Goal: Task Accomplishment & Management: Complete application form

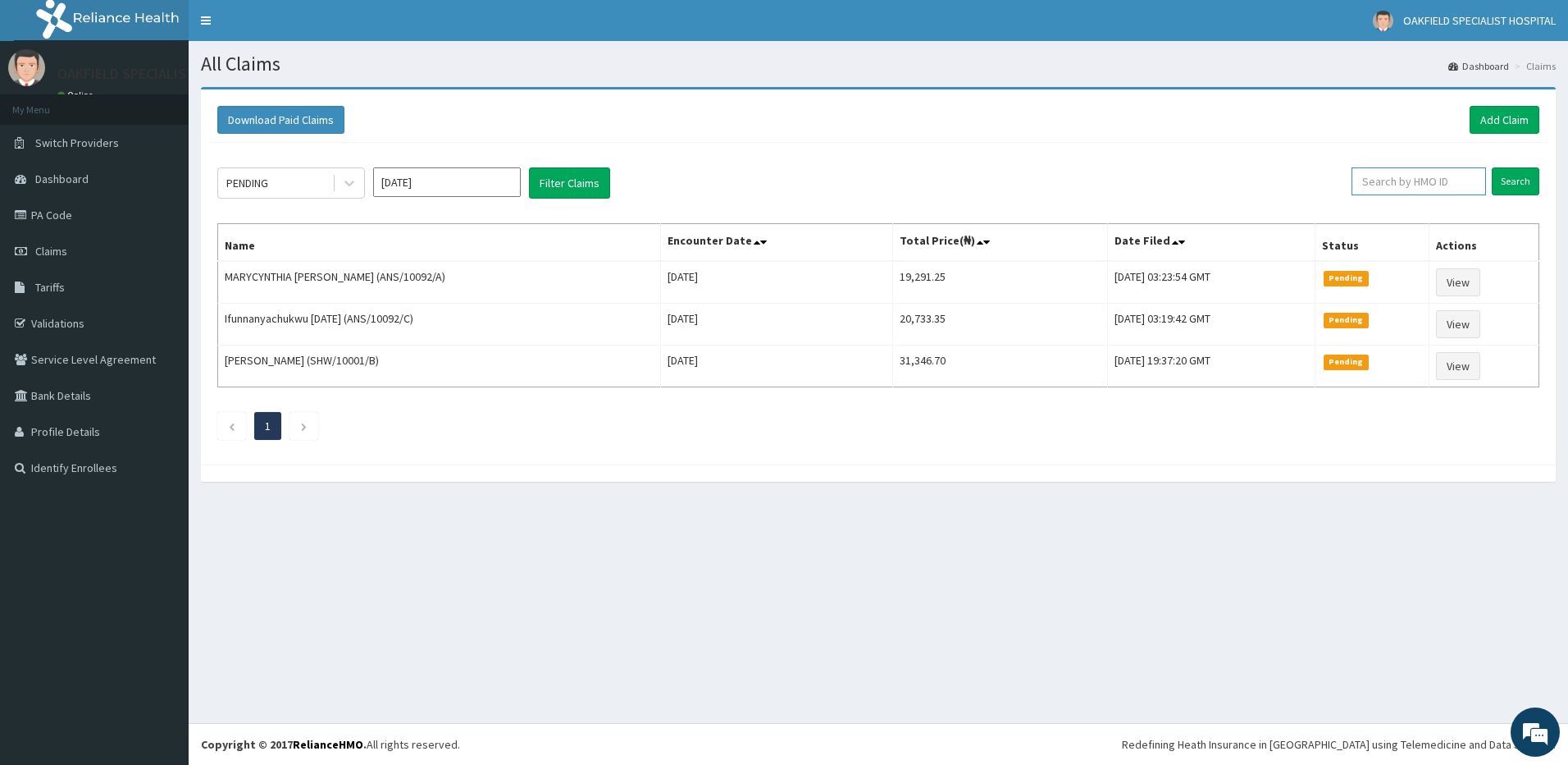
click at [1417, 191] on input "text" at bounding box center [1419, 181] width 135 height 28
paste input "SFA/15282/A"
type input "SFA/15282/A"
click at [1521, 183] on input "Search" at bounding box center [1515, 181] width 48 height 28
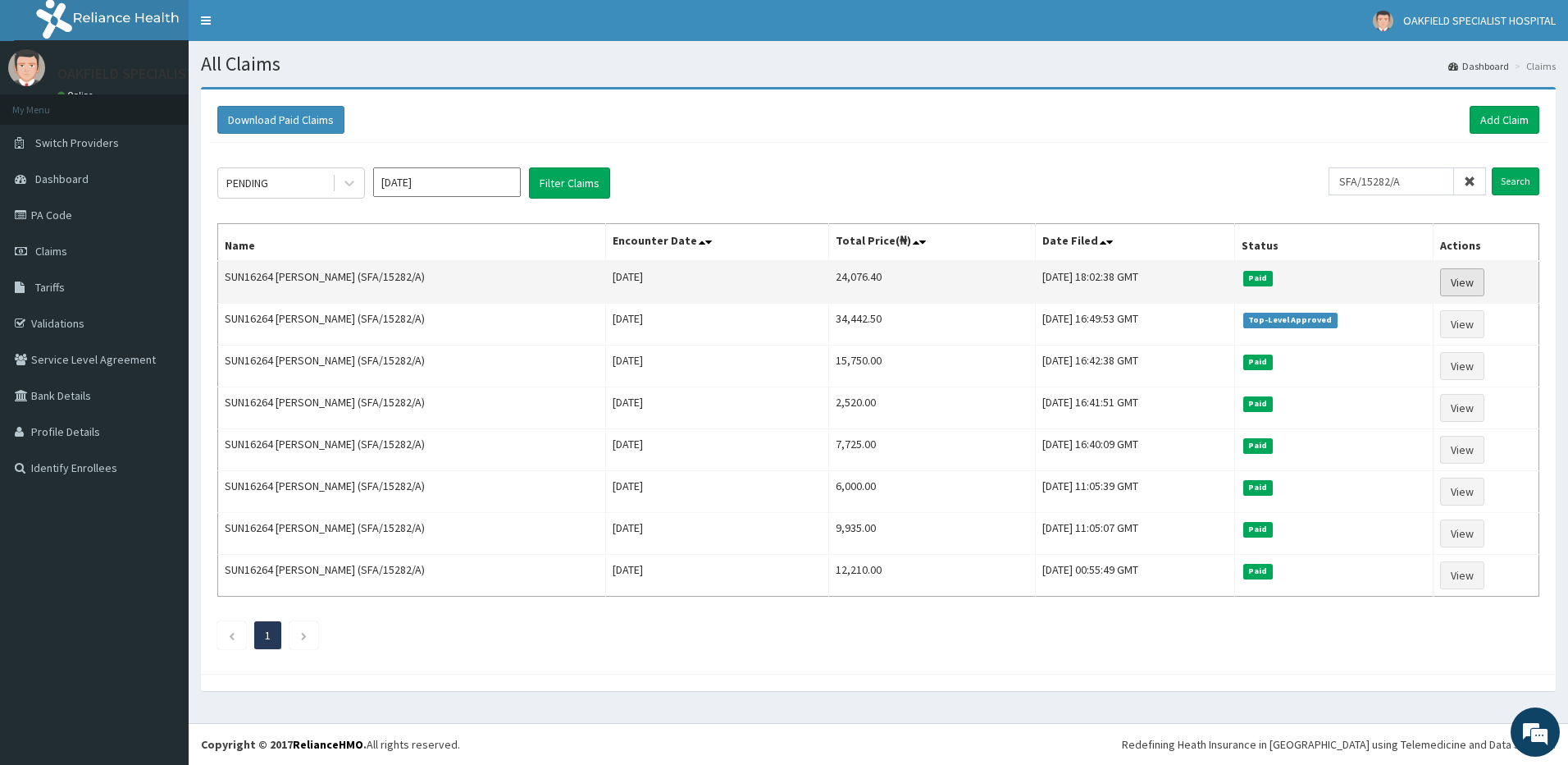
click at [1474, 279] on link "View" at bounding box center [1461, 281] width 44 height 28
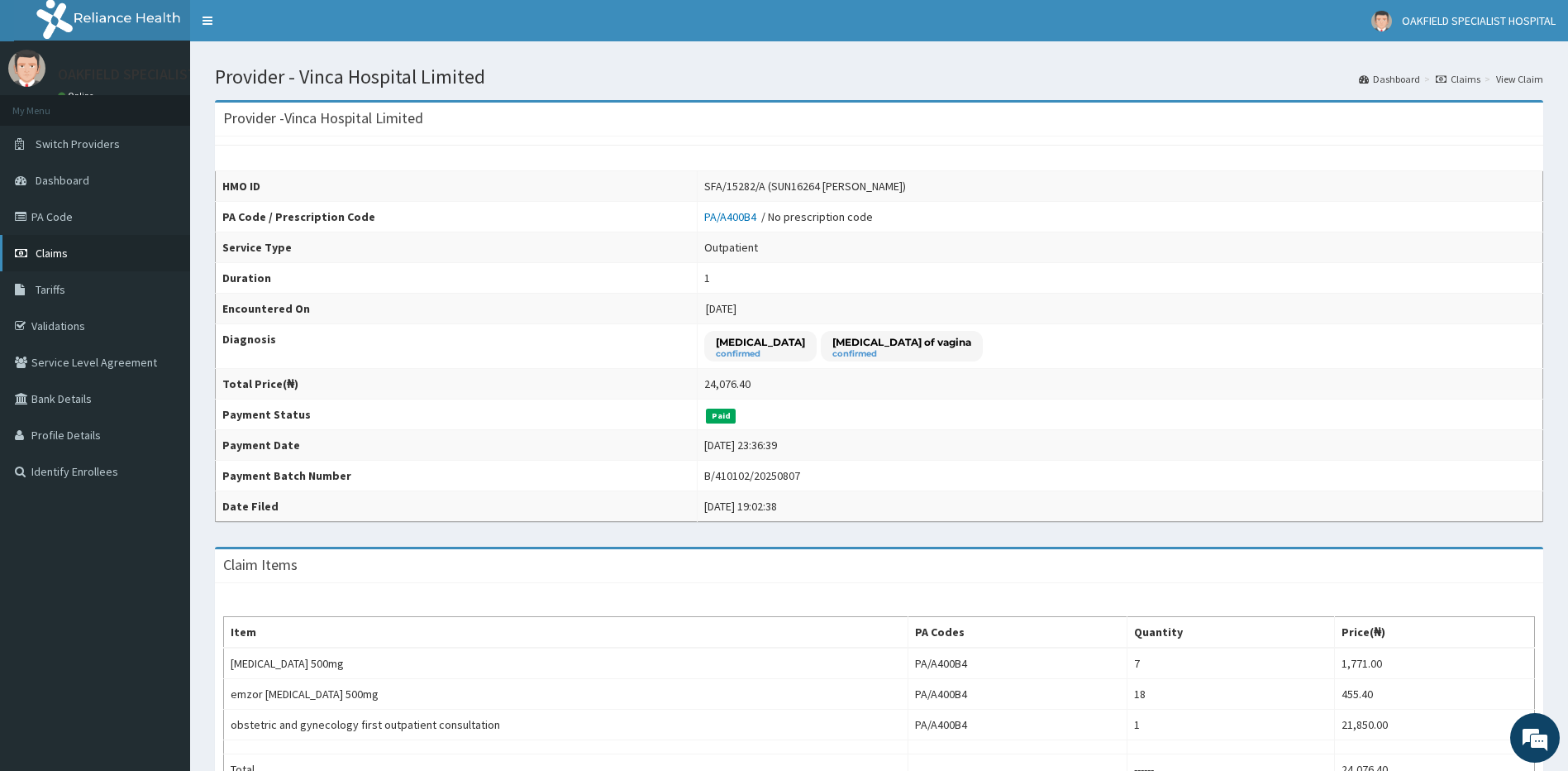
click at [74, 247] on link "Claims" at bounding box center [95, 253] width 190 height 36
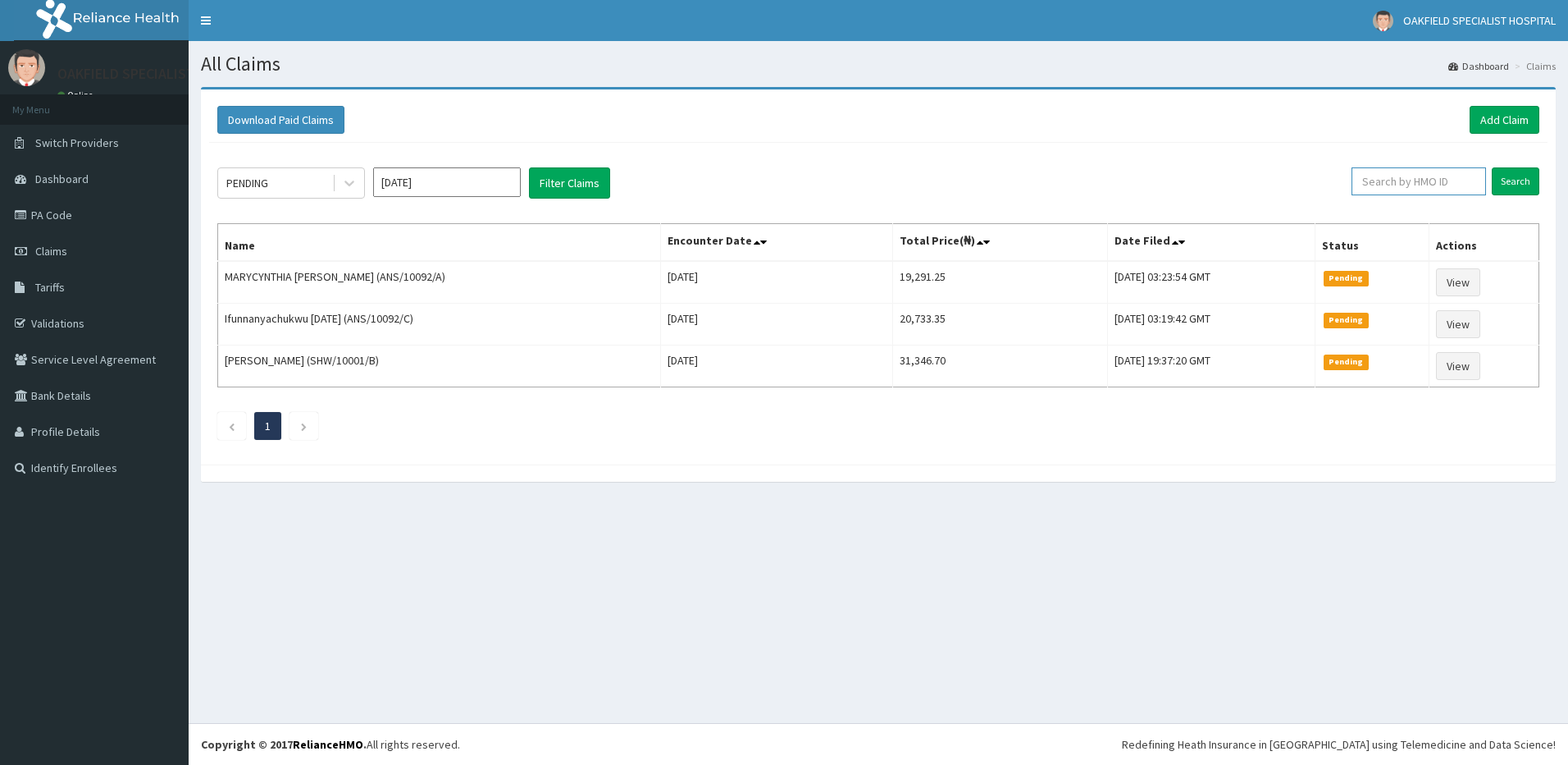
click at [1393, 181] on input "text" at bounding box center [1419, 181] width 135 height 28
paste input "SFA/15282/A"
type input "SFA/15282/A"
click at [1511, 176] on input "Search" at bounding box center [1515, 181] width 48 height 28
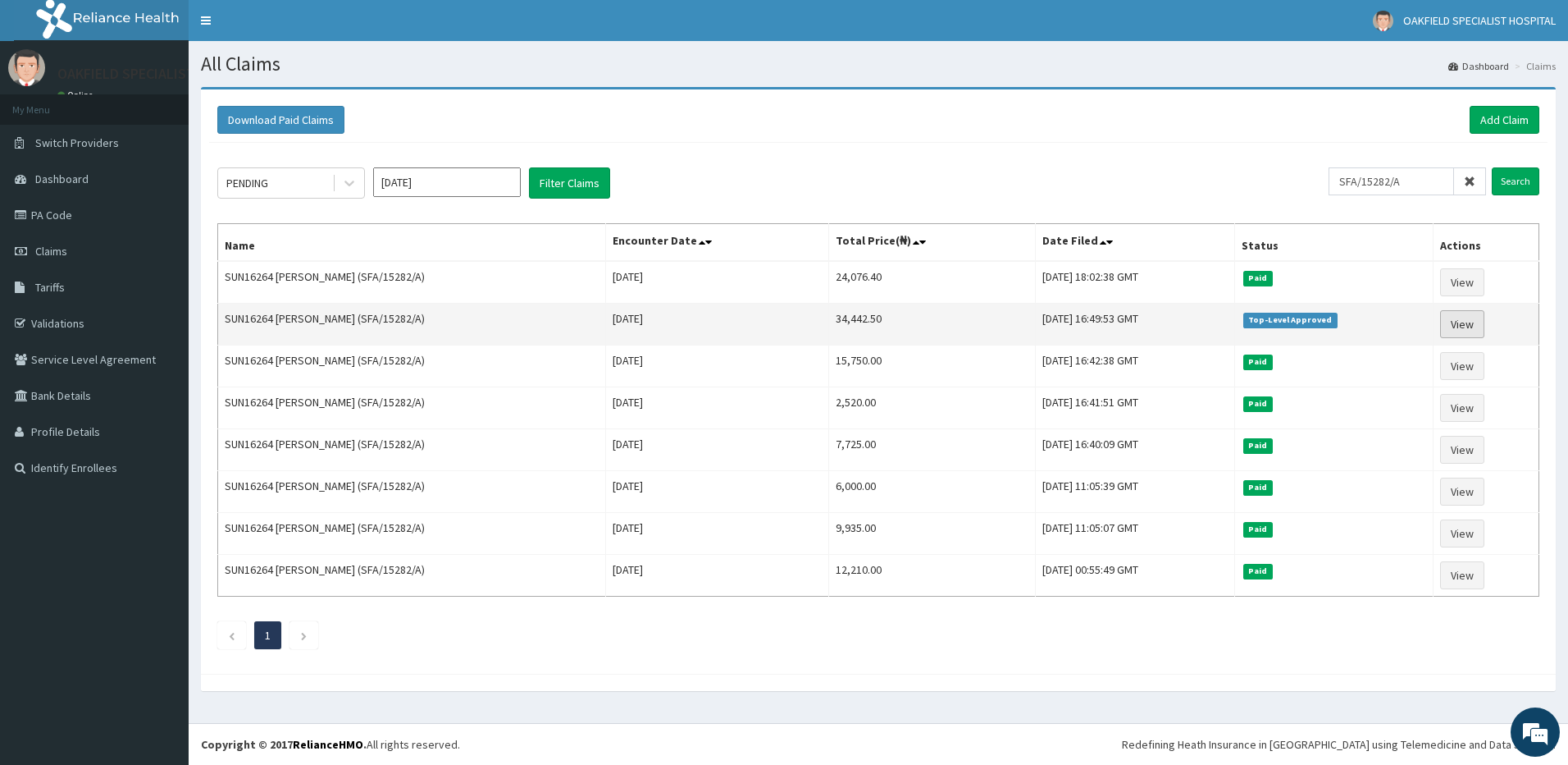
click at [1459, 318] on link "View" at bounding box center [1461, 324] width 44 height 28
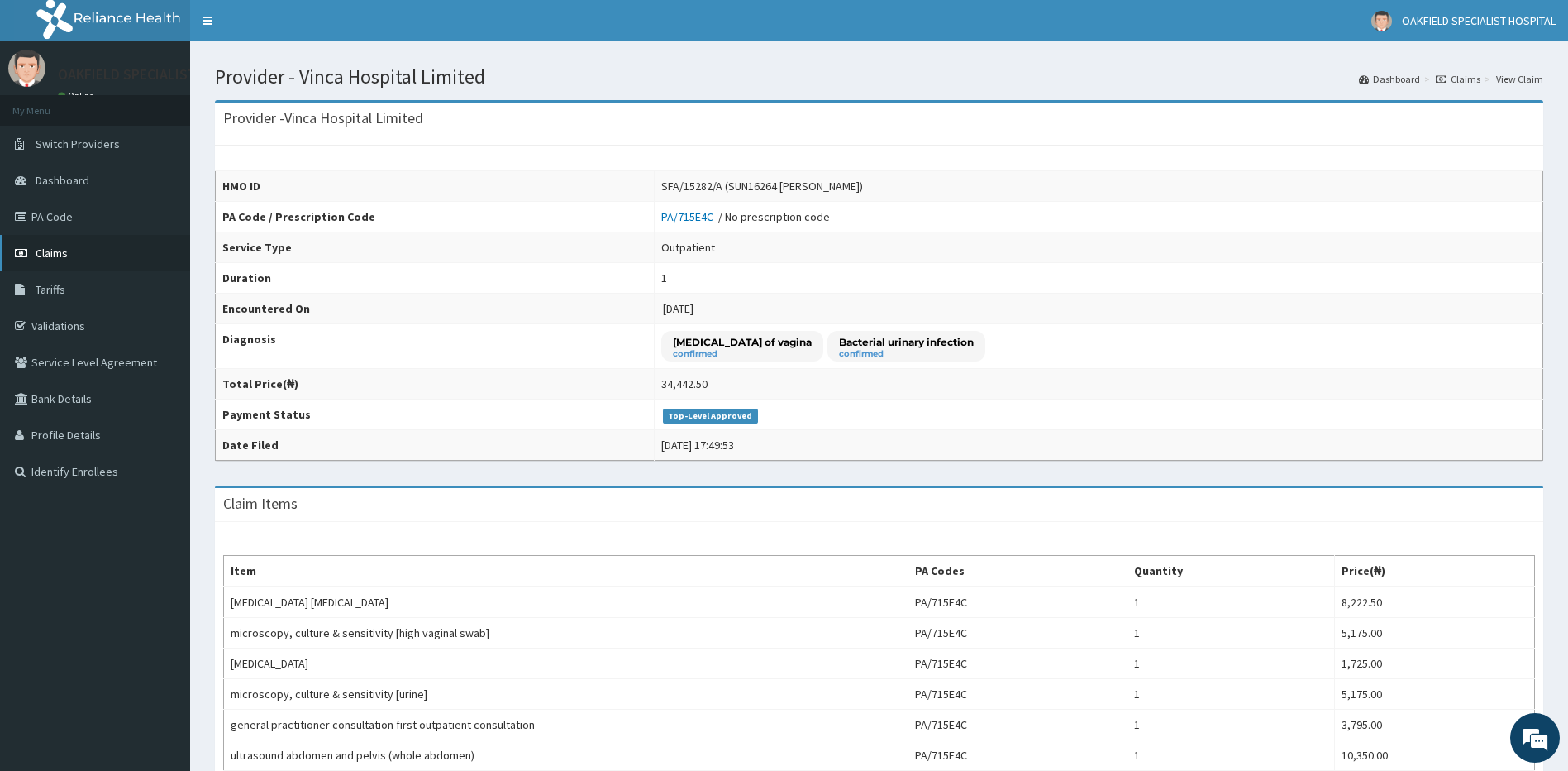
click at [65, 247] on span "Claims" at bounding box center [52, 253] width 33 height 14
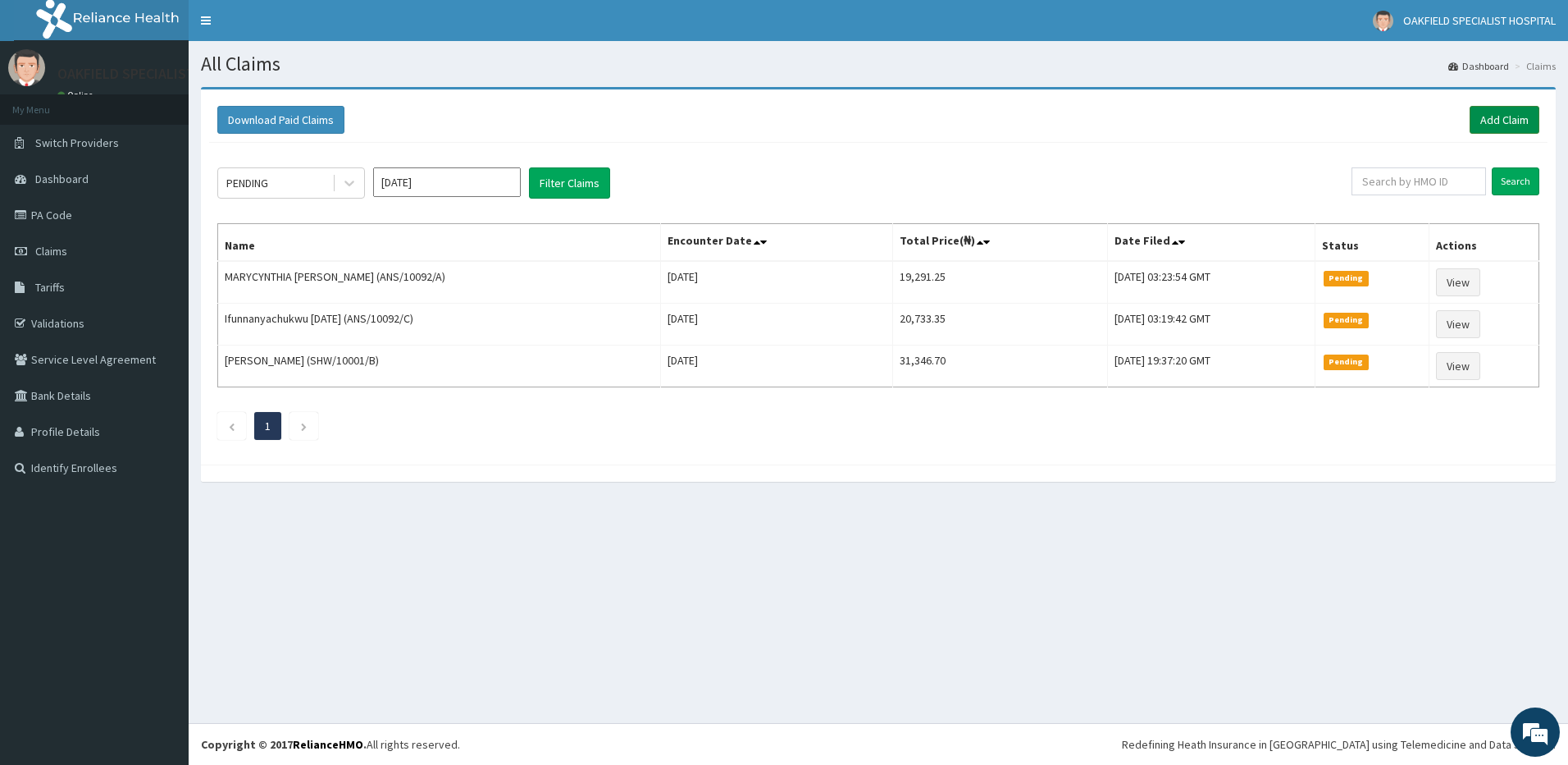
click at [1486, 118] on link "Add Claim" at bounding box center [1504, 120] width 70 height 28
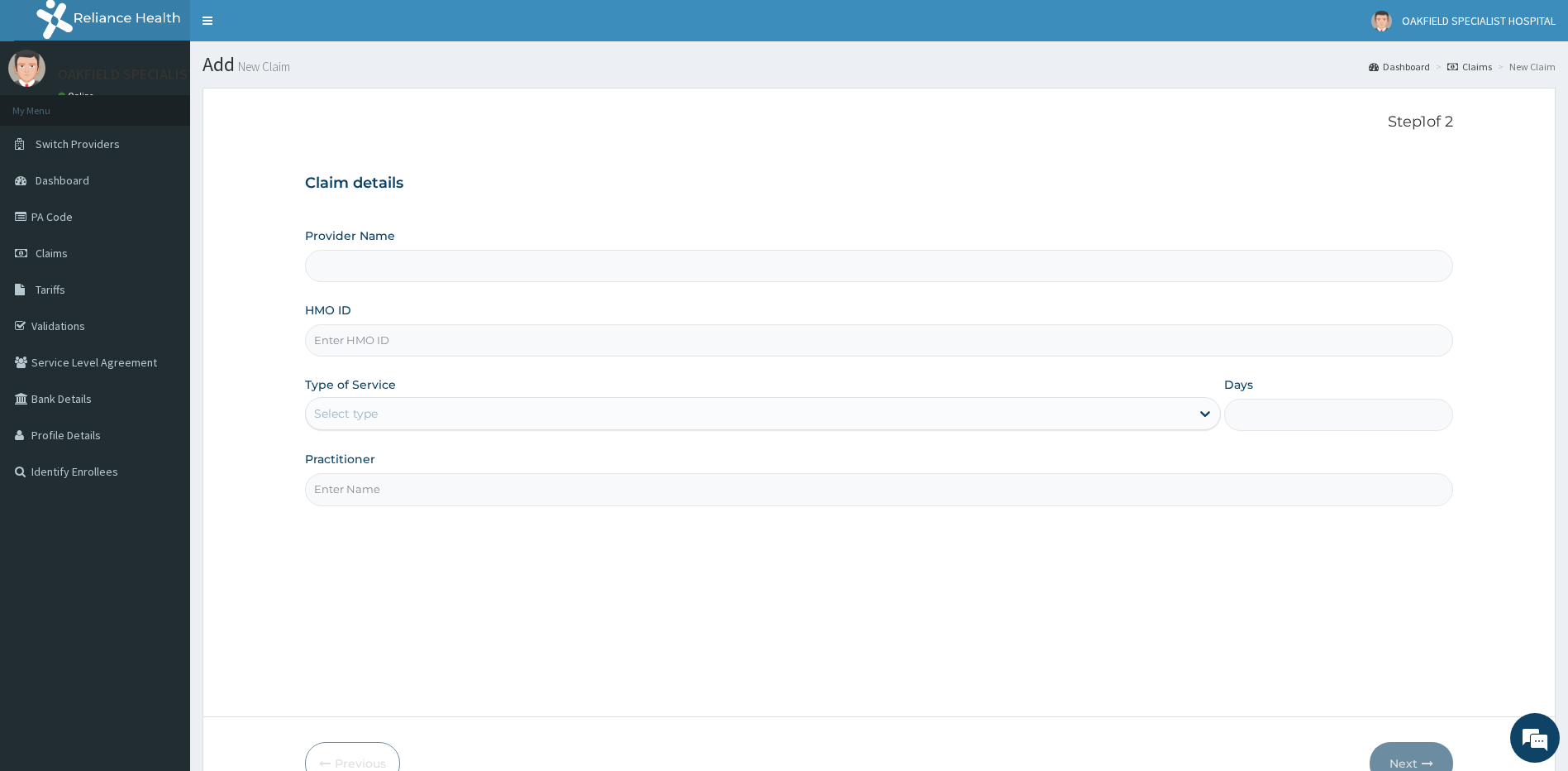
type input "Vinca Hospital Limited"
type input "WKP/10134/A"
click at [432, 413] on div "Select type" at bounding box center [748, 413] width 885 height 26
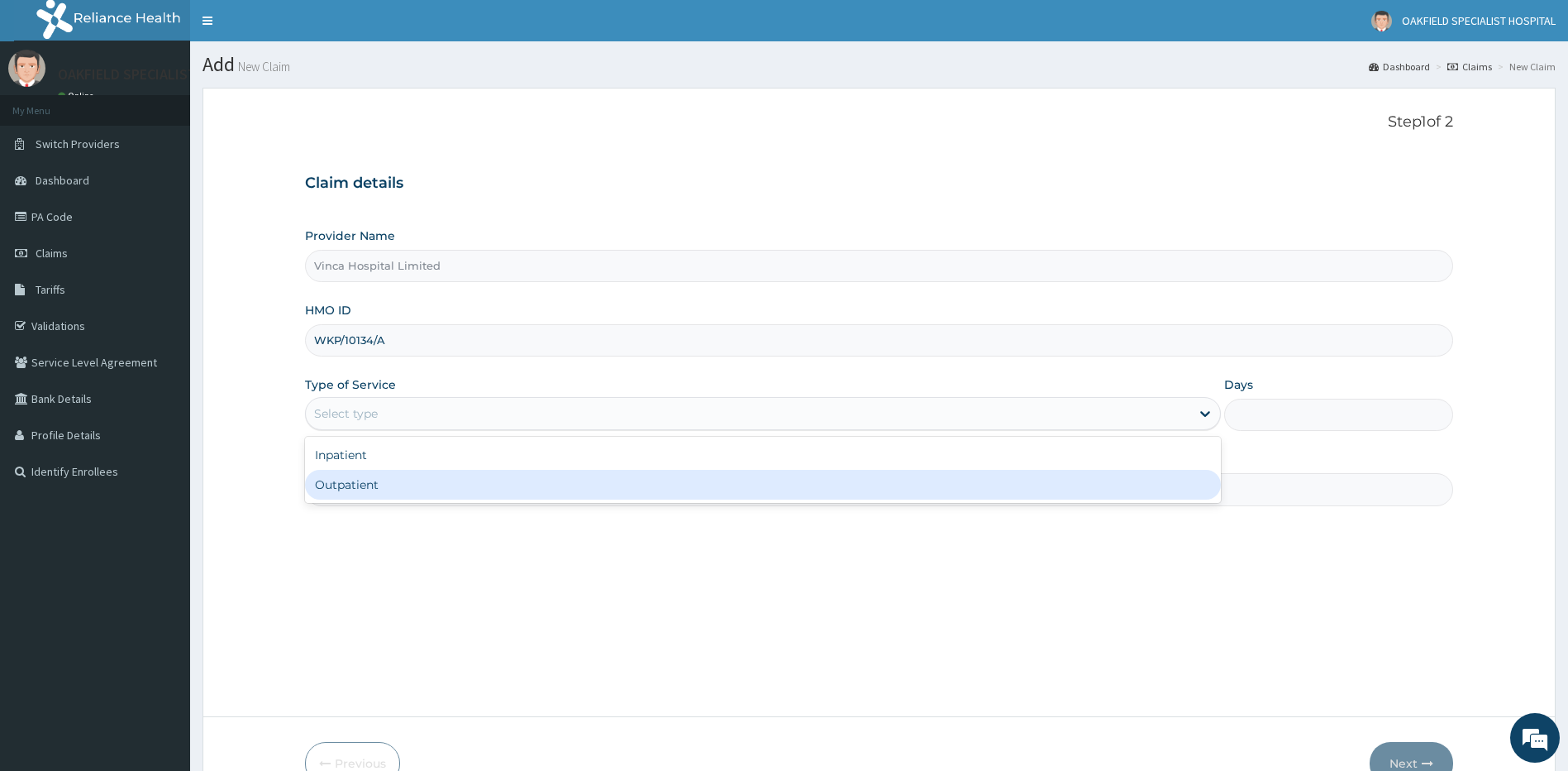
click at [383, 482] on div "Outpatient" at bounding box center [764, 484] width 917 height 30
type input "1"
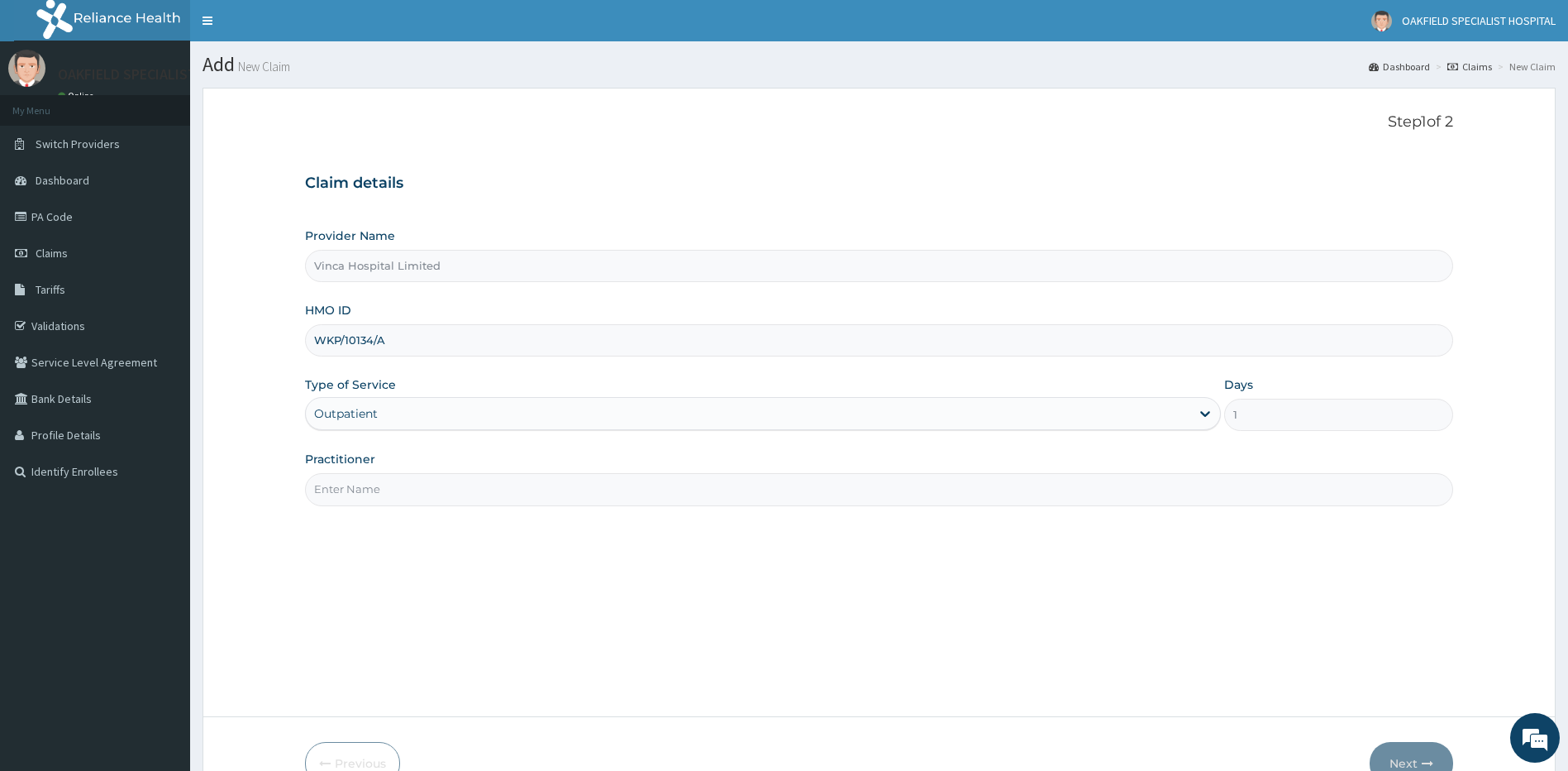
click at [383, 492] on input "Practitioner" at bounding box center [880, 489] width 1149 height 33
type input "DR MAX"
click at [1396, 747] on button "Next" at bounding box center [1411, 763] width 83 height 43
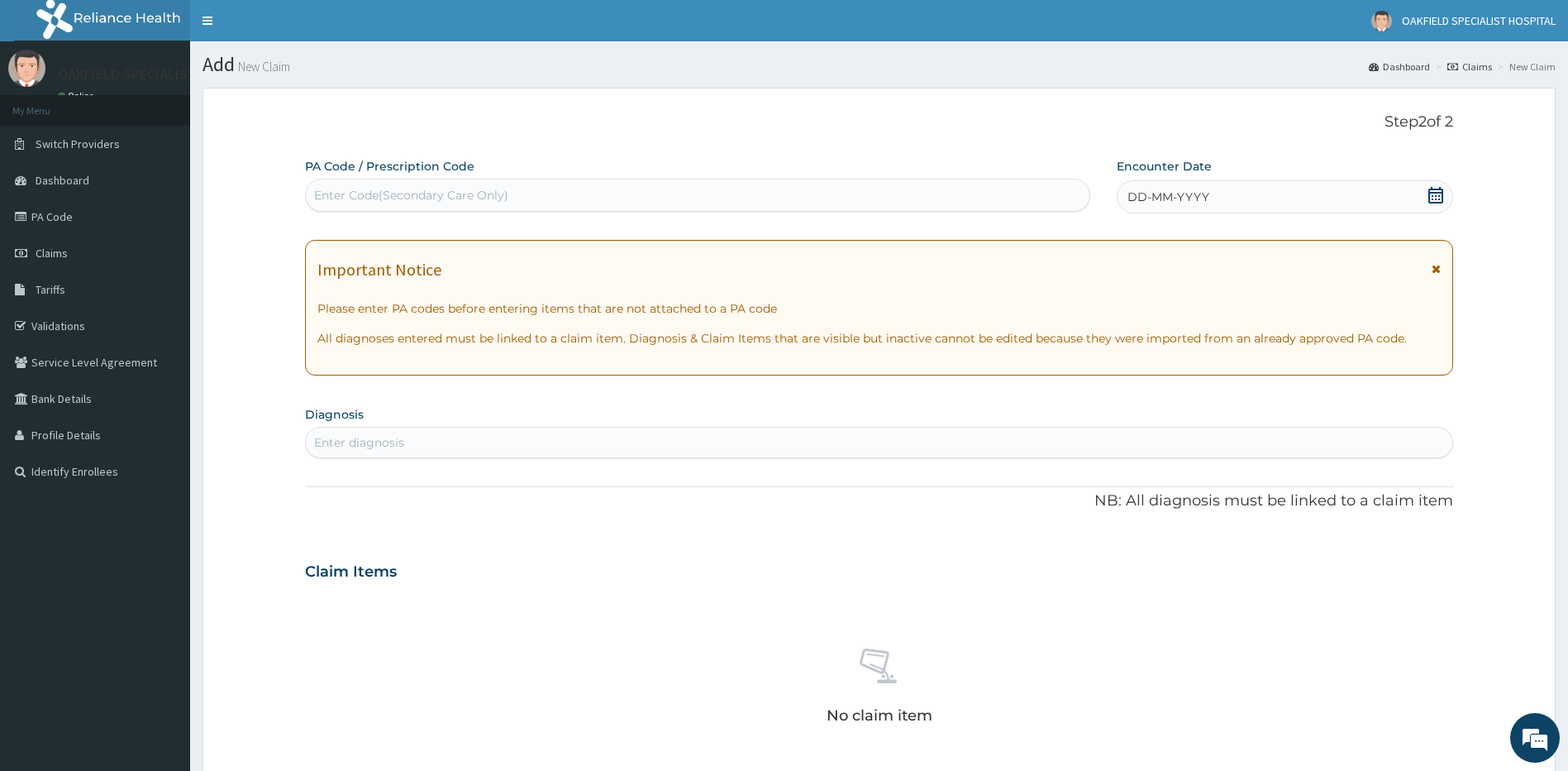
click at [468, 186] on div "Enter Code(Secondary Care Only)" at bounding box center [697, 195] width 784 height 26
click at [426, 179] on div "Enter Code(Secondary Care Only)" at bounding box center [697, 195] width 785 height 34
paste input "PA/AA0F48"
type input "PA/AA0F48"
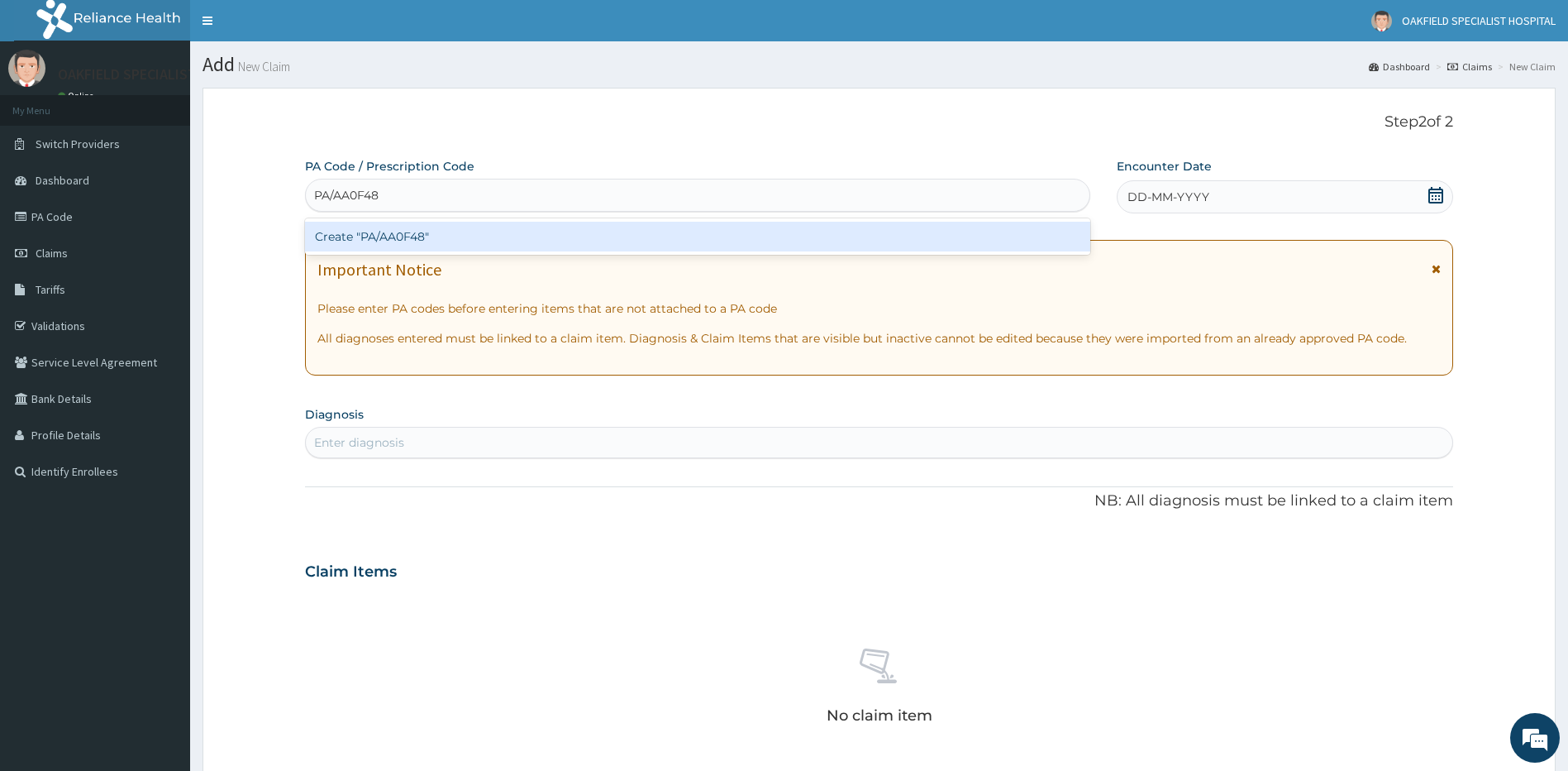
click at [399, 241] on div "Create "PA/AA0F48"" at bounding box center [697, 236] width 785 height 30
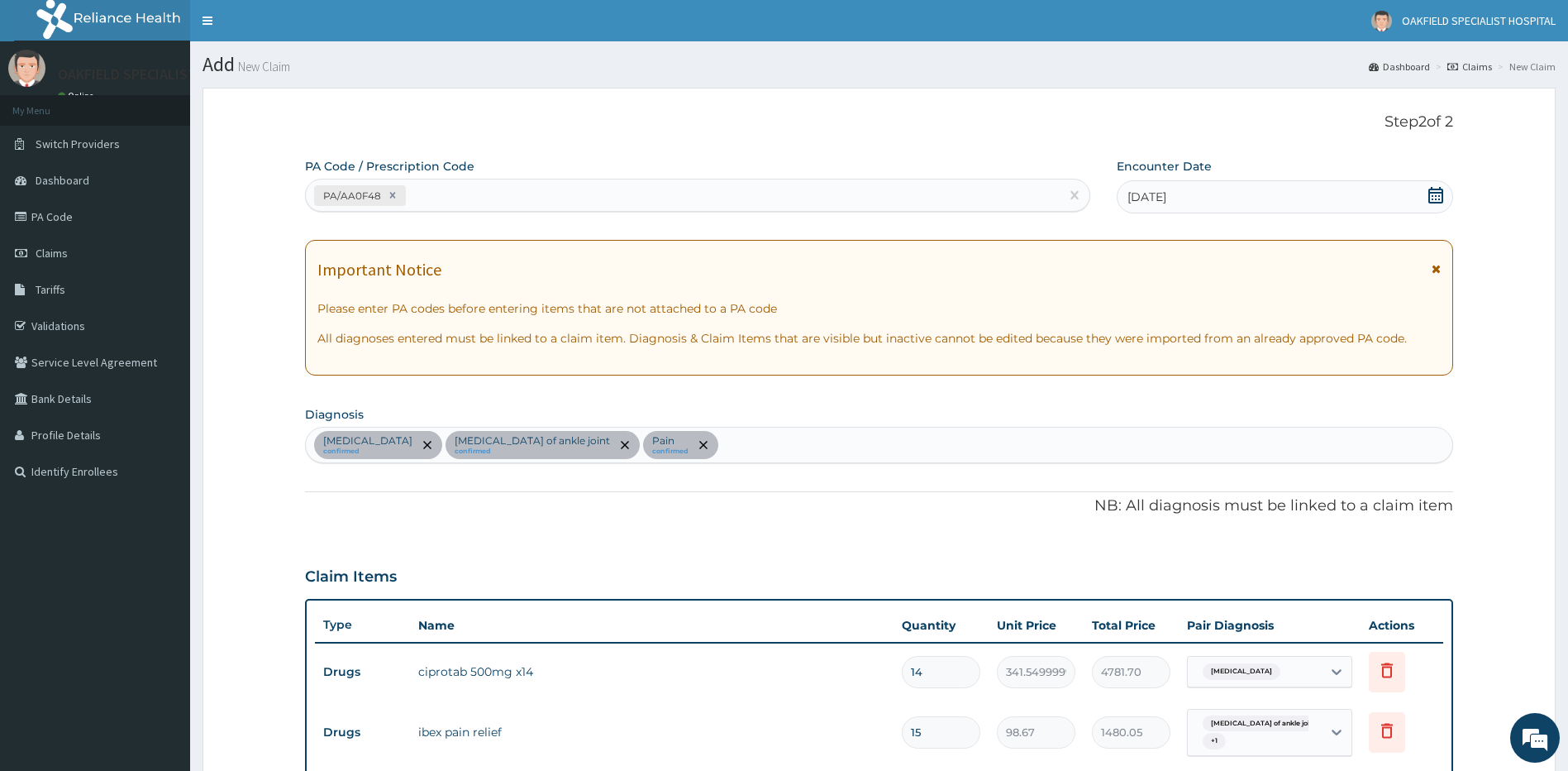
click at [439, 198] on div "PA/AA0F48" at bounding box center [683, 196] width 754 height 27
paste input "PA/9D0742"
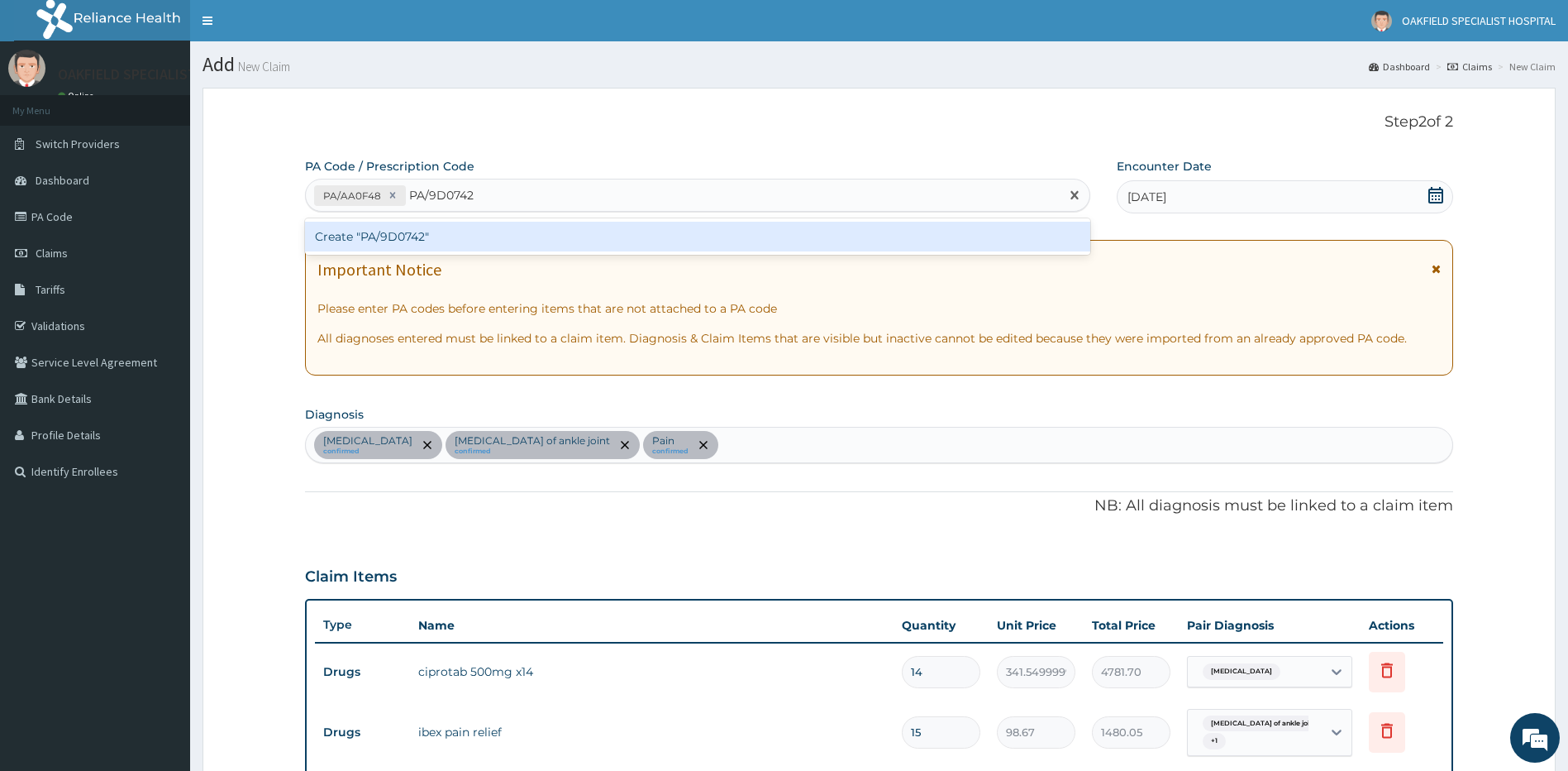
type input "PA/9D0742"
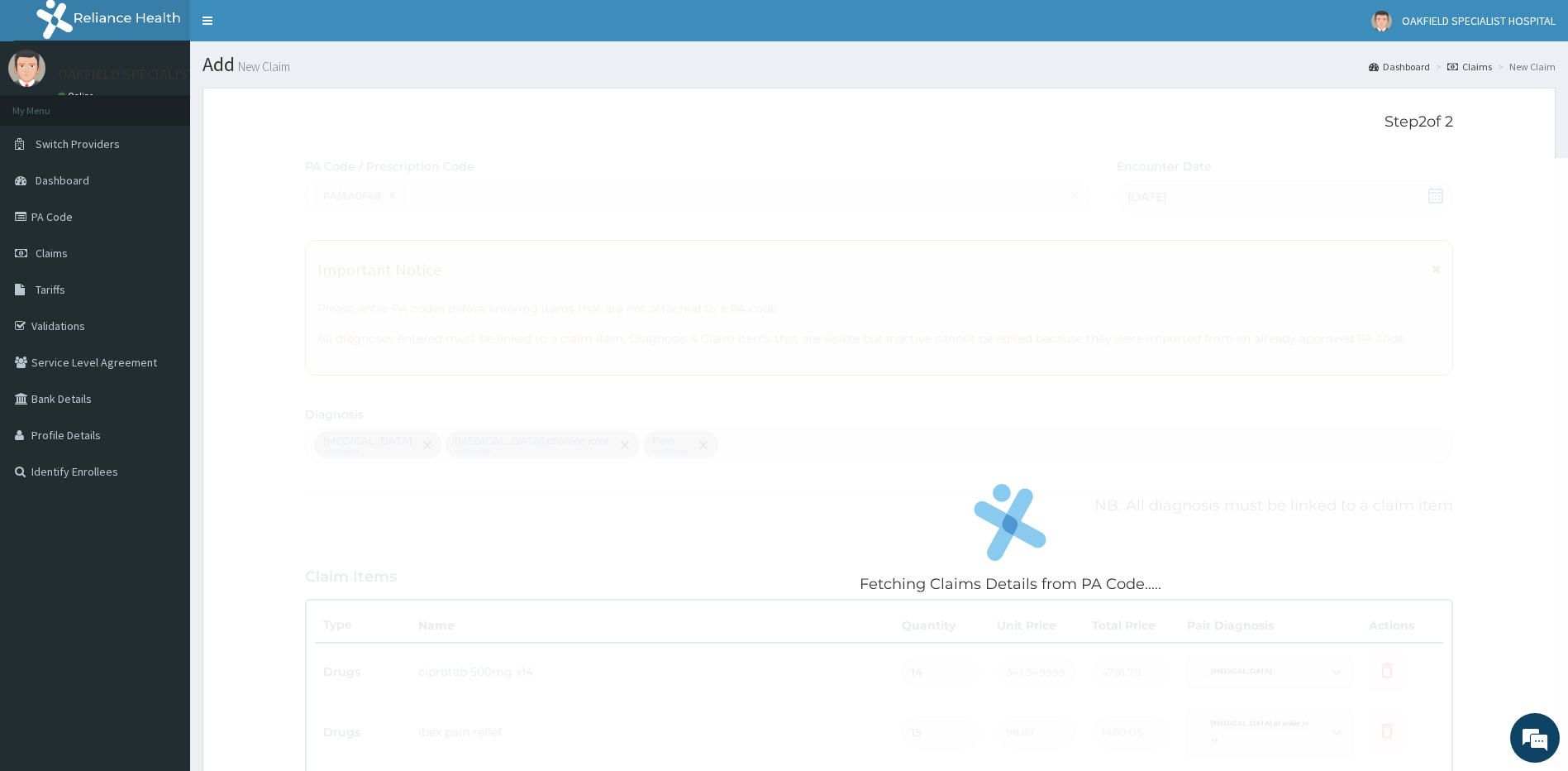
drag, startPoint x: 494, startPoint y: 237, endPoint x: 468, endPoint y: 208, distance: 38.9
click at [466, 208] on div "Fetching Claims Details from PA Code....." at bounding box center [1011, 543] width 1411 height 771
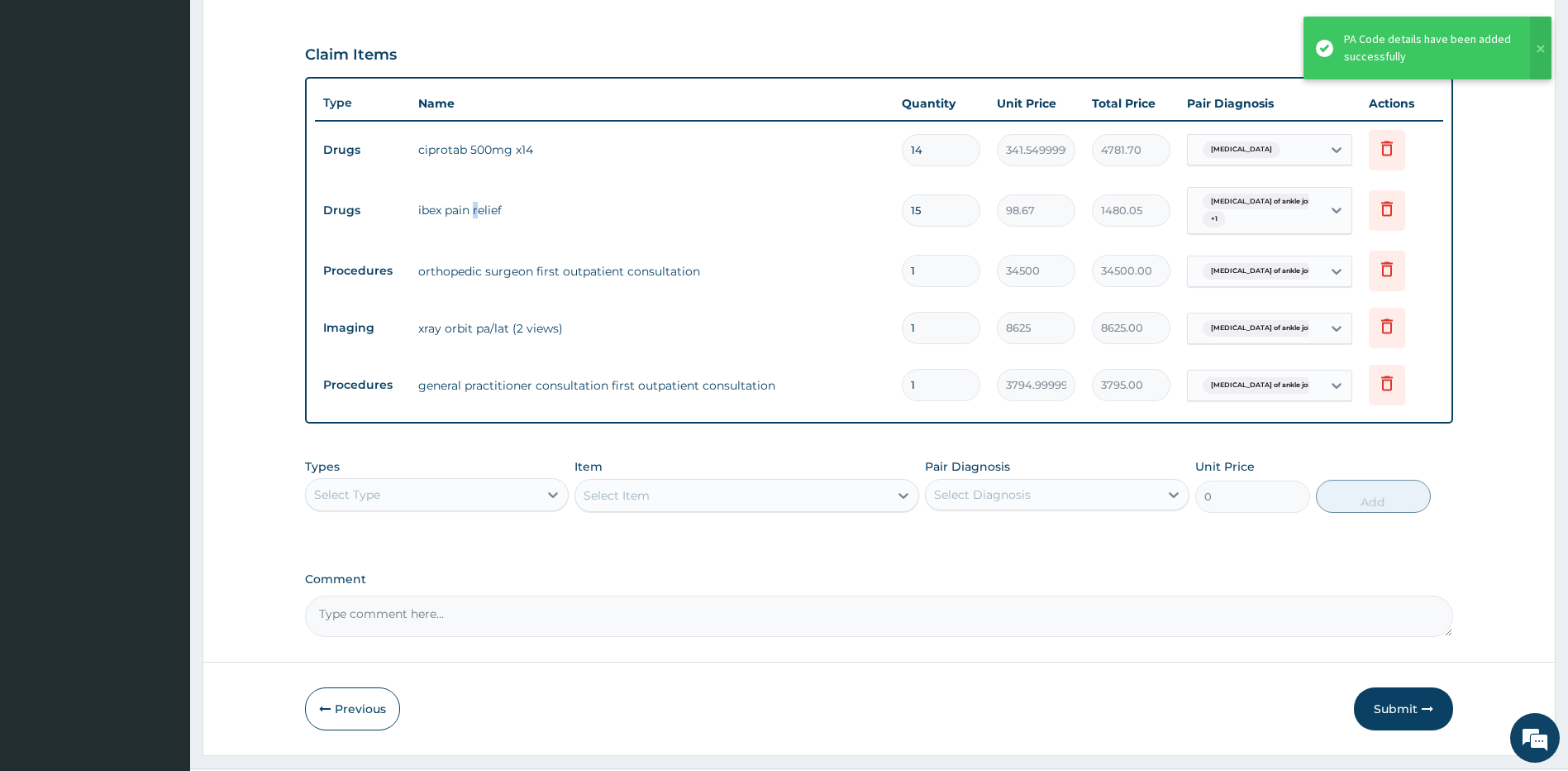
click at [477, 209] on td "ibex pain relief" at bounding box center [652, 210] width 485 height 34
drag, startPoint x: 477, startPoint y: 209, endPoint x: 571, endPoint y: 212, distance: 94.0
click at [571, 212] on td "ibex pain relief" at bounding box center [652, 210] width 485 height 34
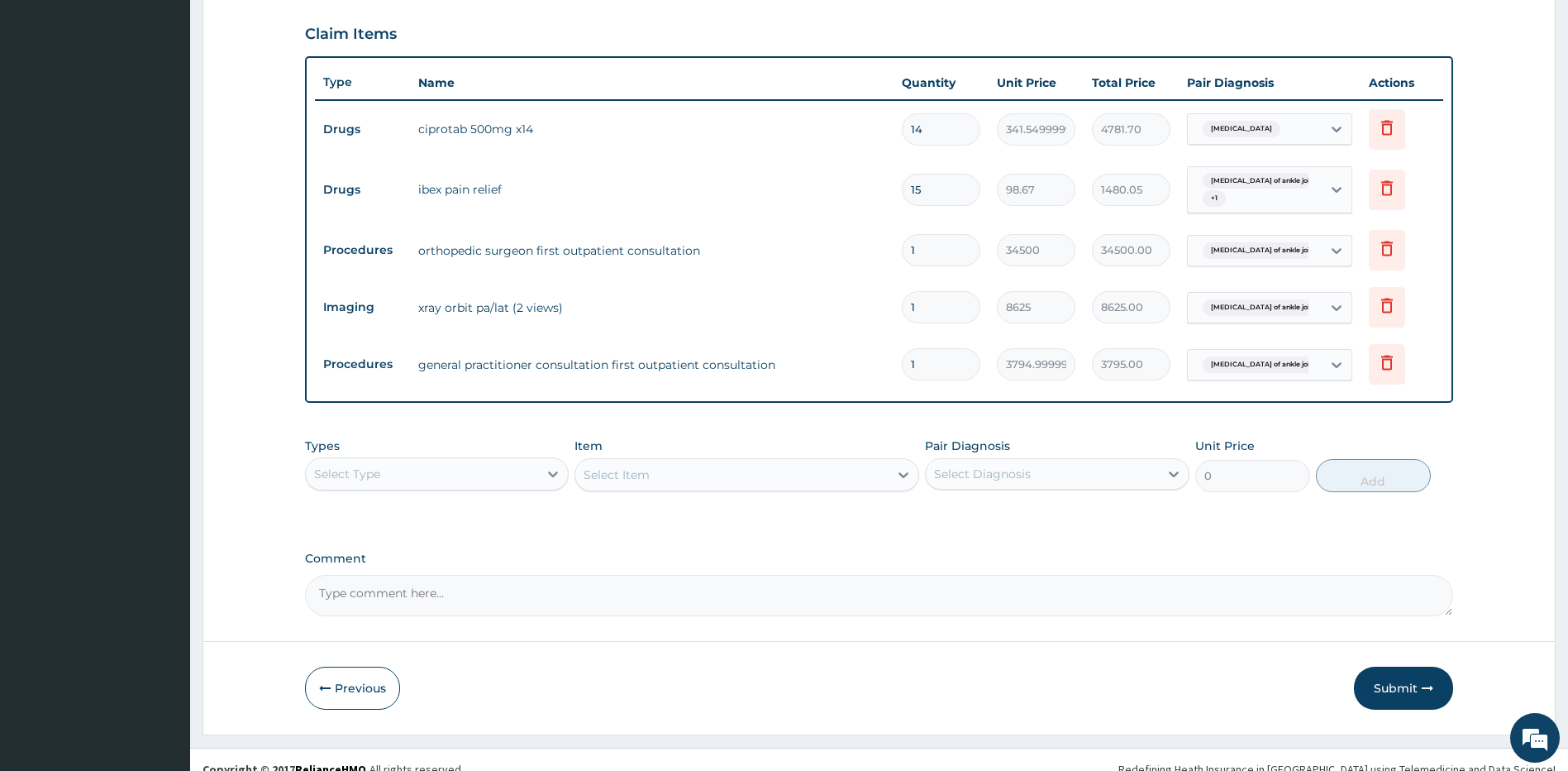
scroll to position [562, 0]
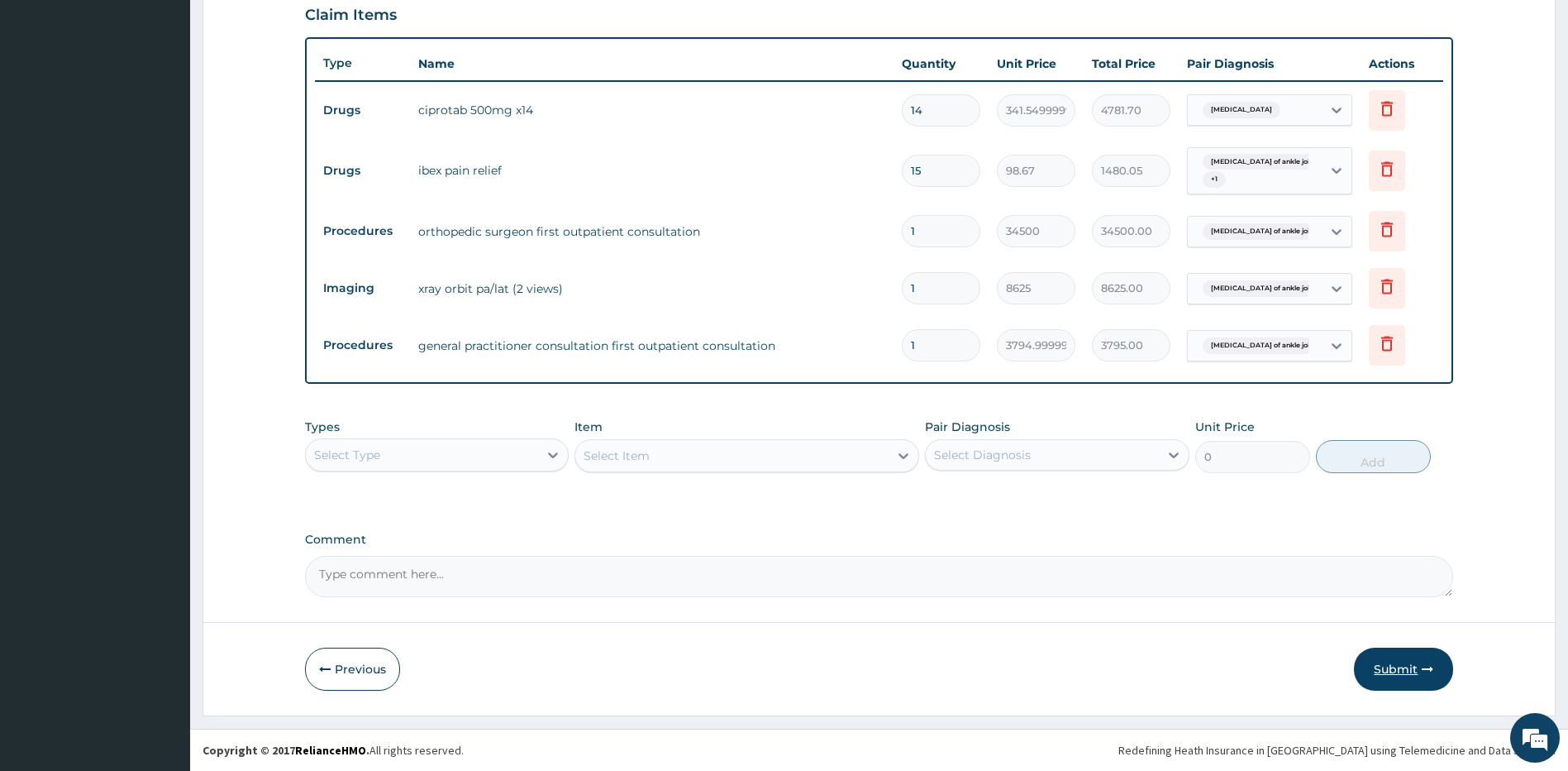
click at [1394, 665] on button "Submit" at bounding box center [1404, 669] width 100 height 43
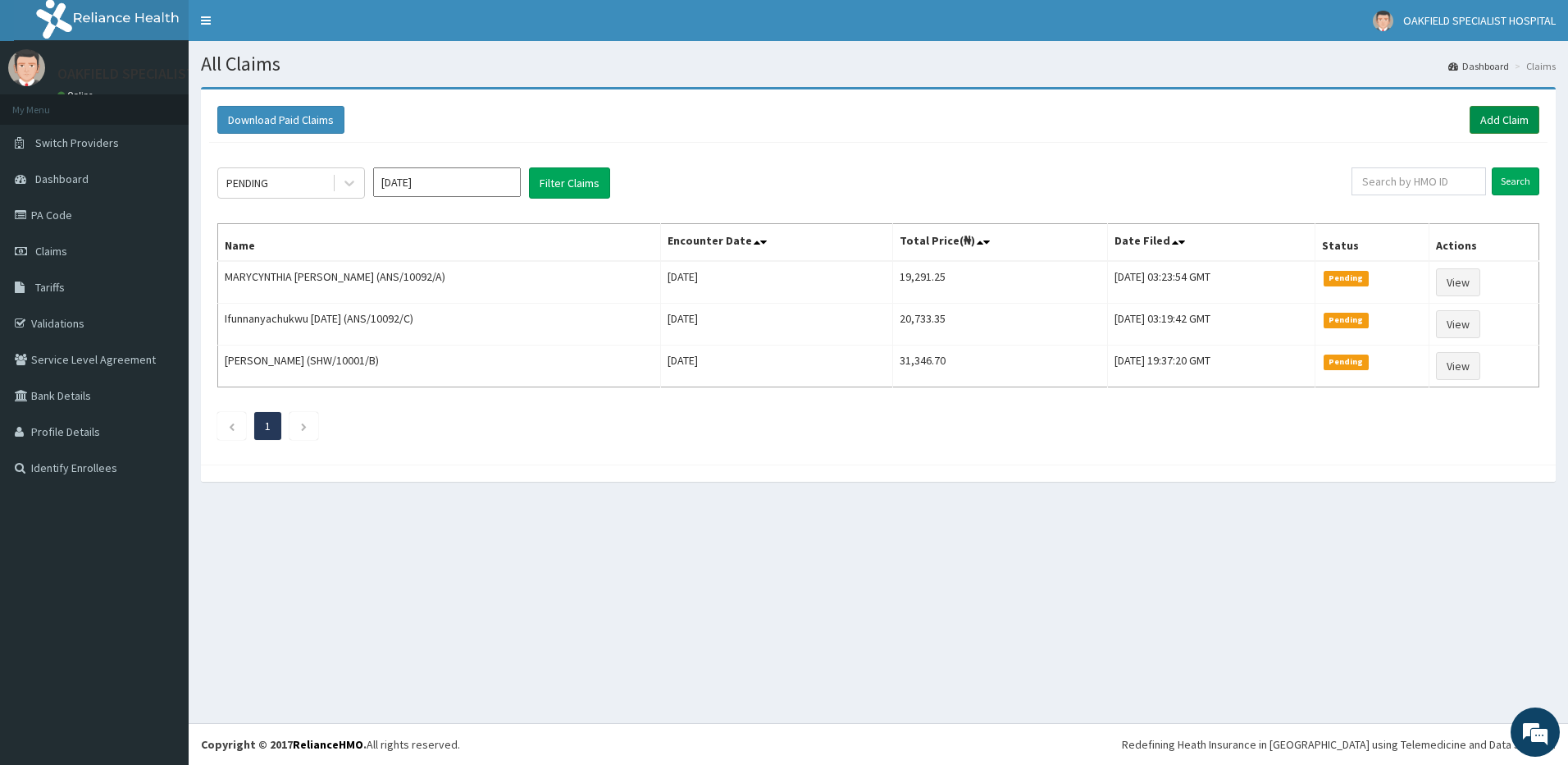
click at [1507, 119] on link "Add Claim" at bounding box center [1504, 120] width 70 height 28
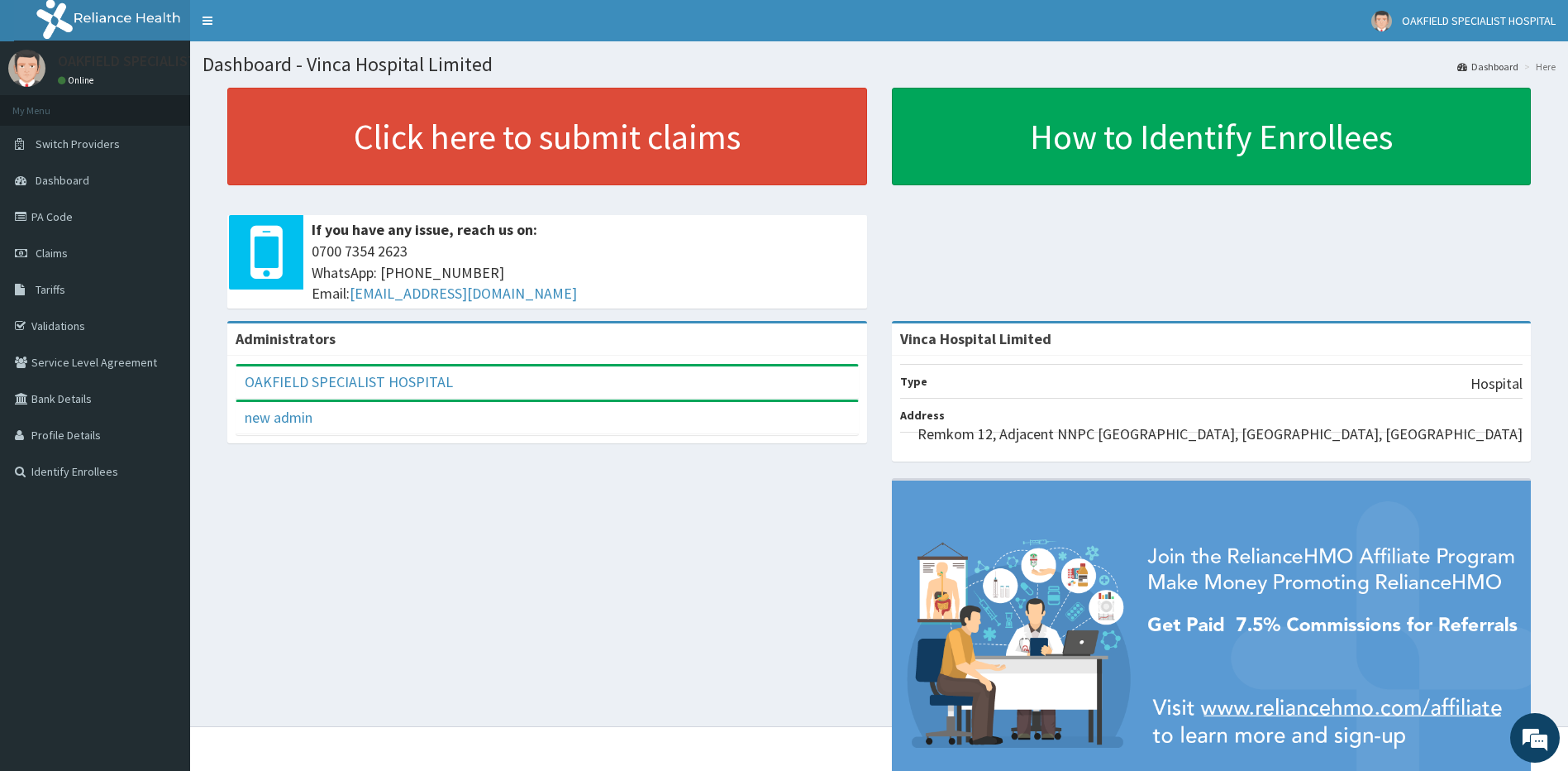
click at [89, 222] on link "PA Code" at bounding box center [95, 217] width 190 height 36
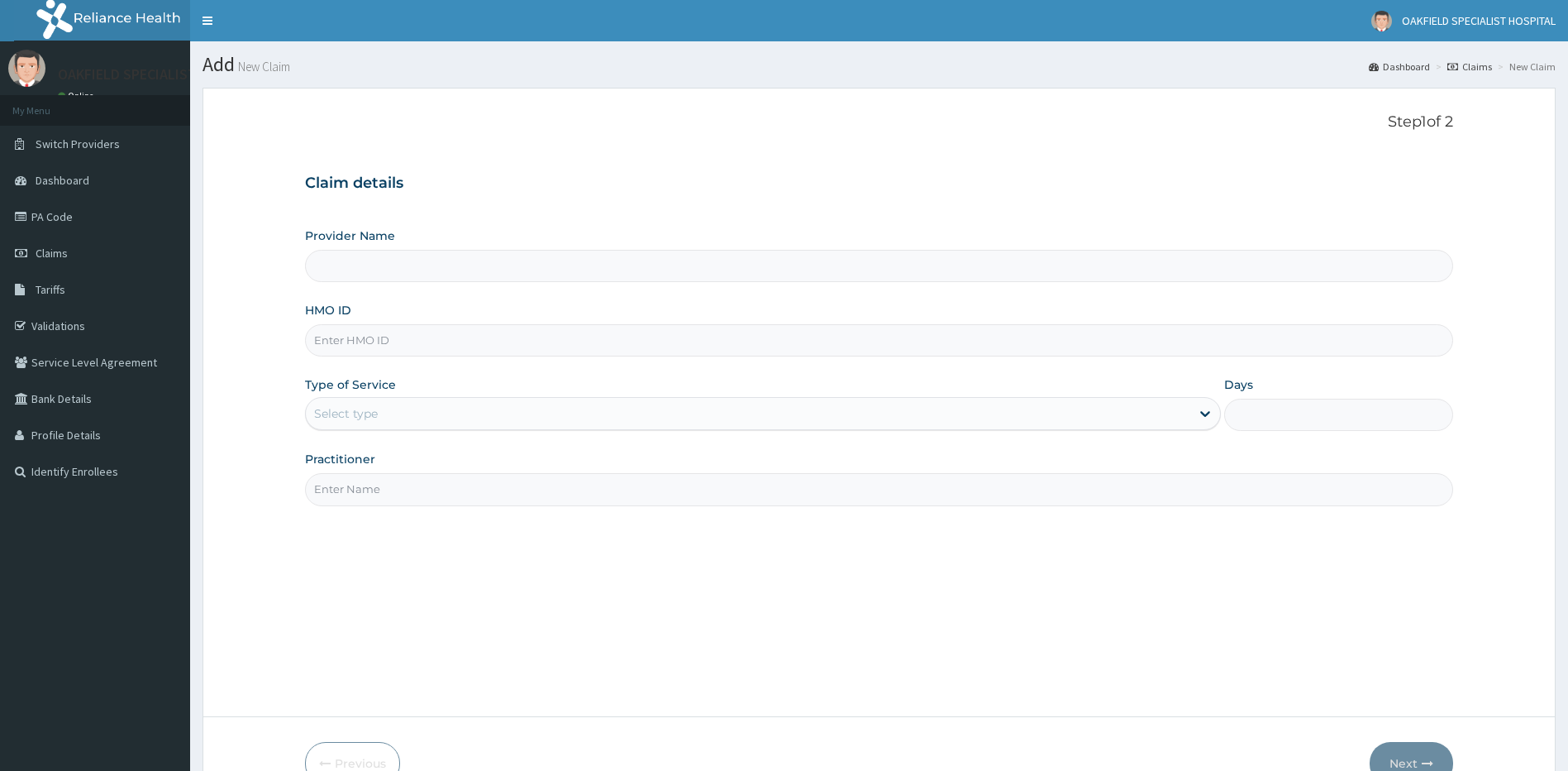
type input "Vinca Hospital Limited"
click at [378, 349] on input "HMO ID" at bounding box center [880, 341] width 1149 height 33
paste input "BAH/10060/B"
type input "BAH/10060/B"
click at [351, 410] on div "Select type" at bounding box center [346, 413] width 63 height 16
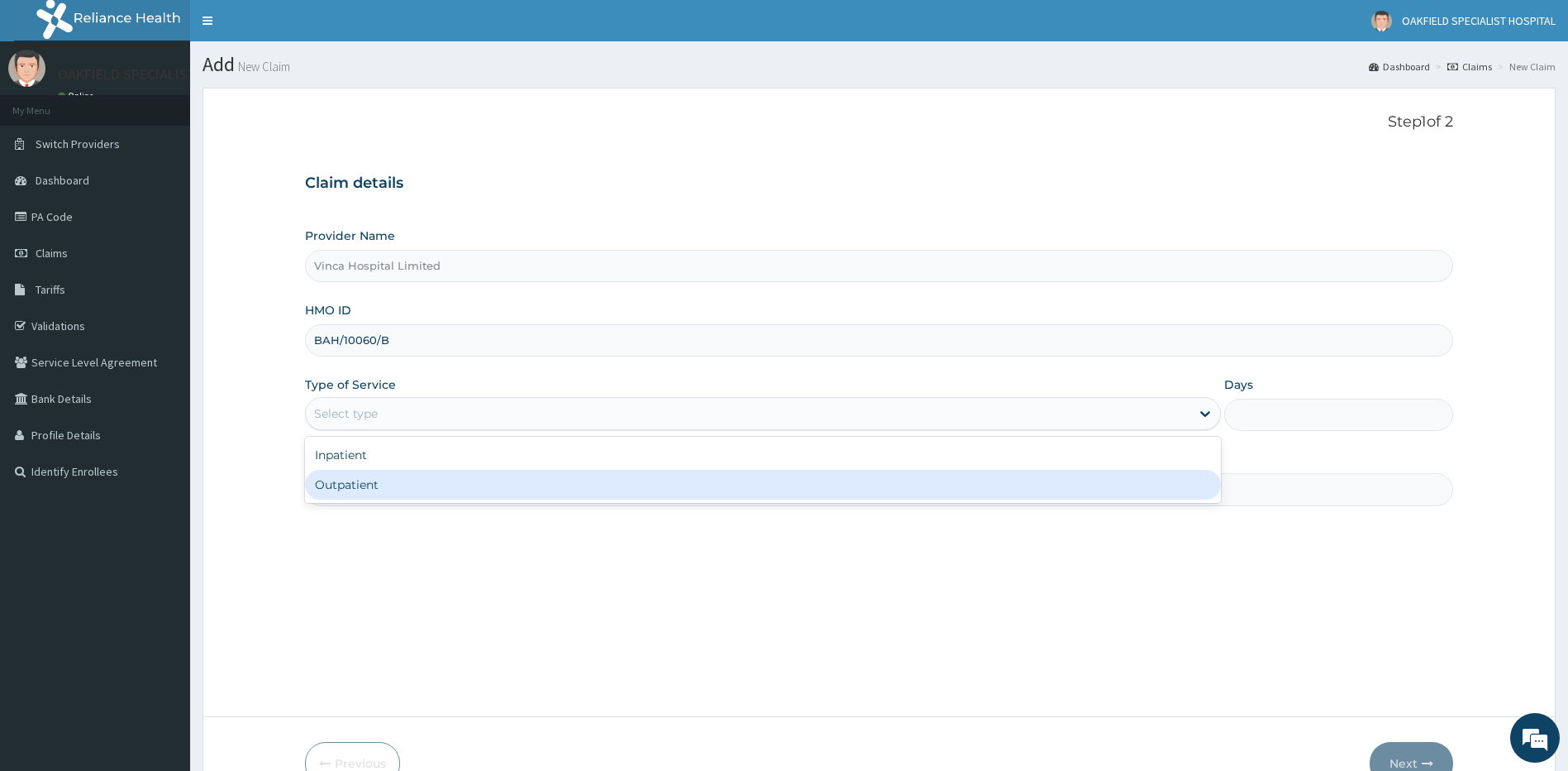
click at [383, 489] on div "Outpatient" at bounding box center [764, 484] width 917 height 30
type input "1"
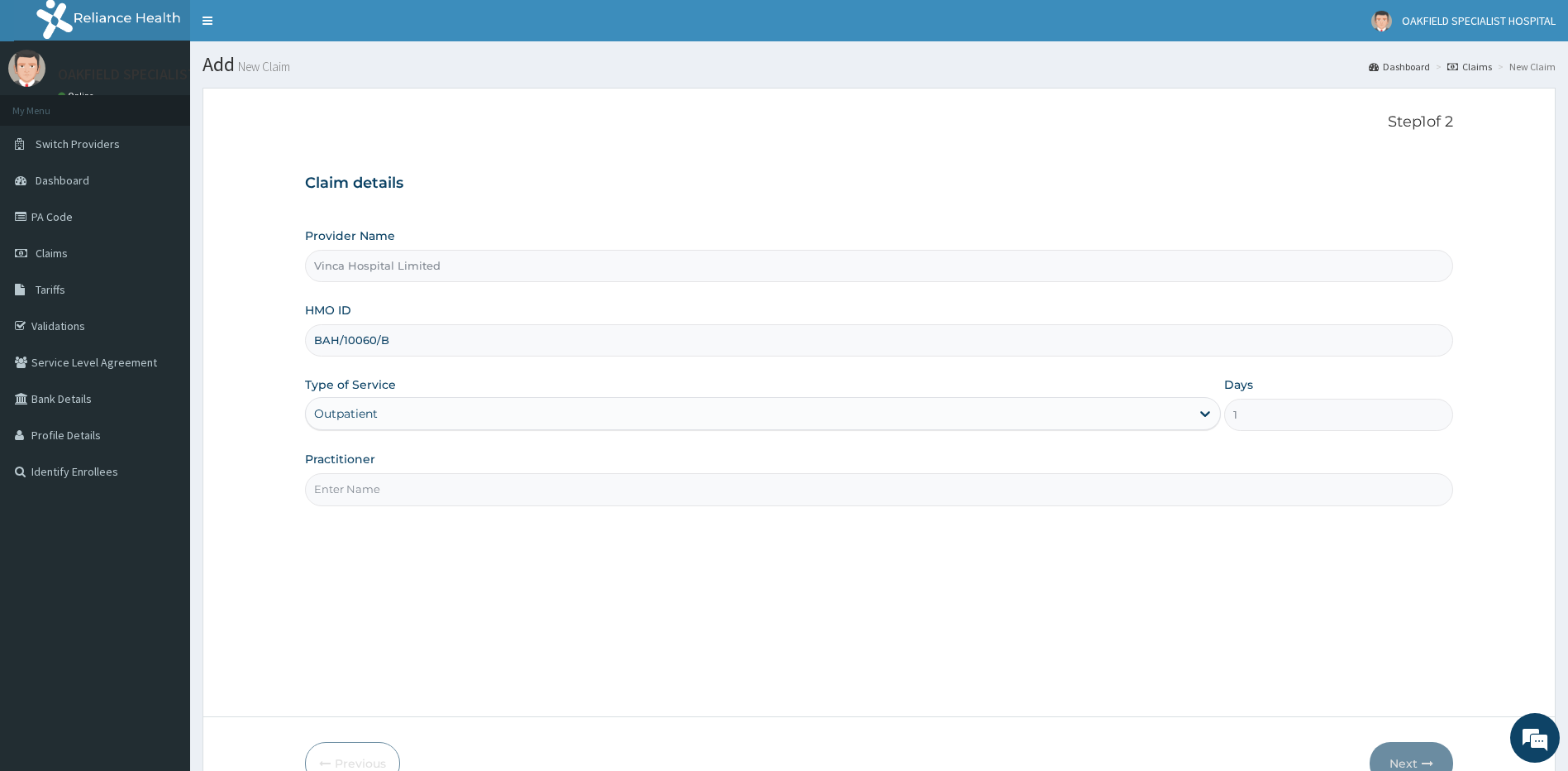
click at [390, 485] on input "Practitioner" at bounding box center [880, 489] width 1149 height 33
type input "DR MAX"
click at [1419, 750] on button "Next" at bounding box center [1411, 763] width 83 height 43
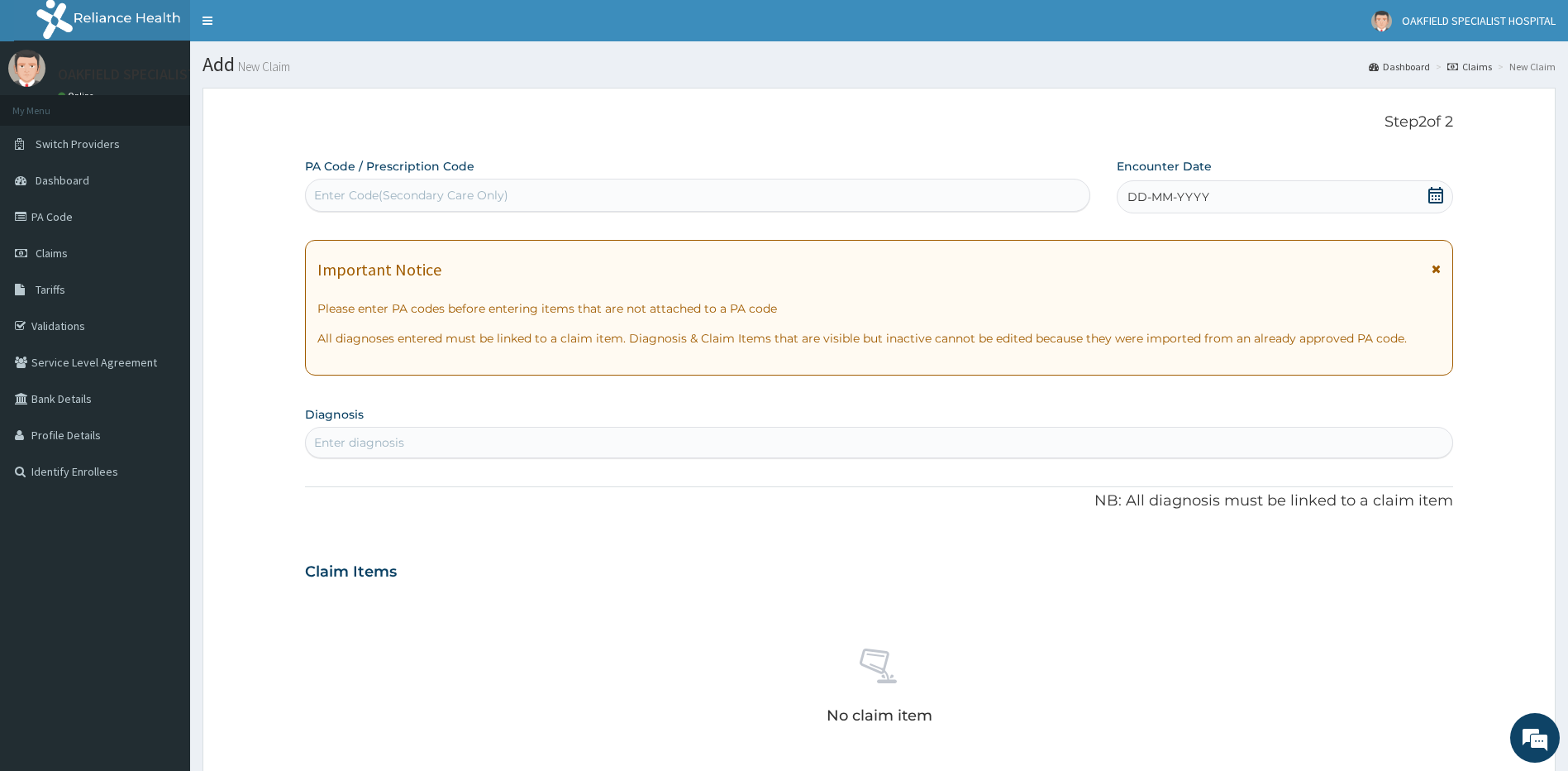
click at [375, 198] on div "Enter Code(Secondary Care Only)" at bounding box center [411, 195] width 194 height 16
paste input "PA/074330"
type input "PA/074330"
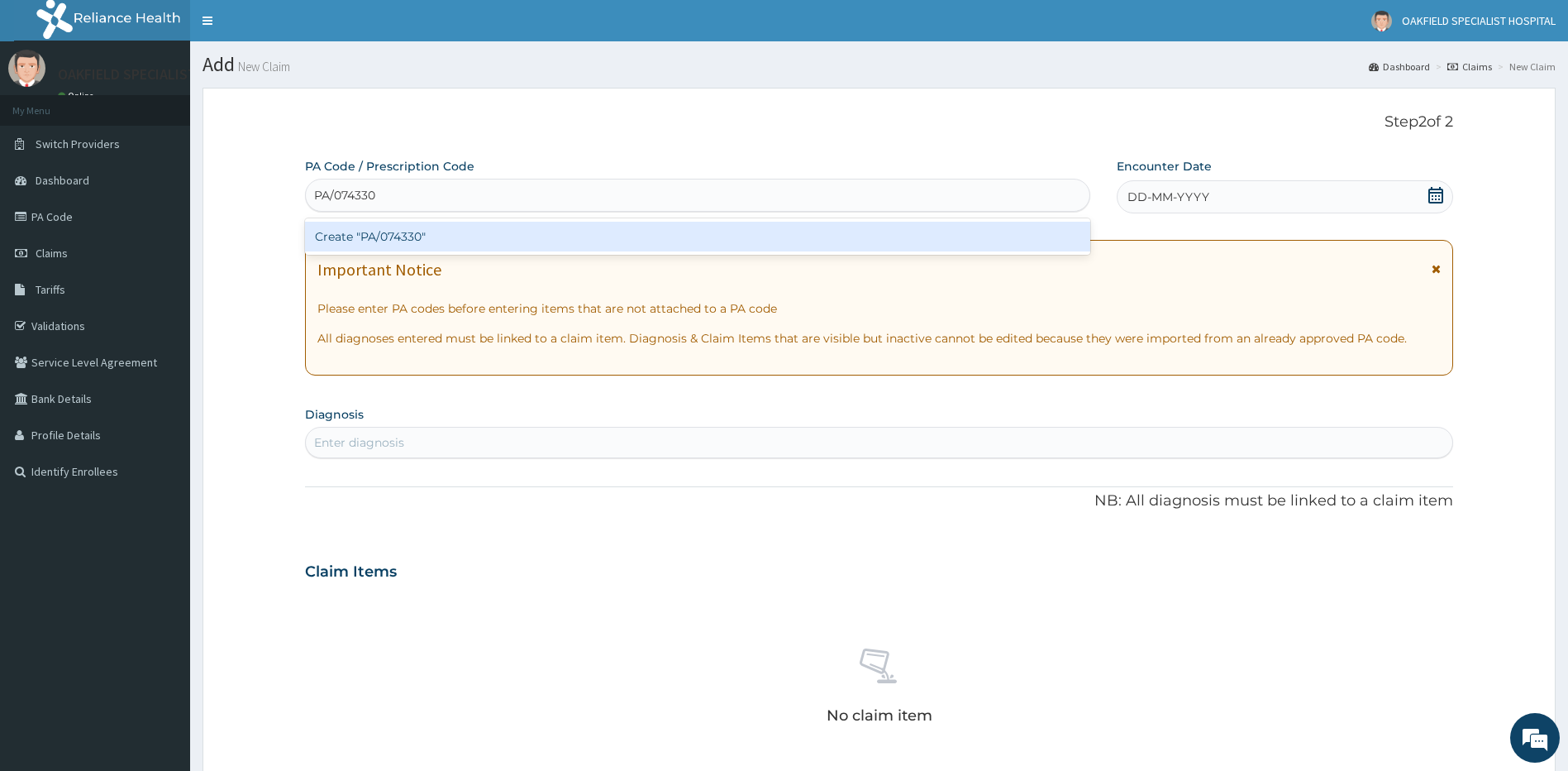
click at [361, 243] on div "Create "PA/074330"" at bounding box center [697, 236] width 785 height 30
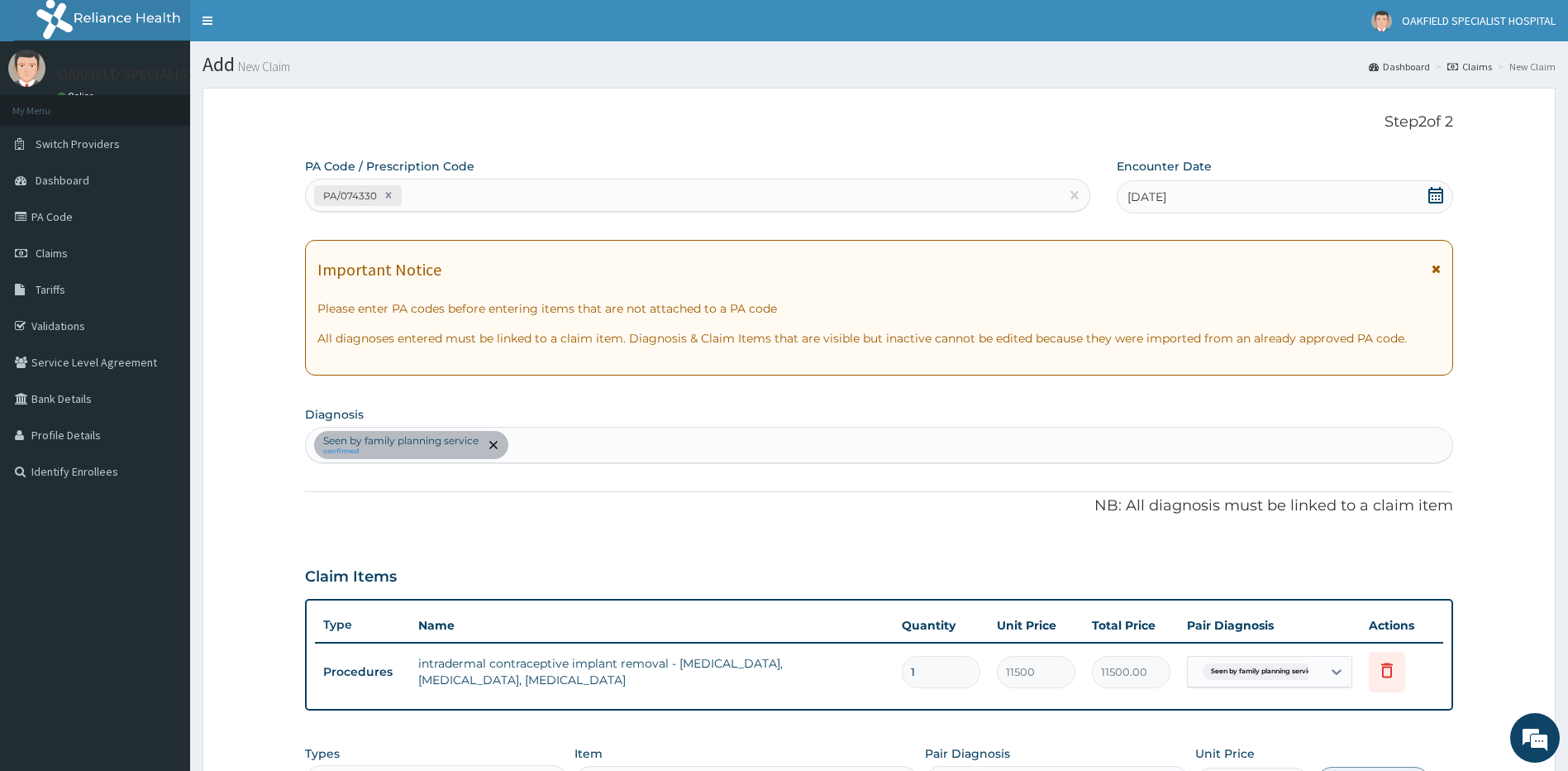
click at [516, 202] on div "PA/074330" at bounding box center [683, 196] width 754 height 27
paste input "PA/7C47C5"
type input "PA/7C47C5"
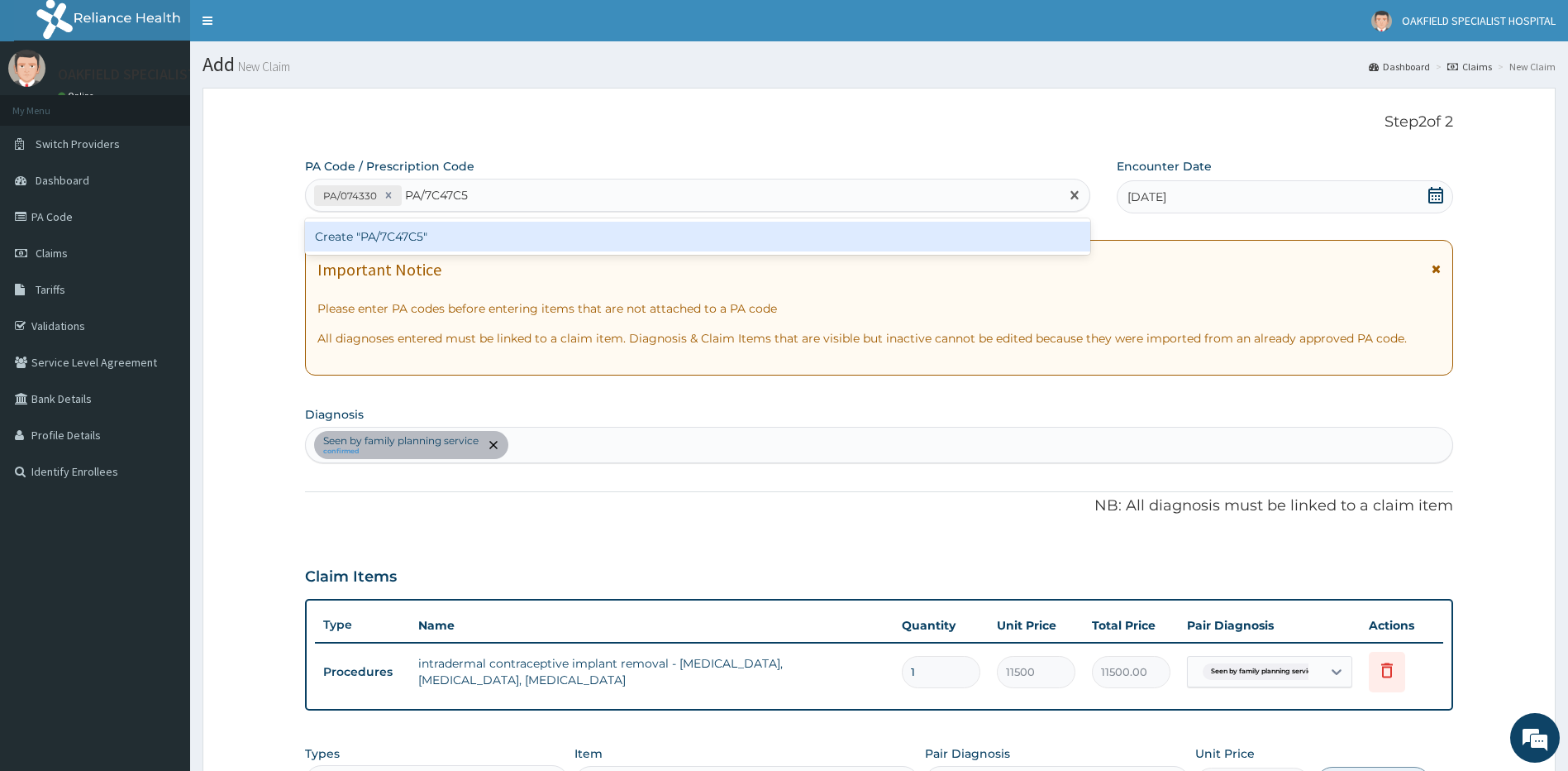
click at [439, 228] on div "Create "PA/7C47C5"" at bounding box center [697, 236] width 785 height 30
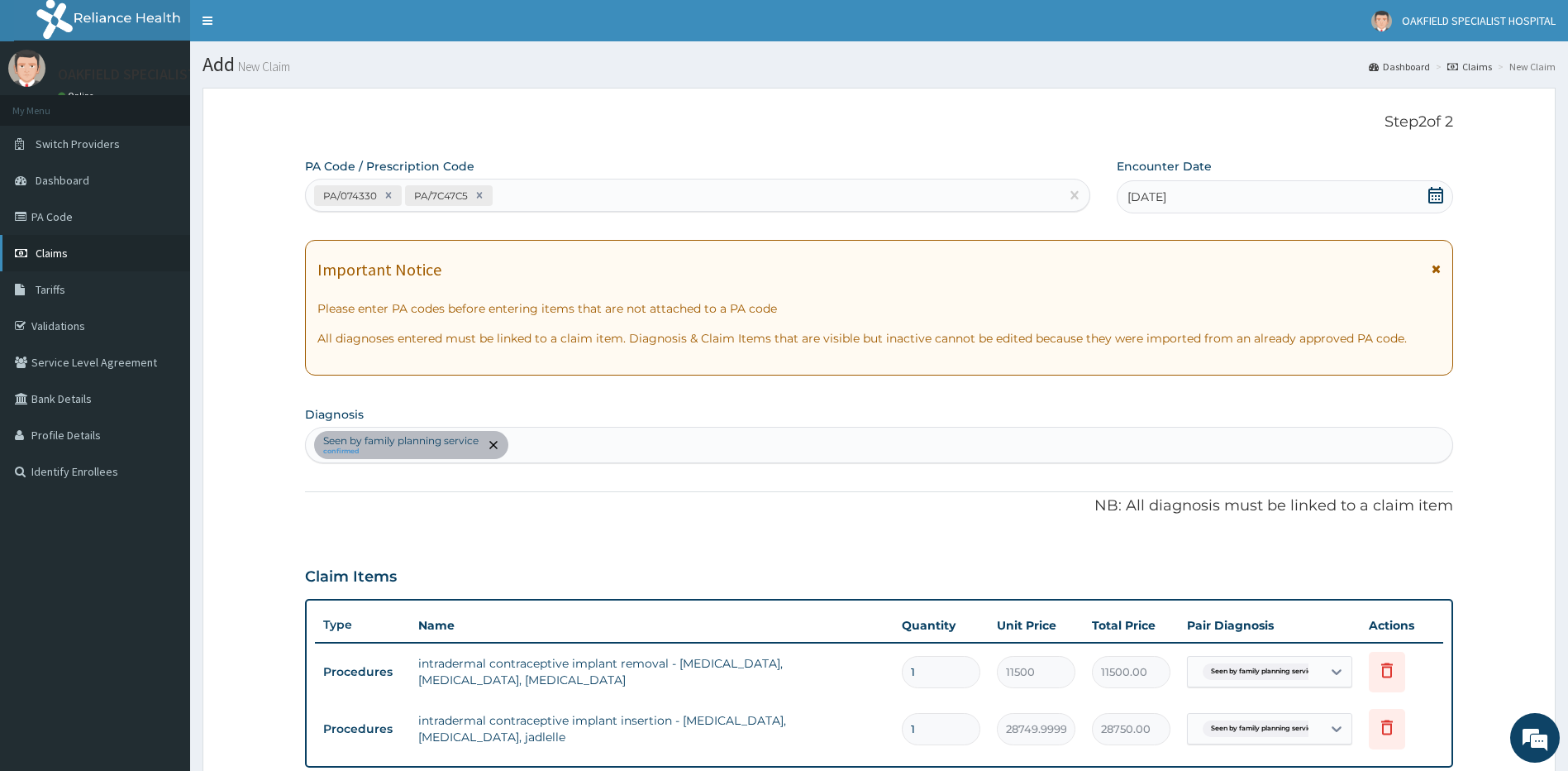
click at [88, 246] on link "Claims" at bounding box center [95, 253] width 190 height 36
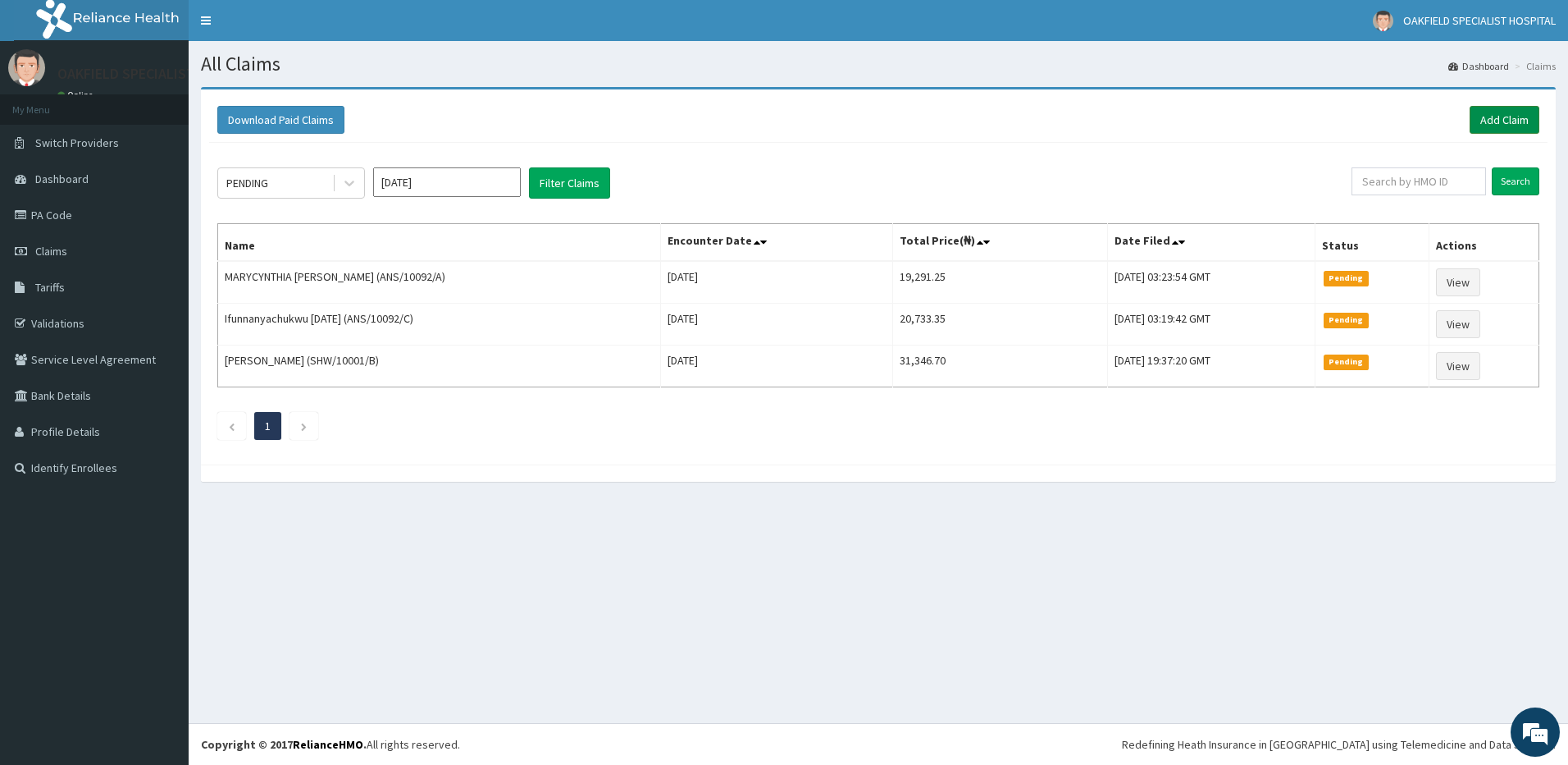
click at [1528, 118] on link "Add Claim" at bounding box center [1504, 120] width 70 height 28
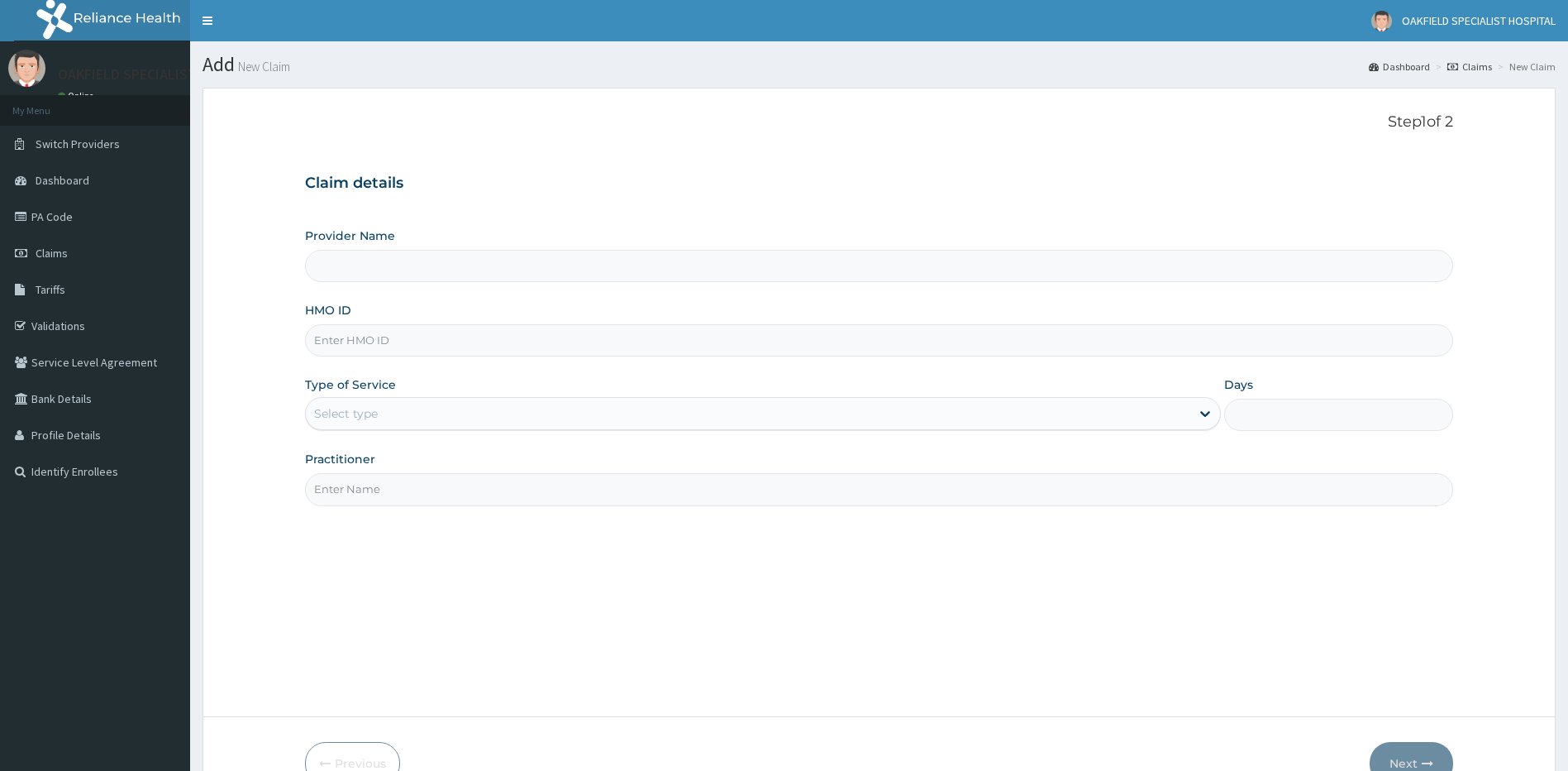
click at [400, 341] on input "HMO ID" at bounding box center [880, 341] width 1149 height 33
paste input "ONN/10004/A"
type input "ONN/10004/A"
type input "Vinca Hospital Limited"
type input "ONN/10004/A"
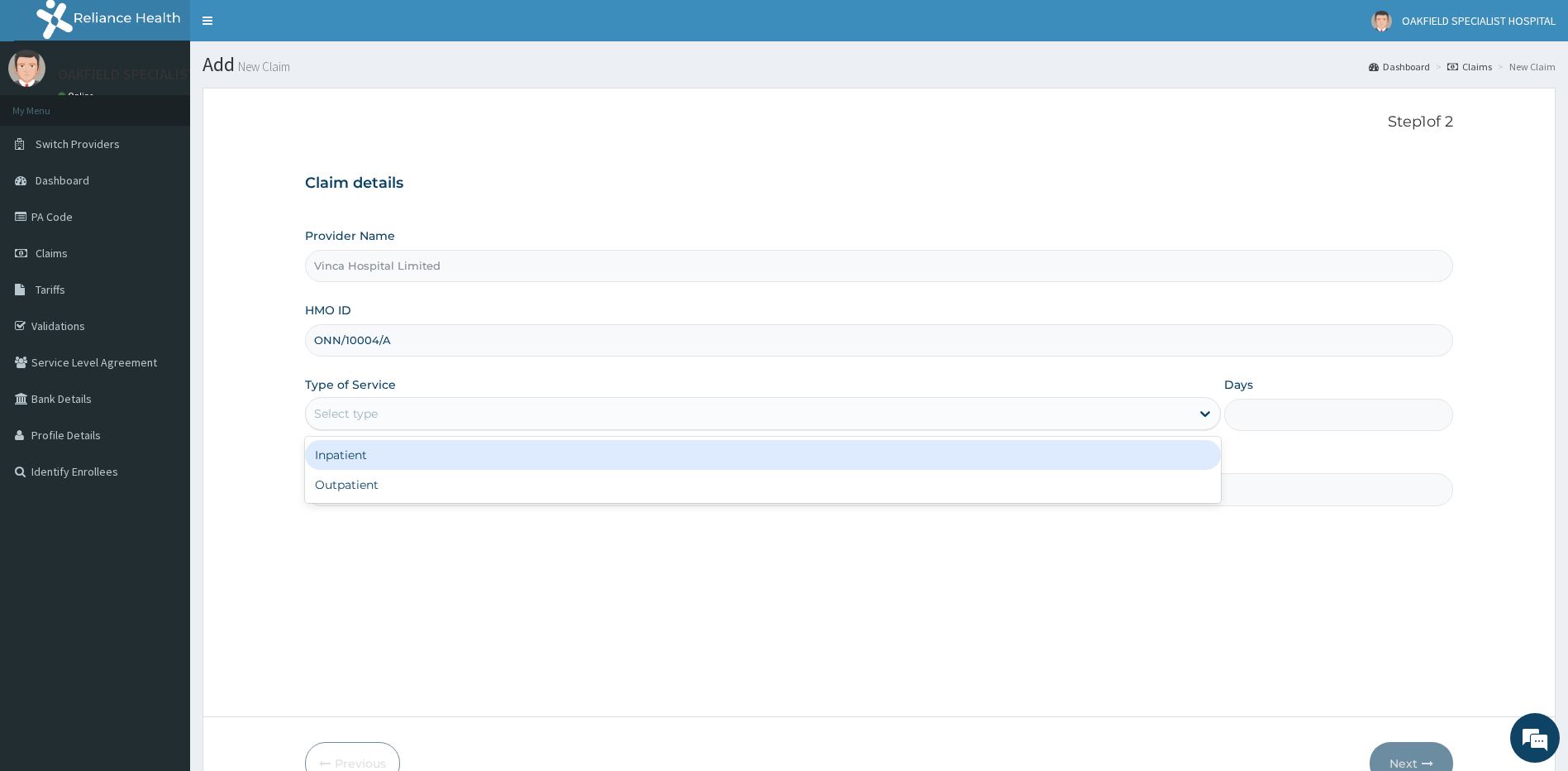
drag, startPoint x: 333, startPoint y: 418, endPoint x: 362, endPoint y: 418, distance: 29.0
click at [345, 418] on div "Select type" at bounding box center [346, 413] width 63 height 16
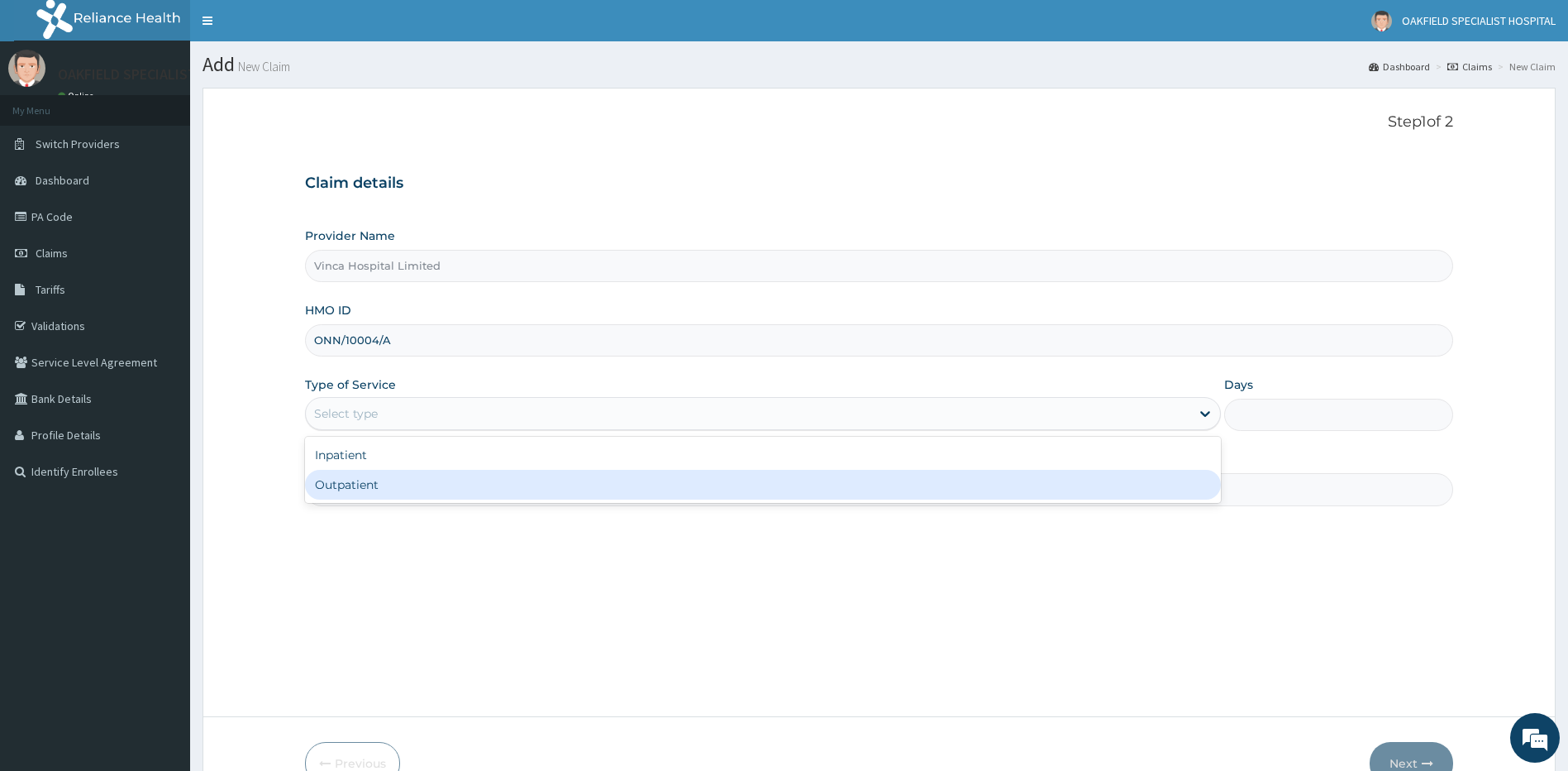
click at [373, 482] on div "Outpatient" at bounding box center [764, 484] width 917 height 30
type input "1"
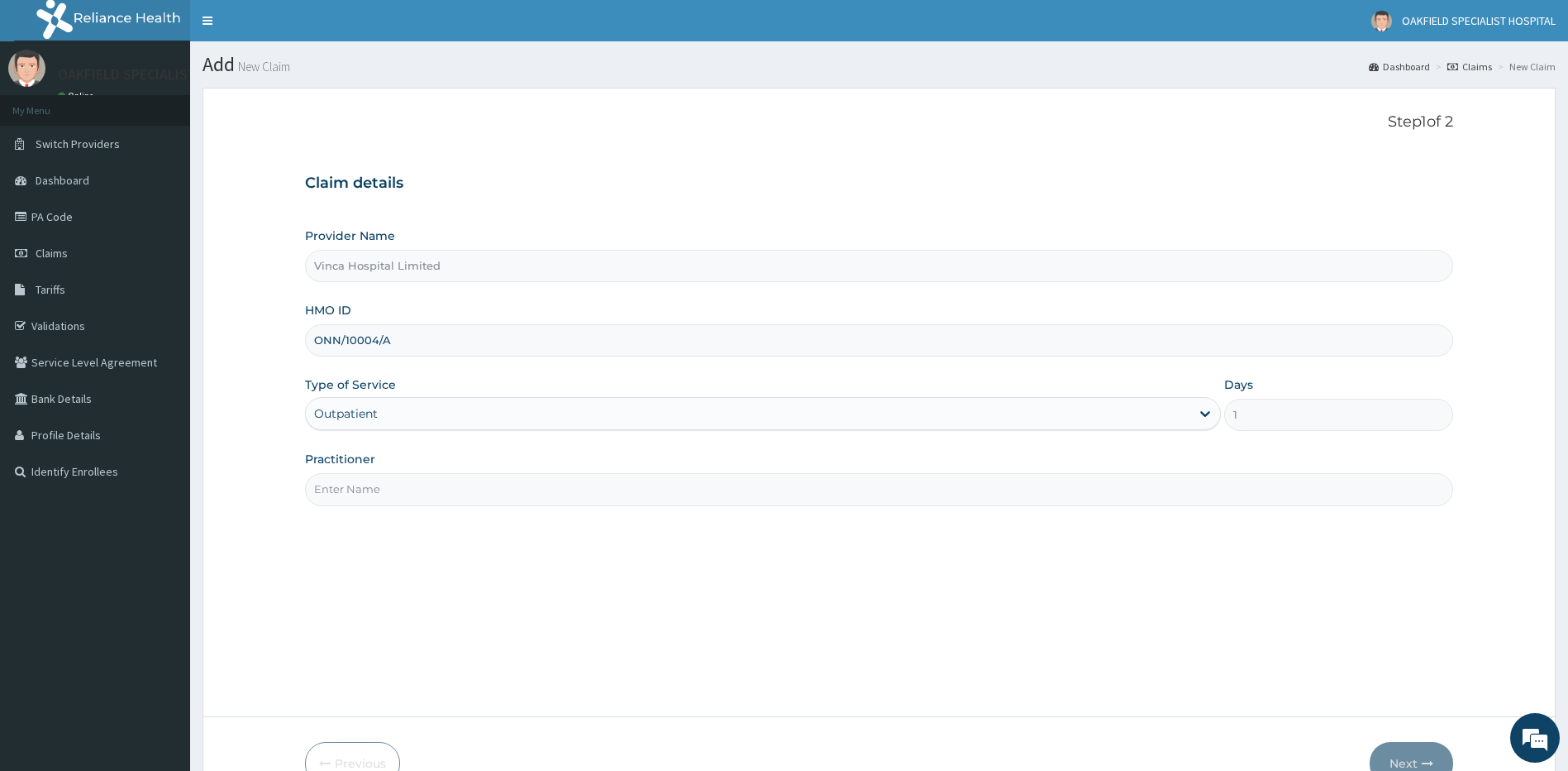
click at [373, 482] on input "Practitioner" at bounding box center [880, 489] width 1149 height 33
type input "DR [PERSON_NAME]"
click at [1425, 755] on button "Next" at bounding box center [1411, 763] width 83 height 43
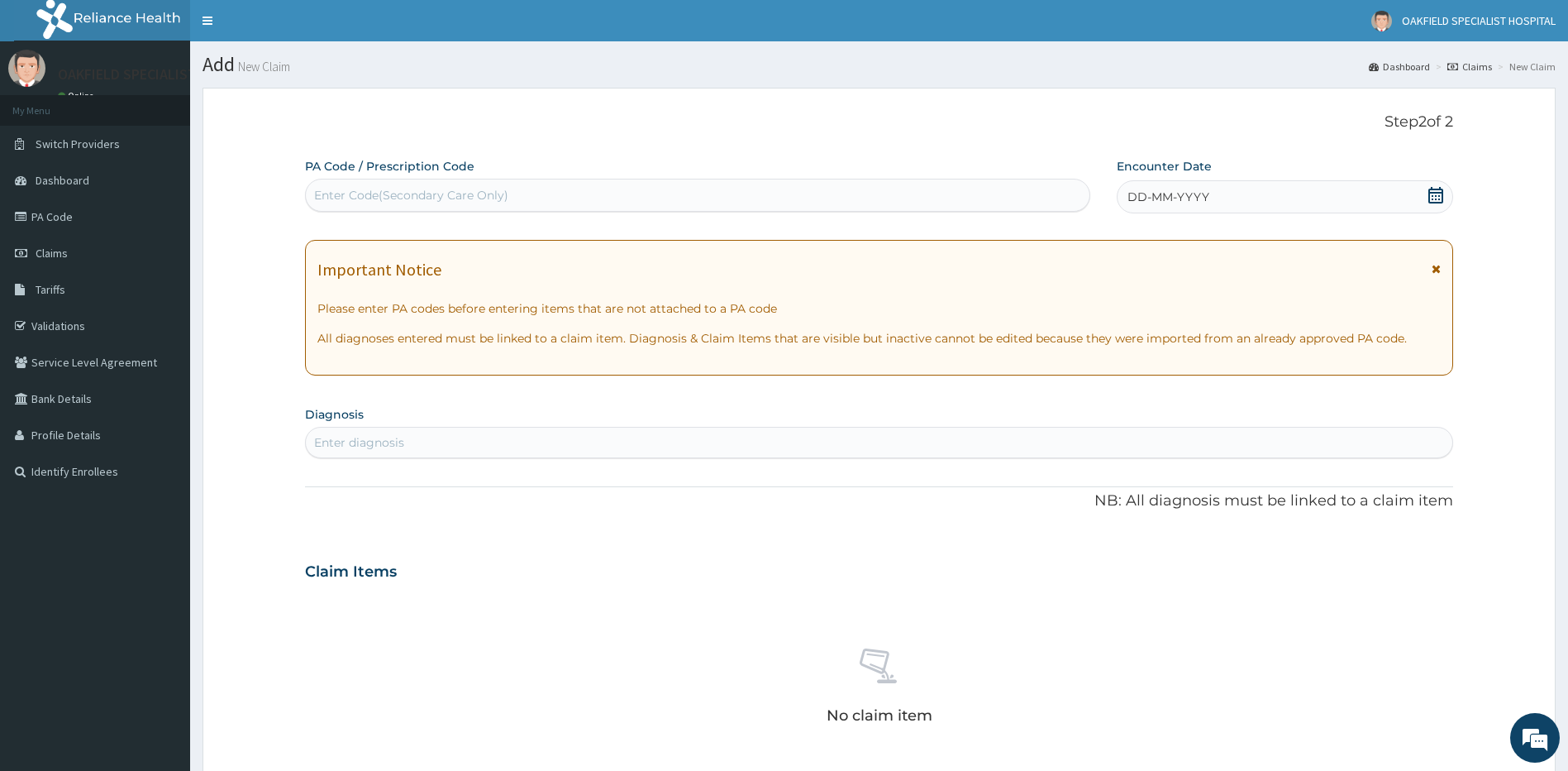
click at [497, 195] on div "Enter Code(Secondary Care Only)" at bounding box center [411, 195] width 194 height 16
click at [416, 194] on div "Enter Code(Secondary Care Only)" at bounding box center [411, 195] width 194 height 16
paste input "PA/B60377"
type input "PA/B60377"
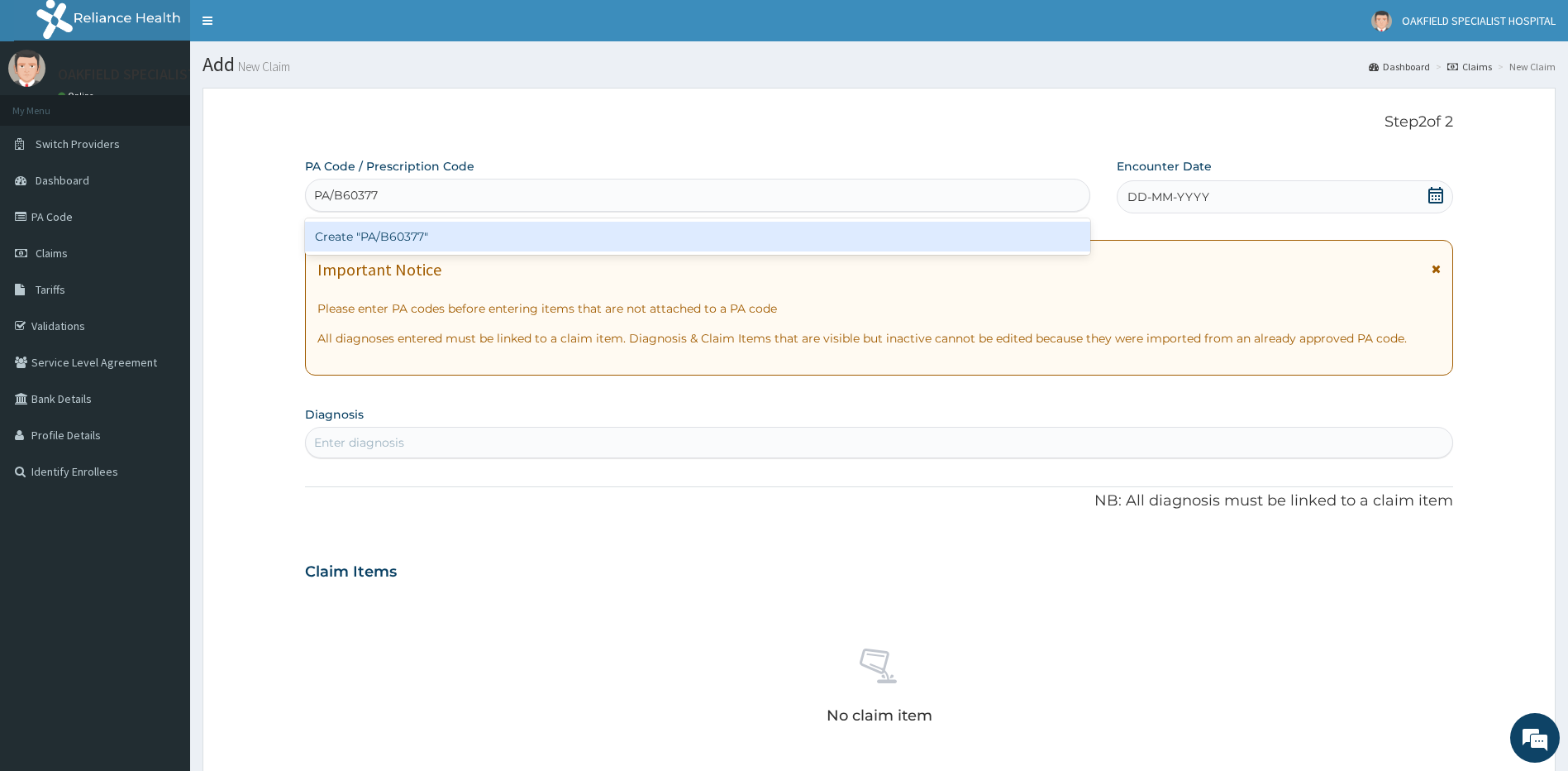
click at [397, 238] on div "Create "PA/B60377"" at bounding box center [697, 236] width 785 height 30
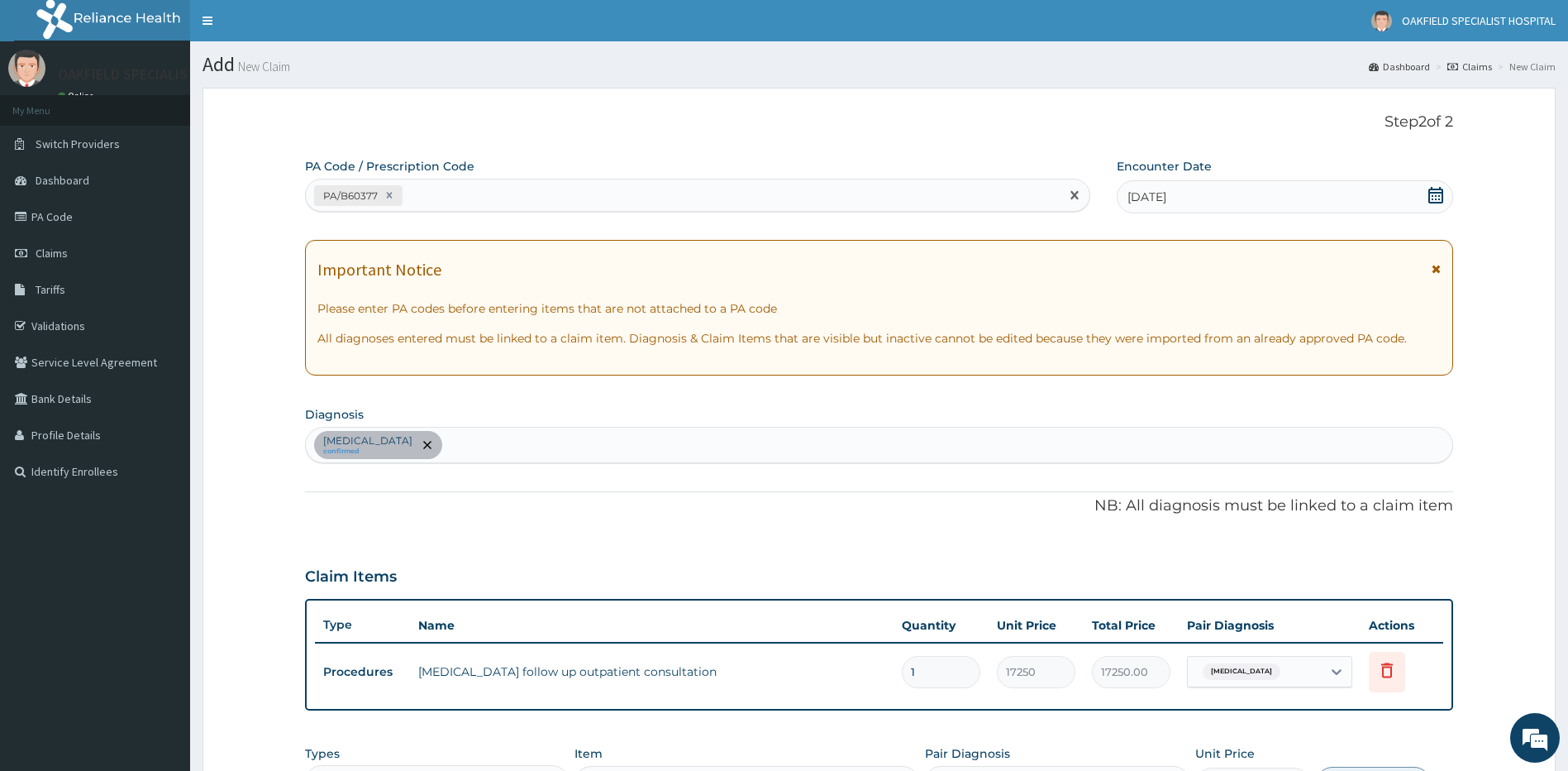
click at [524, 193] on div "PA/B60377" at bounding box center [683, 196] width 754 height 27
paste input "PA/B3B440"
type input "PA/B3B440"
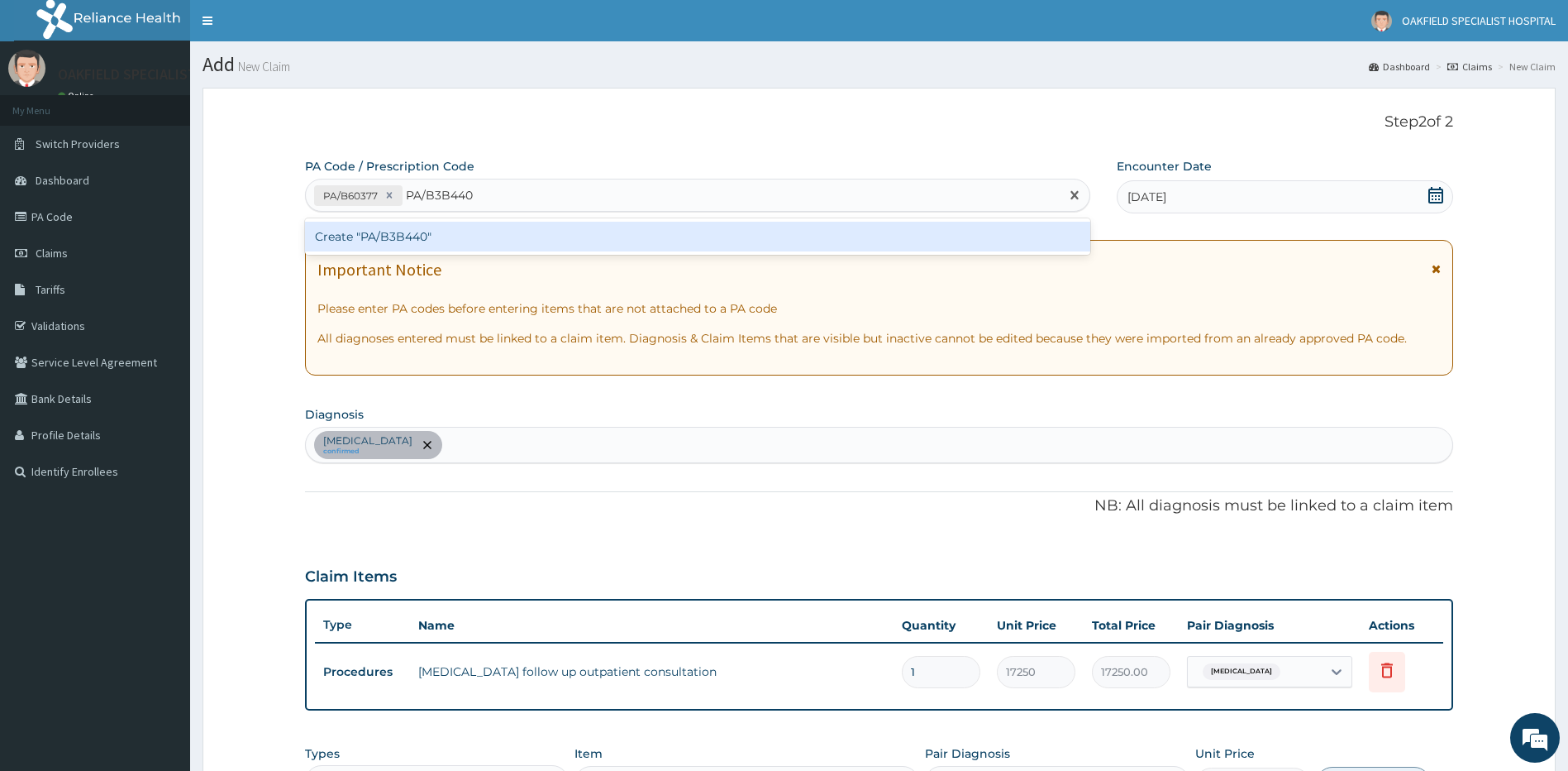
click at [458, 247] on div "Create "PA/B3B440"" at bounding box center [697, 236] width 785 height 30
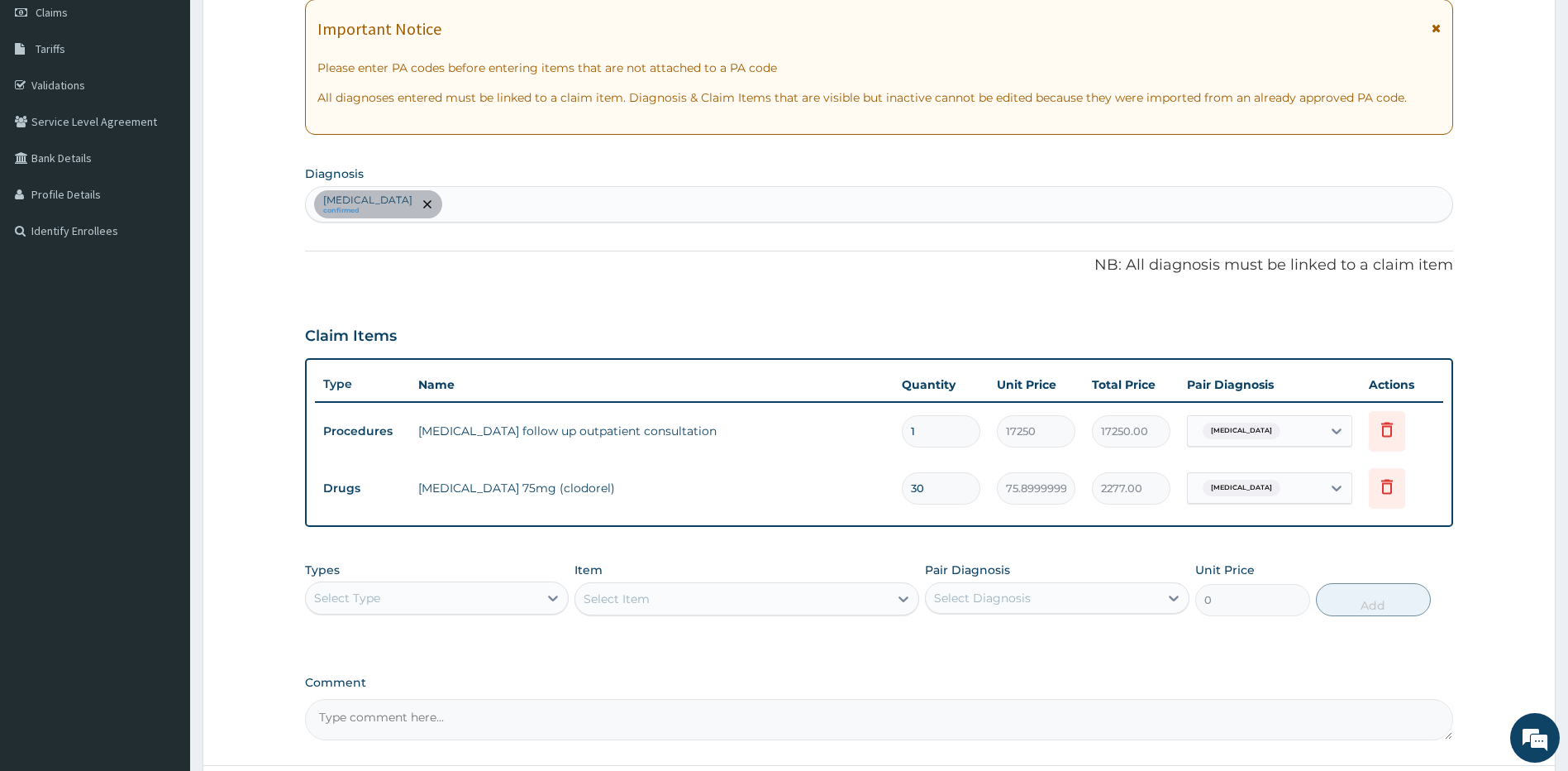
scroll to position [383, 0]
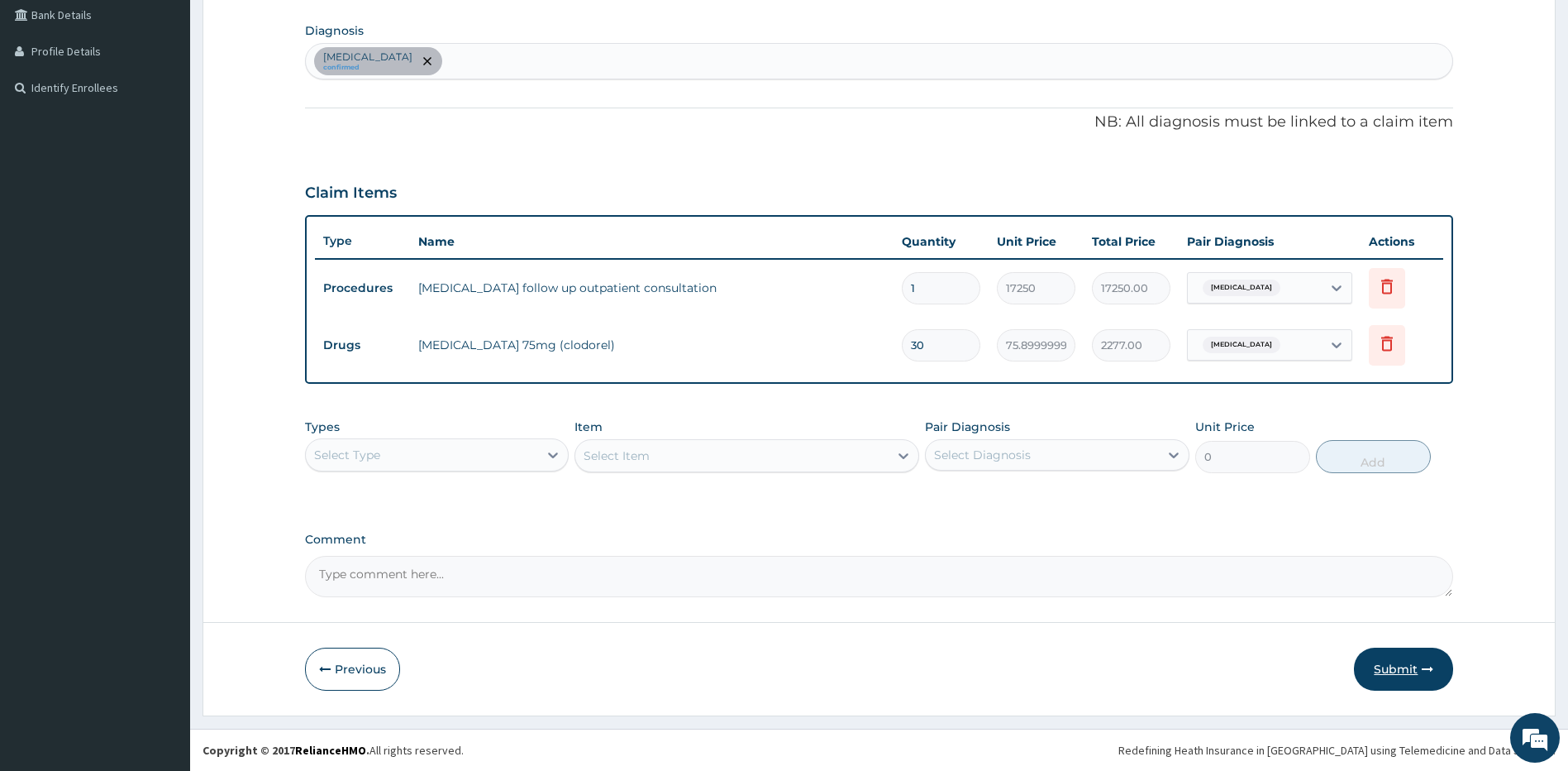
click at [1382, 661] on button "Submit" at bounding box center [1404, 669] width 100 height 43
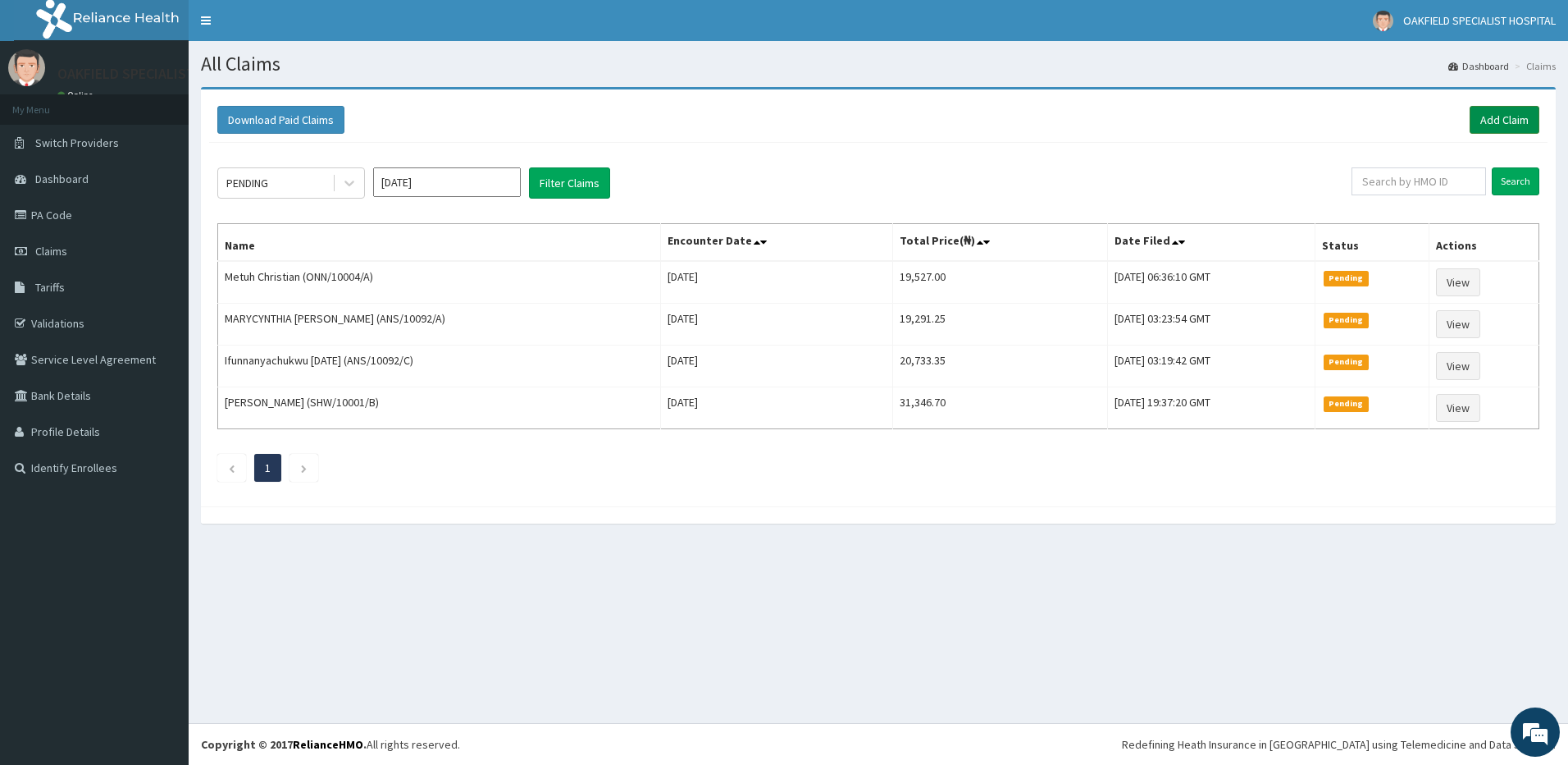
click at [1482, 121] on link "Add Claim" at bounding box center [1504, 120] width 70 height 28
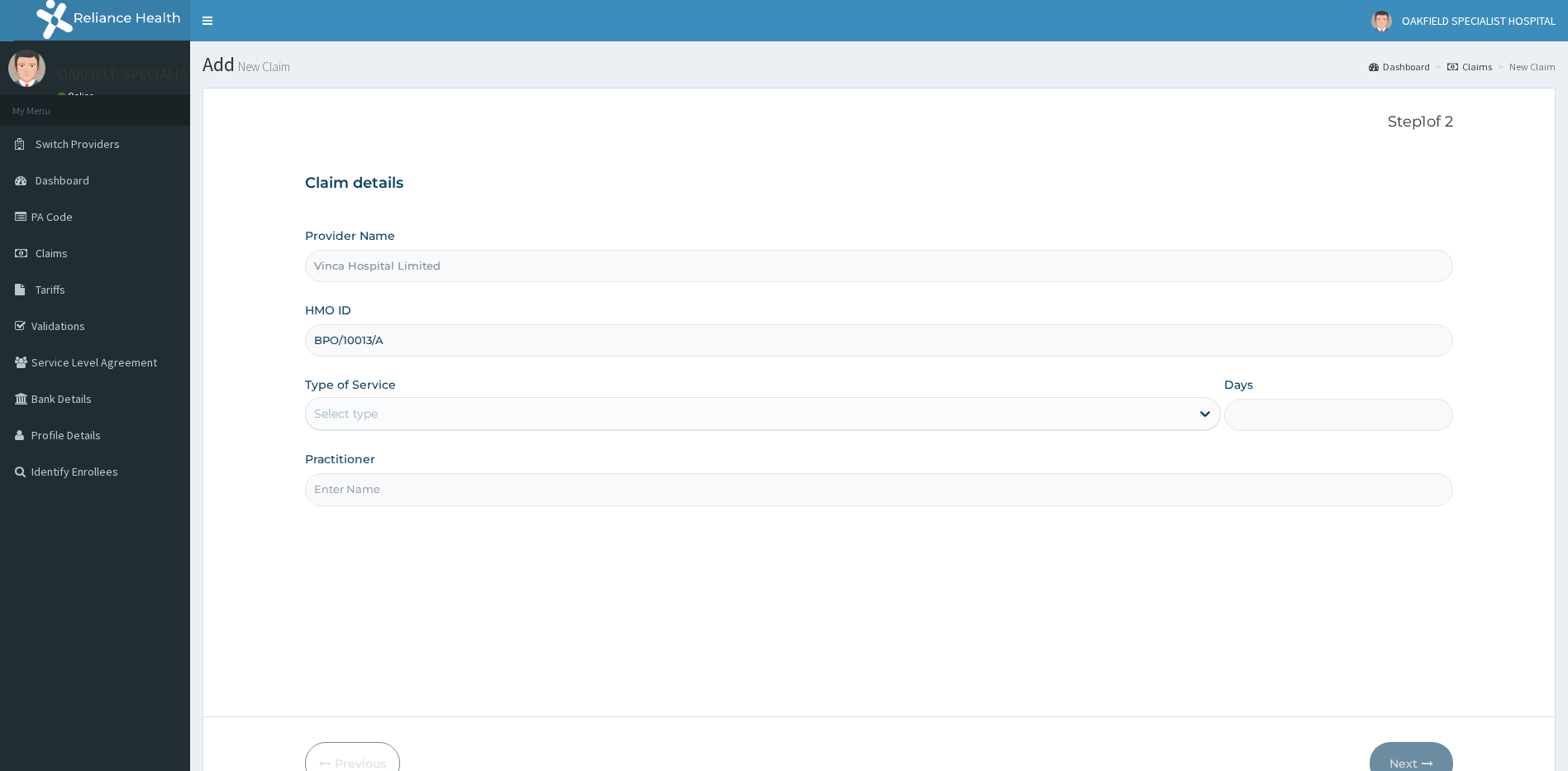
type input "BPO/10013/A"
click at [366, 413] on div "Select type" at bounding box center [346, 413] width 63 height 16
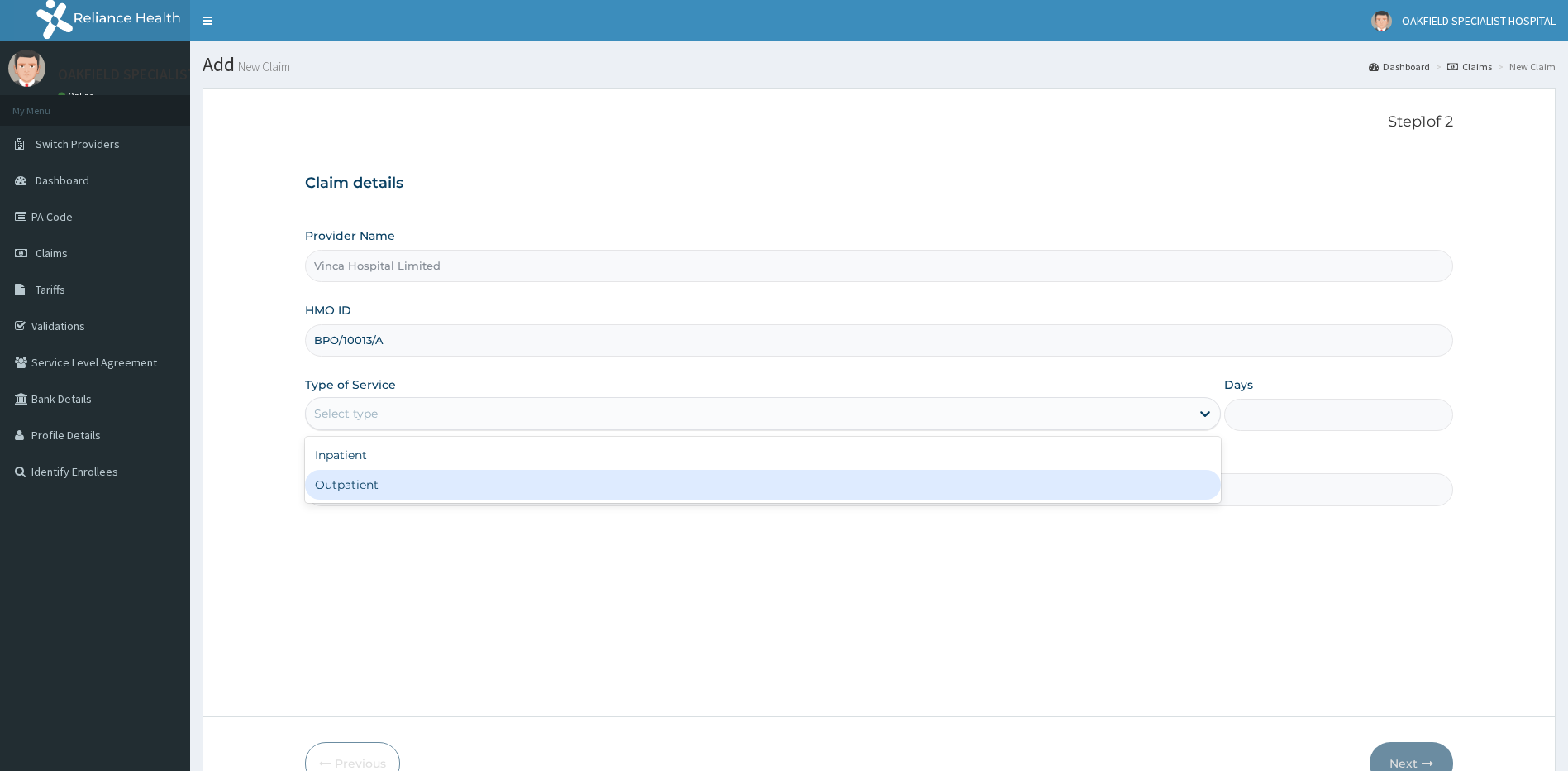
click at [381, 485] on div "Outpatient" at bounding box center [764, 484] width 917 height 30
type input "1"
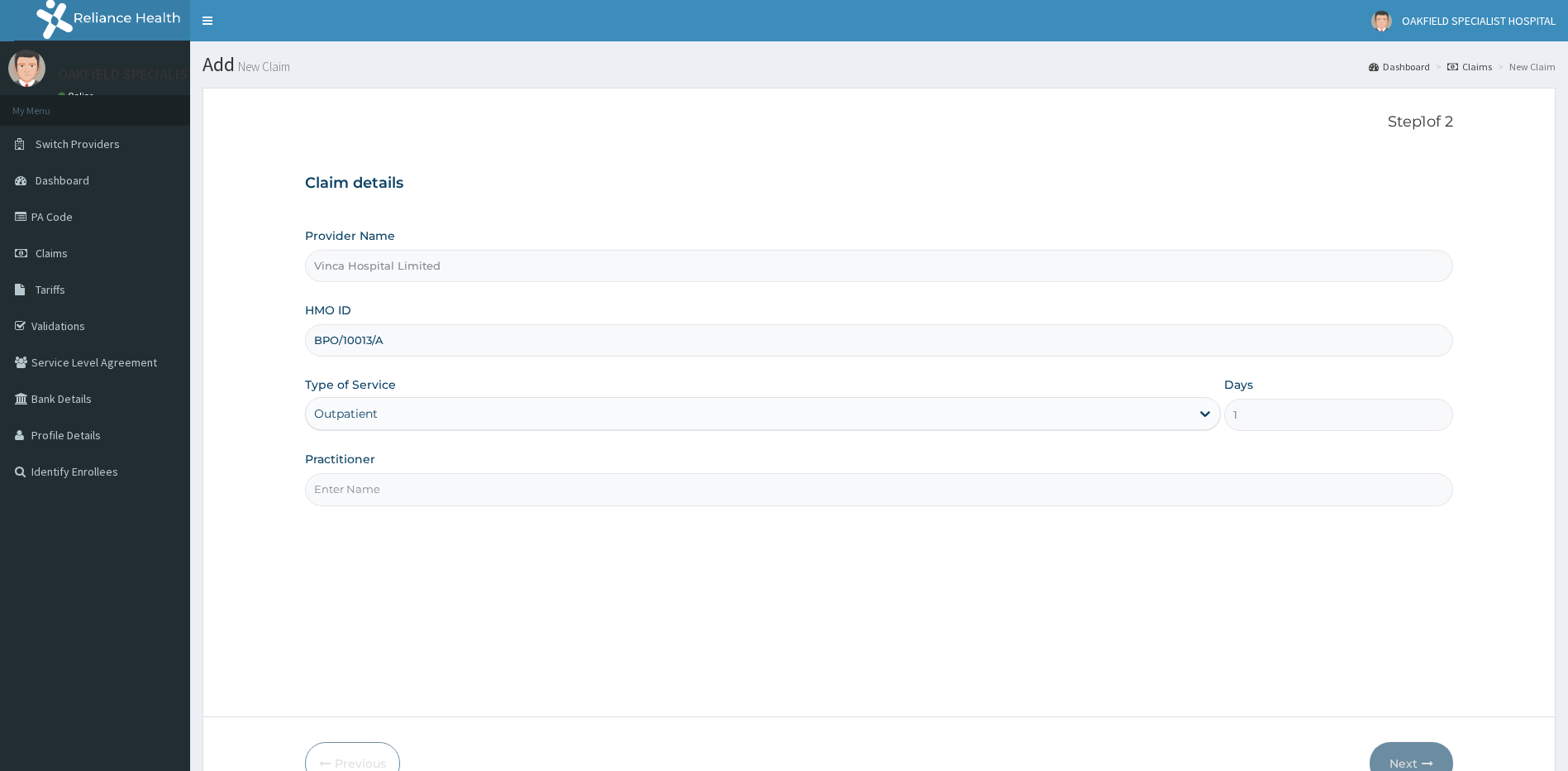
click at [383, 487] on input "Practitioner" at bounding box center [880, 489] width 1149 height 33
type input "DR EFE"
click at [1404, 747] on button "Next" at bounding box center [1411, 763] width 83 height 43
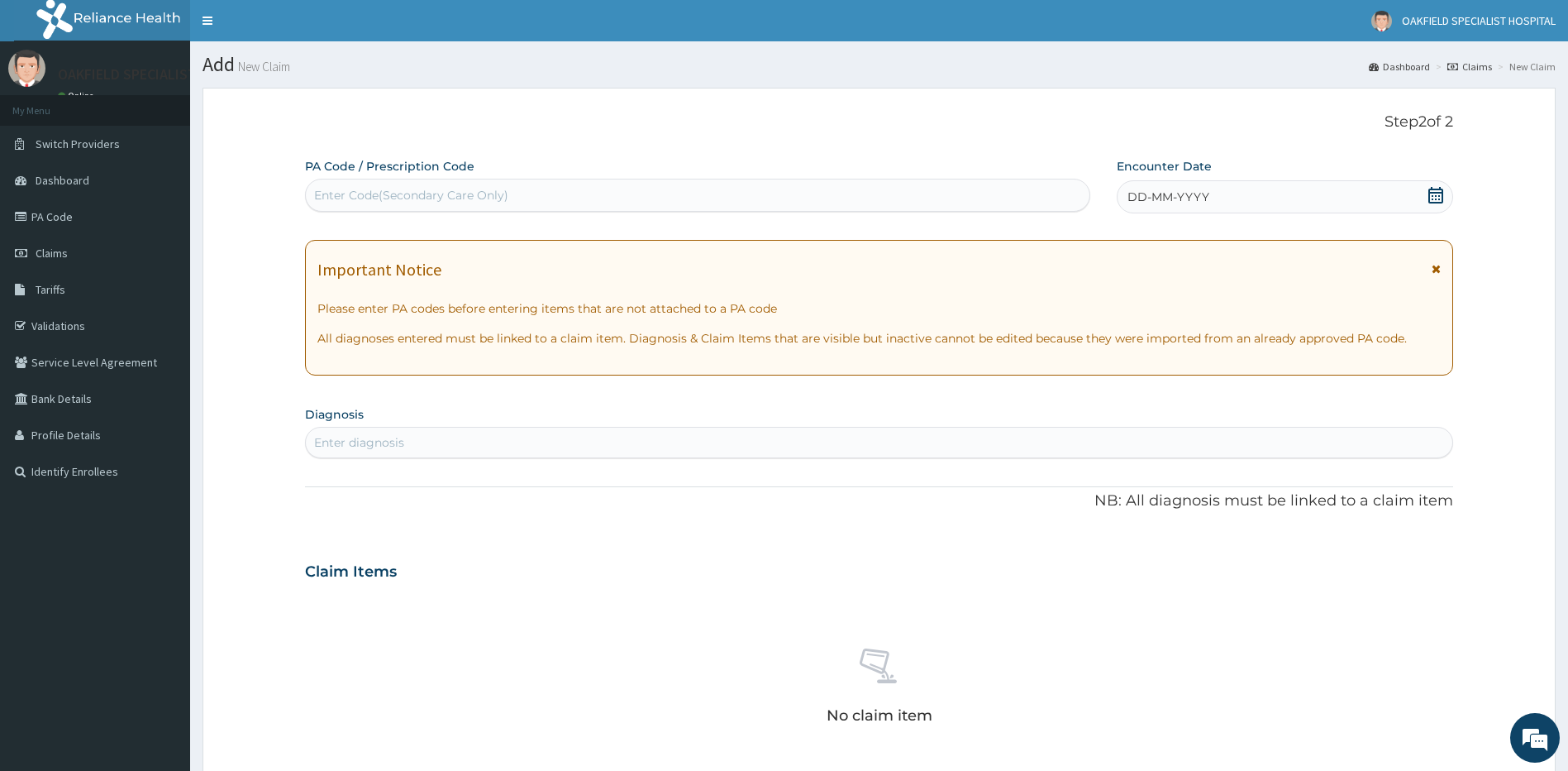
click at [485, 182] on div "Enter Code(Secondary Care Only)" at bounding box center [697, 195] width 784 height 26
paste input "PA/DC0C59"
type input "PA/DC0C59"
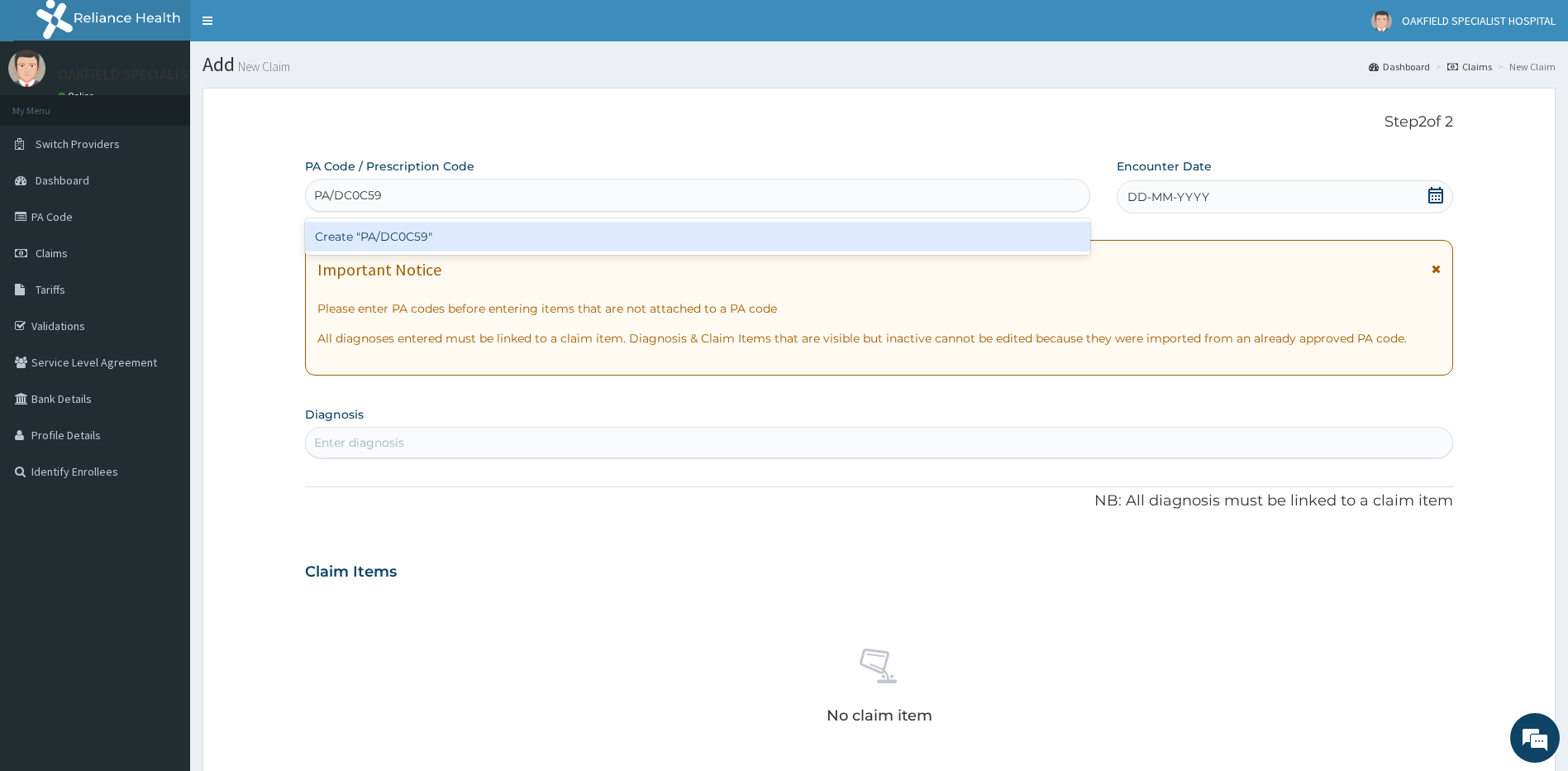
click at [413, 246] on div "Create "PA/DC0C59"" at bounding box center [697, 236] width 785 height 30
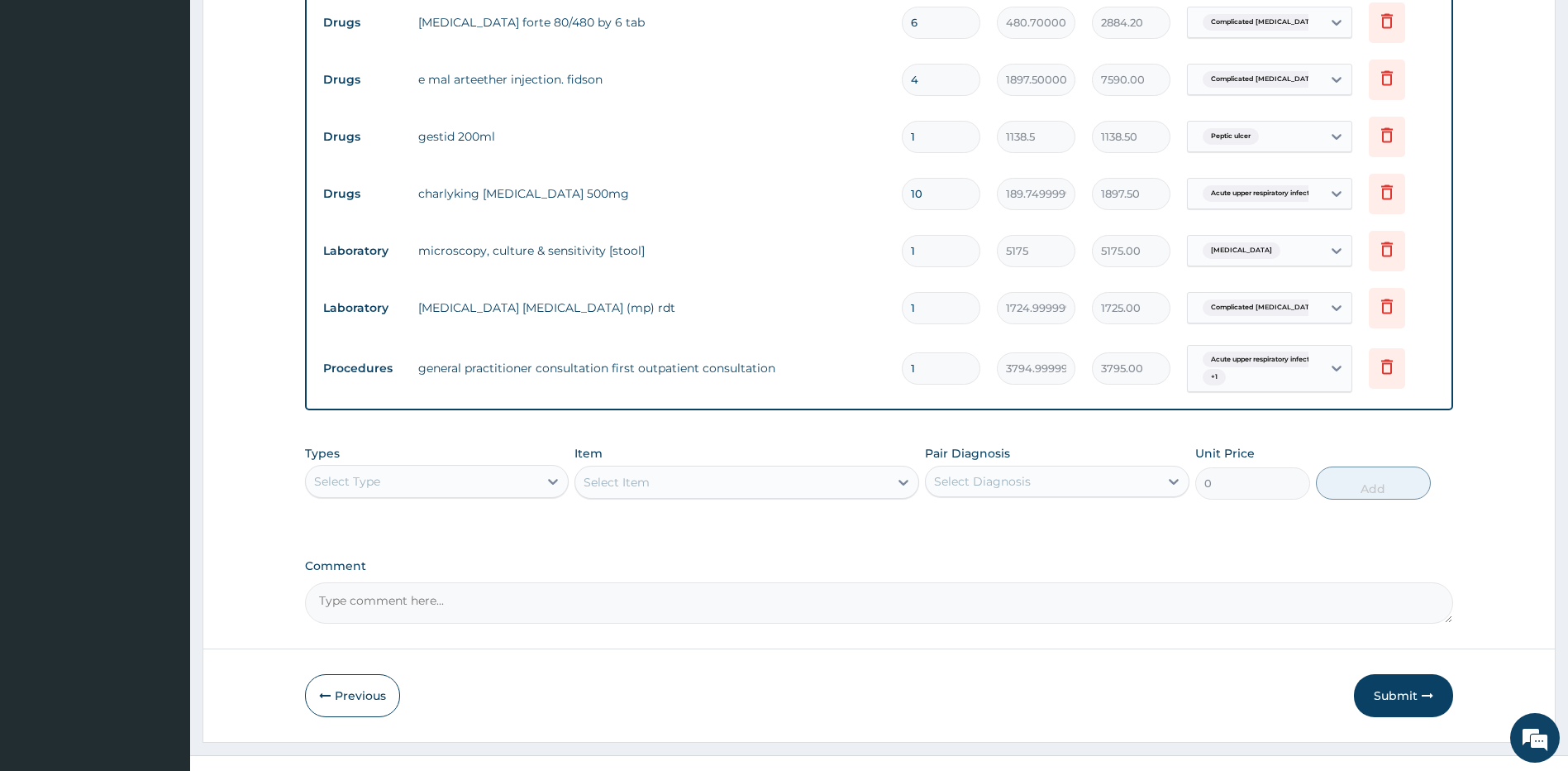
scroll to position [789, 0]
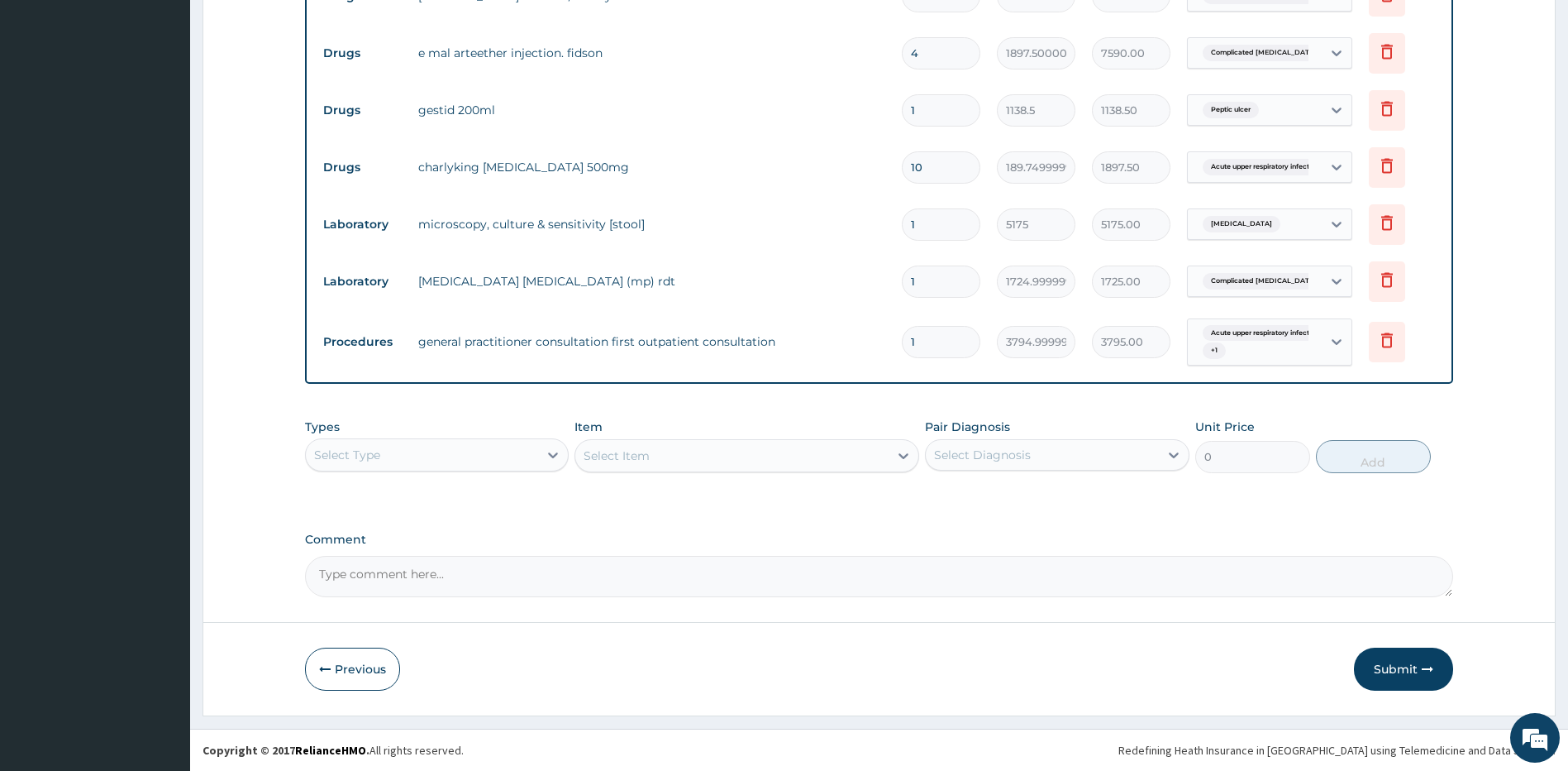
click at [491, 574] on textarea "Comment" at bounding box center [880, 576] width 1149 height 42
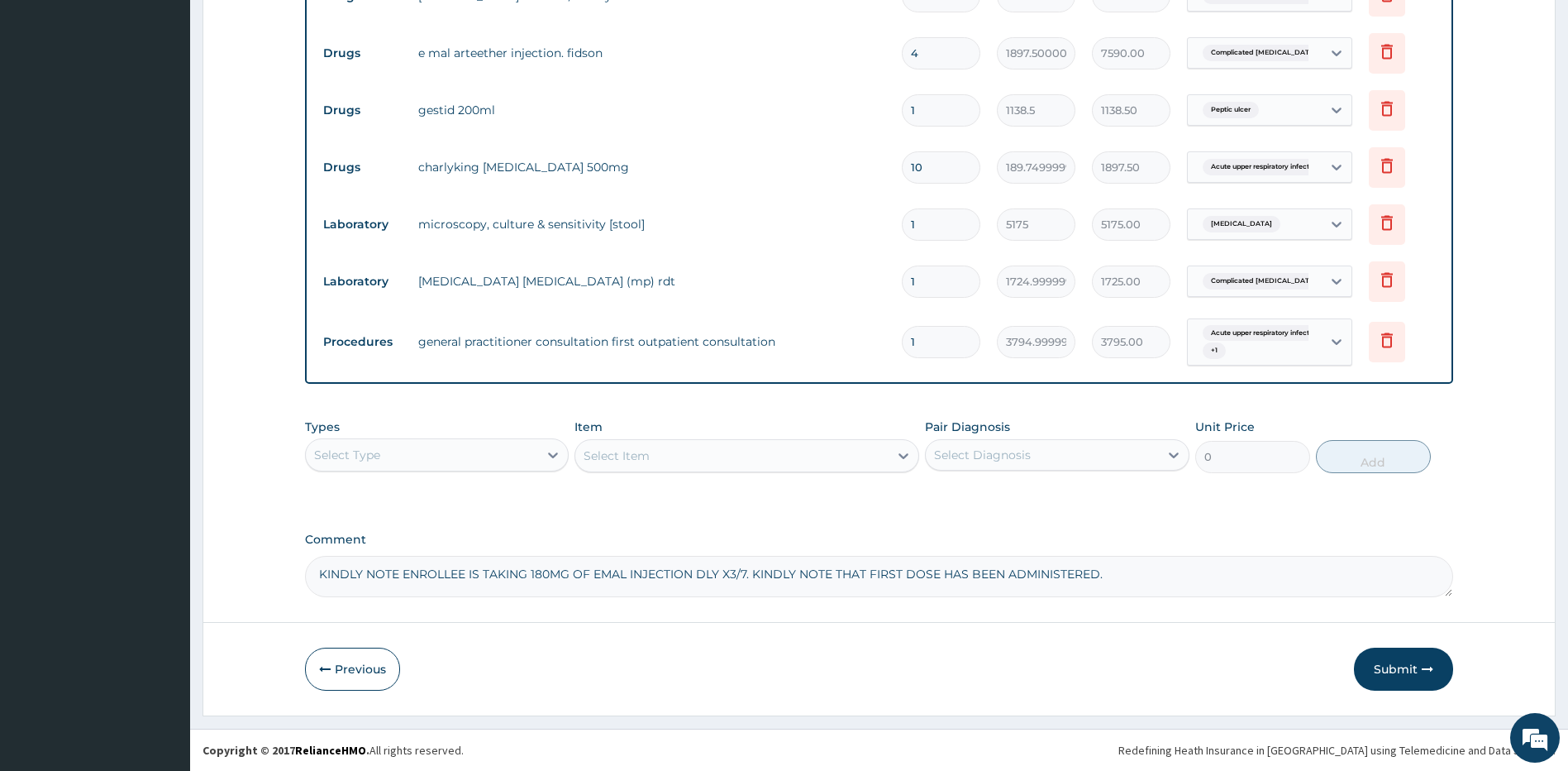
click at [347, 574] on textarea "KINDLY NOTE ENROLLEE IS TAKING 180MG OF EMAL INJECTION DLY X3/7. KINDLY NOTE TH…" at bounding box center [880, 576] width 1149 height 42
click at [346, 574] on textarea "KINDLY NOTE ENROLLEE IS TAKING 180MG OF EMAL INJECTION DLY X3/7. KINDLY NOTE TH…" at bounding box center [880, 576] width 1149 height 42
type textarea "KINDLY NOTE ENROLLEE IS TAKING 180MG OF EMAL INJECTION DLY X3/7. KINDLY NOTE TH…"
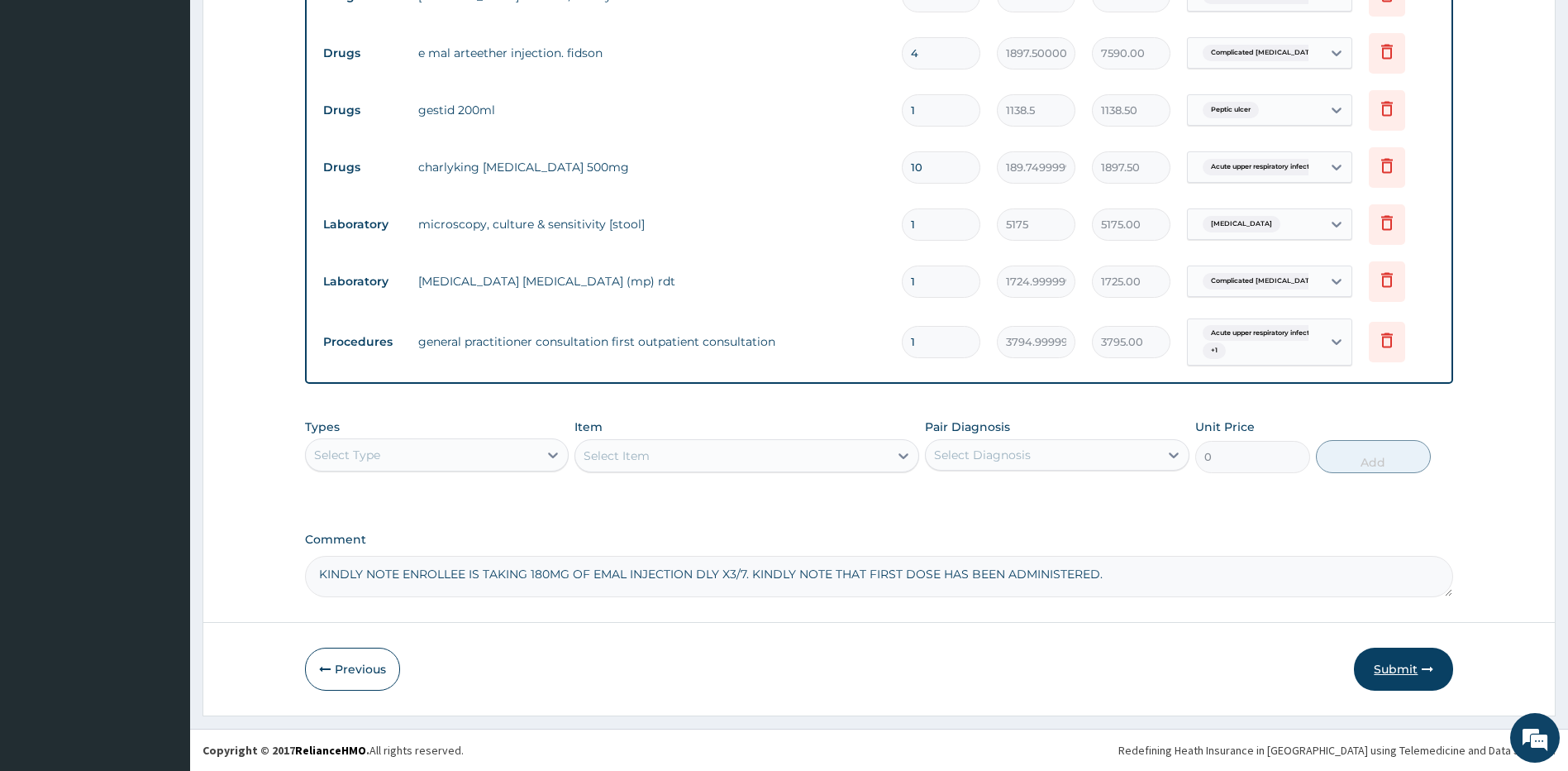
click at [1398, 669] on button "Submit" at bounding box center [1404, 669] width 100 height 43
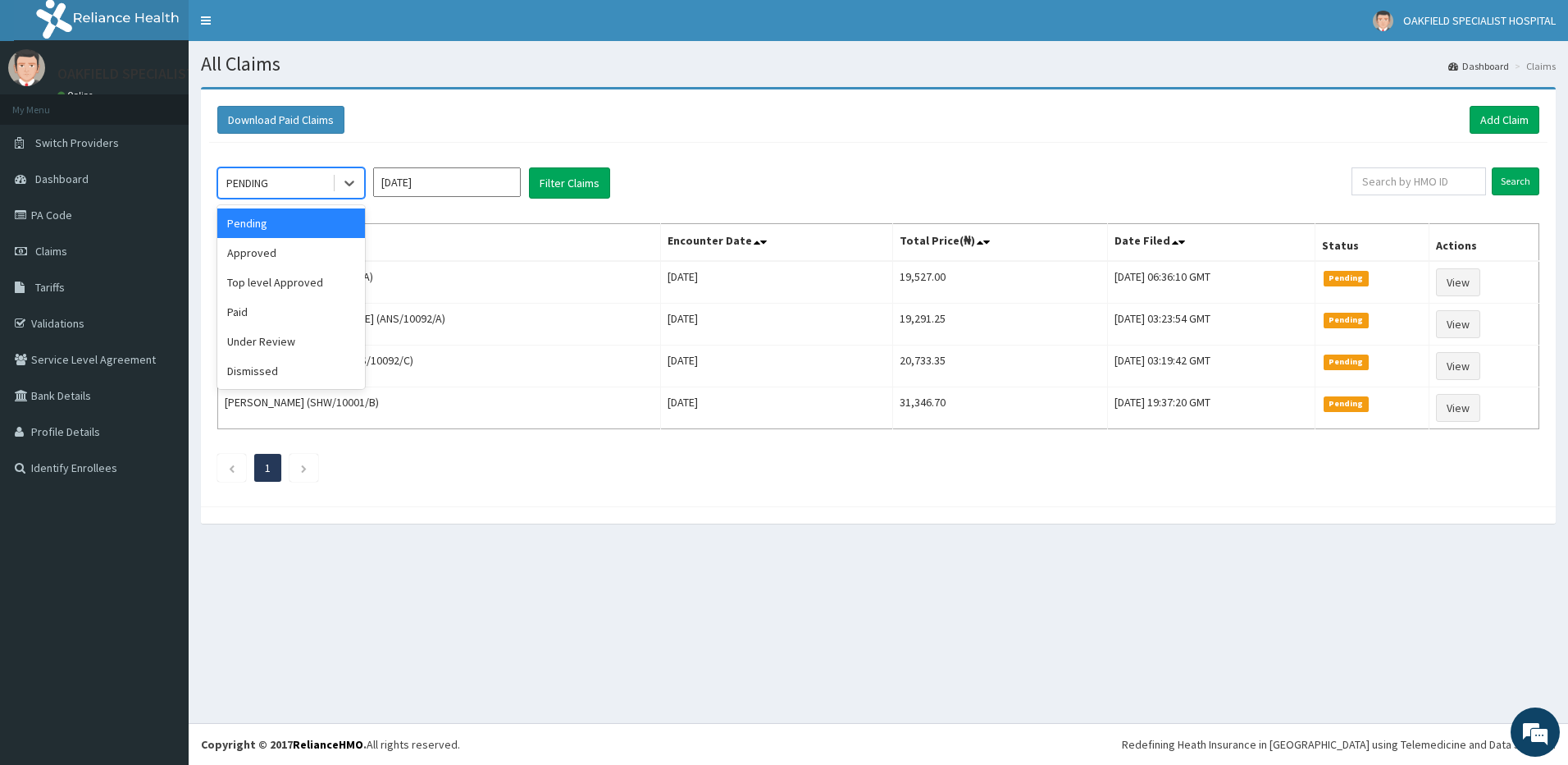
click at [307, 183] on div "PENDING" at bounding box center [275, 182] width 114 height 26
click at [298, 350] on div "Under Review" at bounding box center [291, 341] width 147 height 30
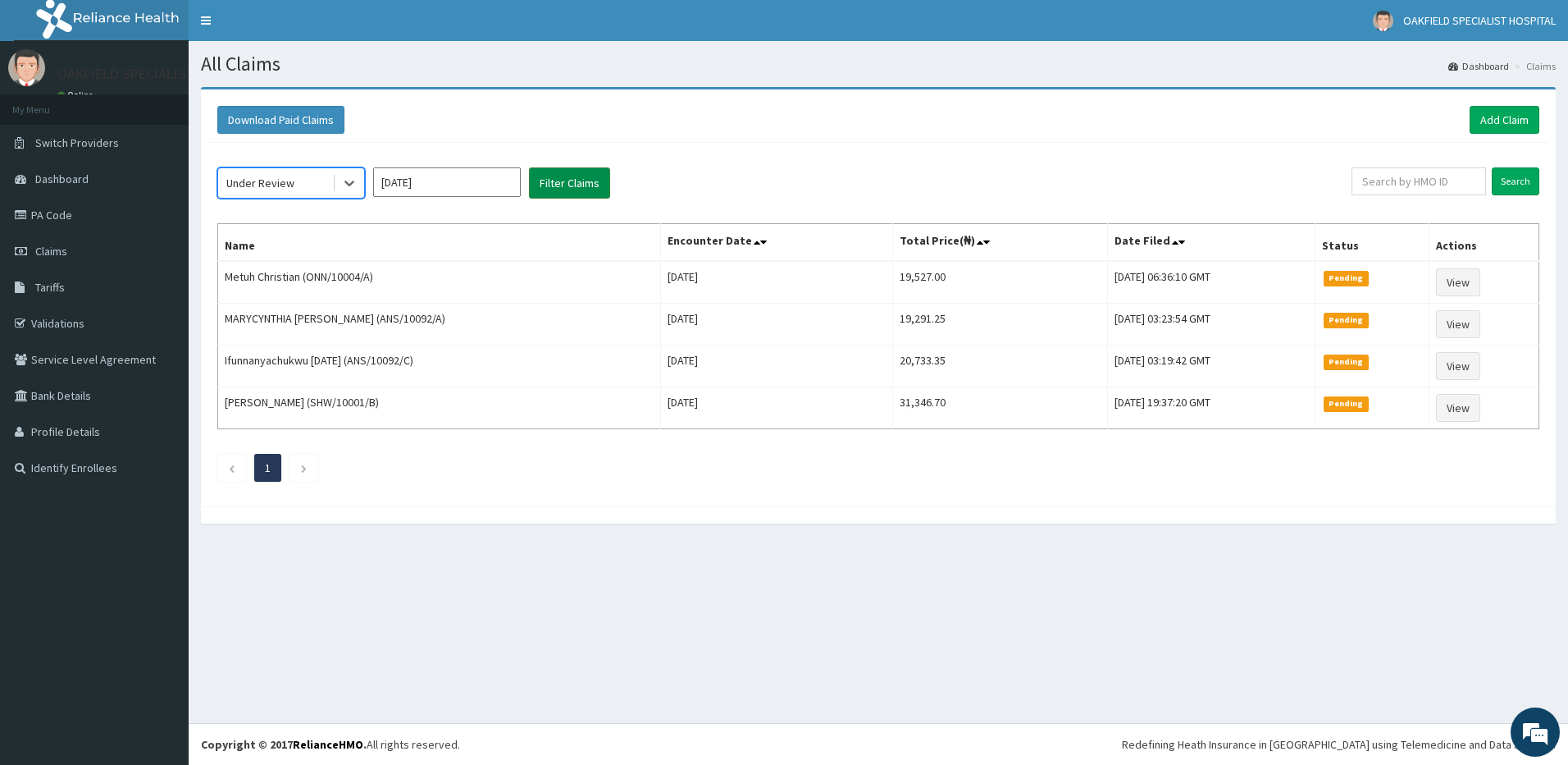
click at [543, 189] on button "Filter Claims" at bounding box center [570, 182] width 81 height 31
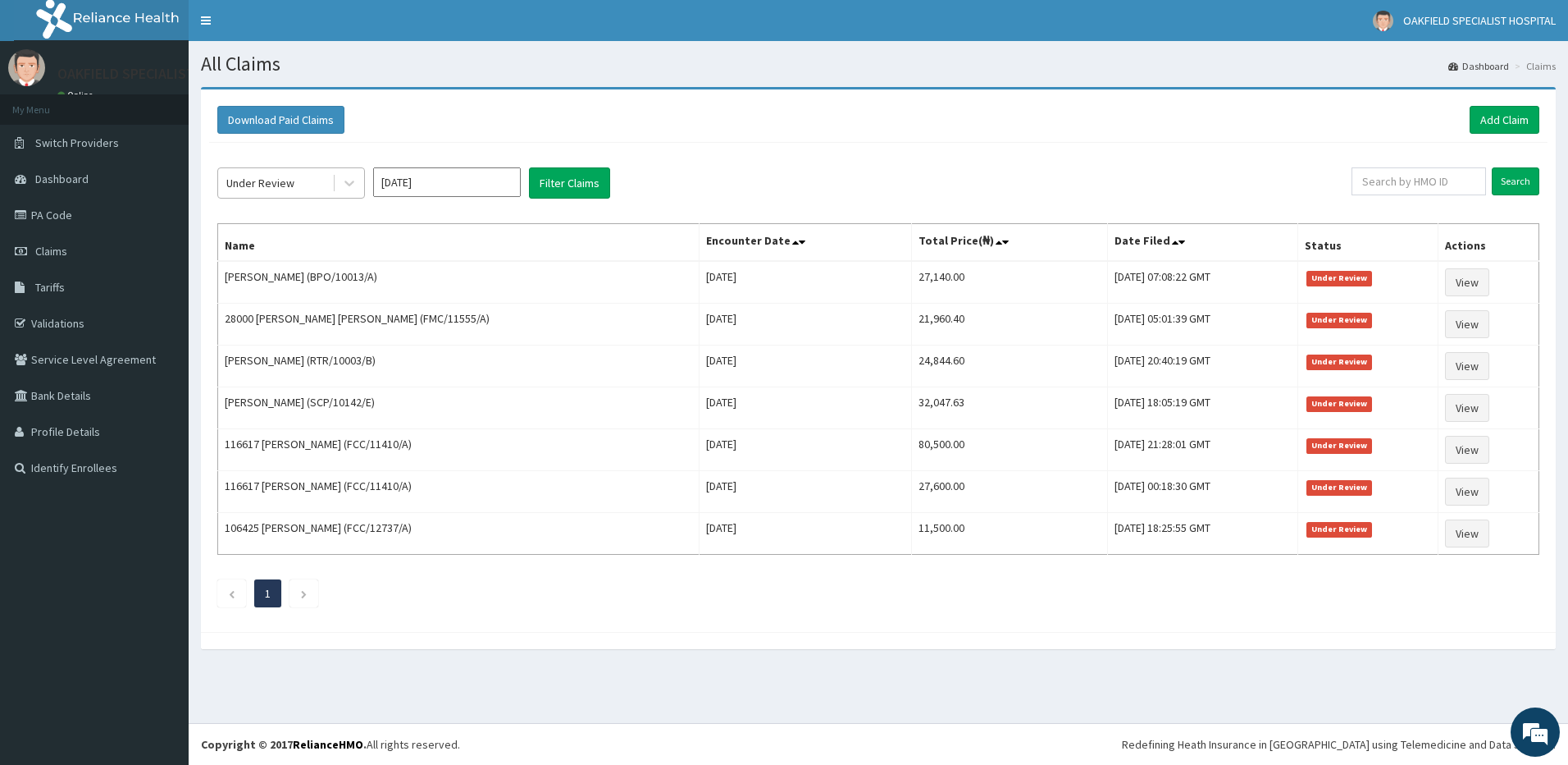
click at [276, 189] on div "Under Review" at bounding box center [261, 182] width 68 height 16
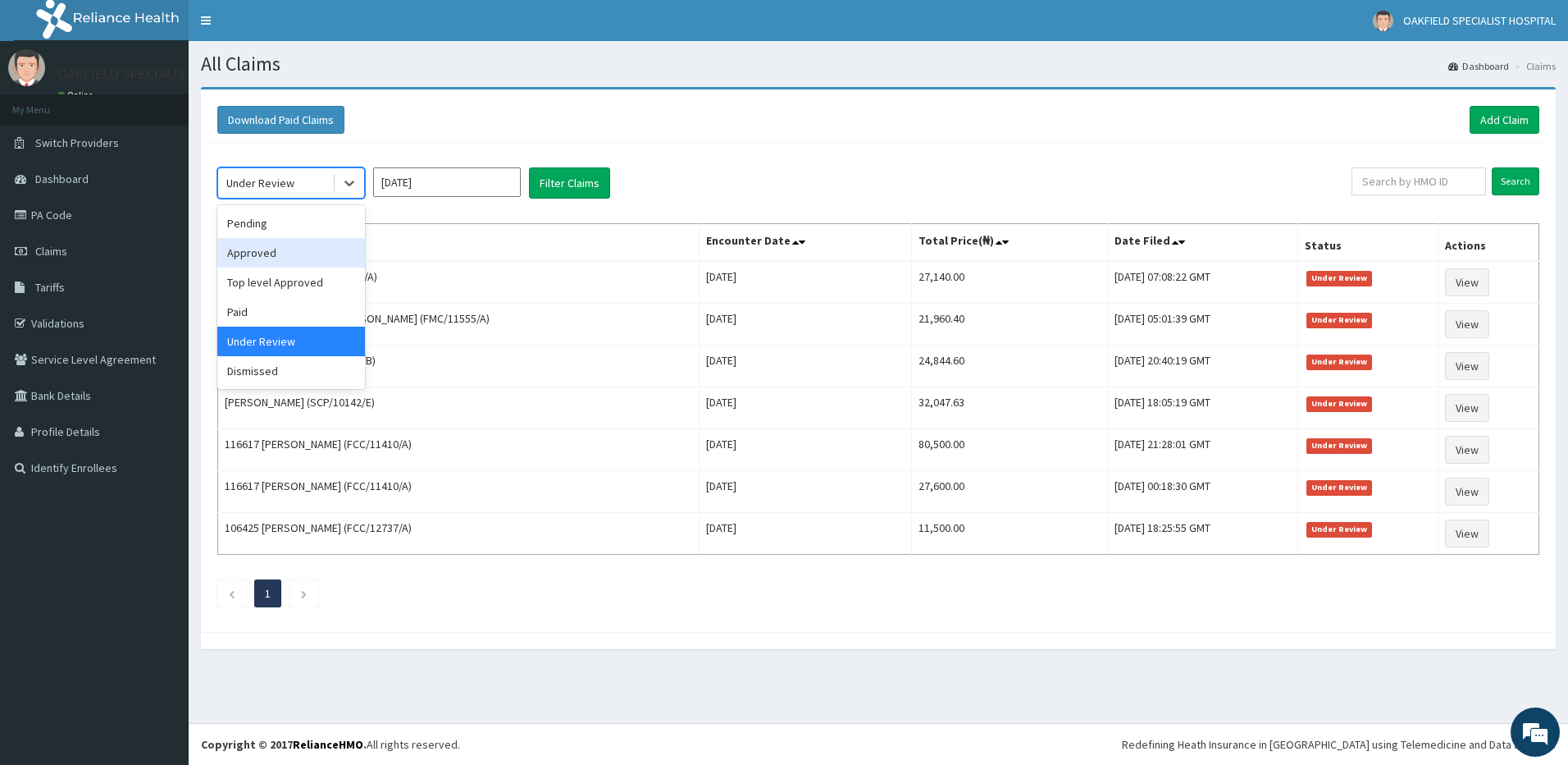
click at [288, 253] on div "Approved" at bounding box center [291, 253] width 147 height 30
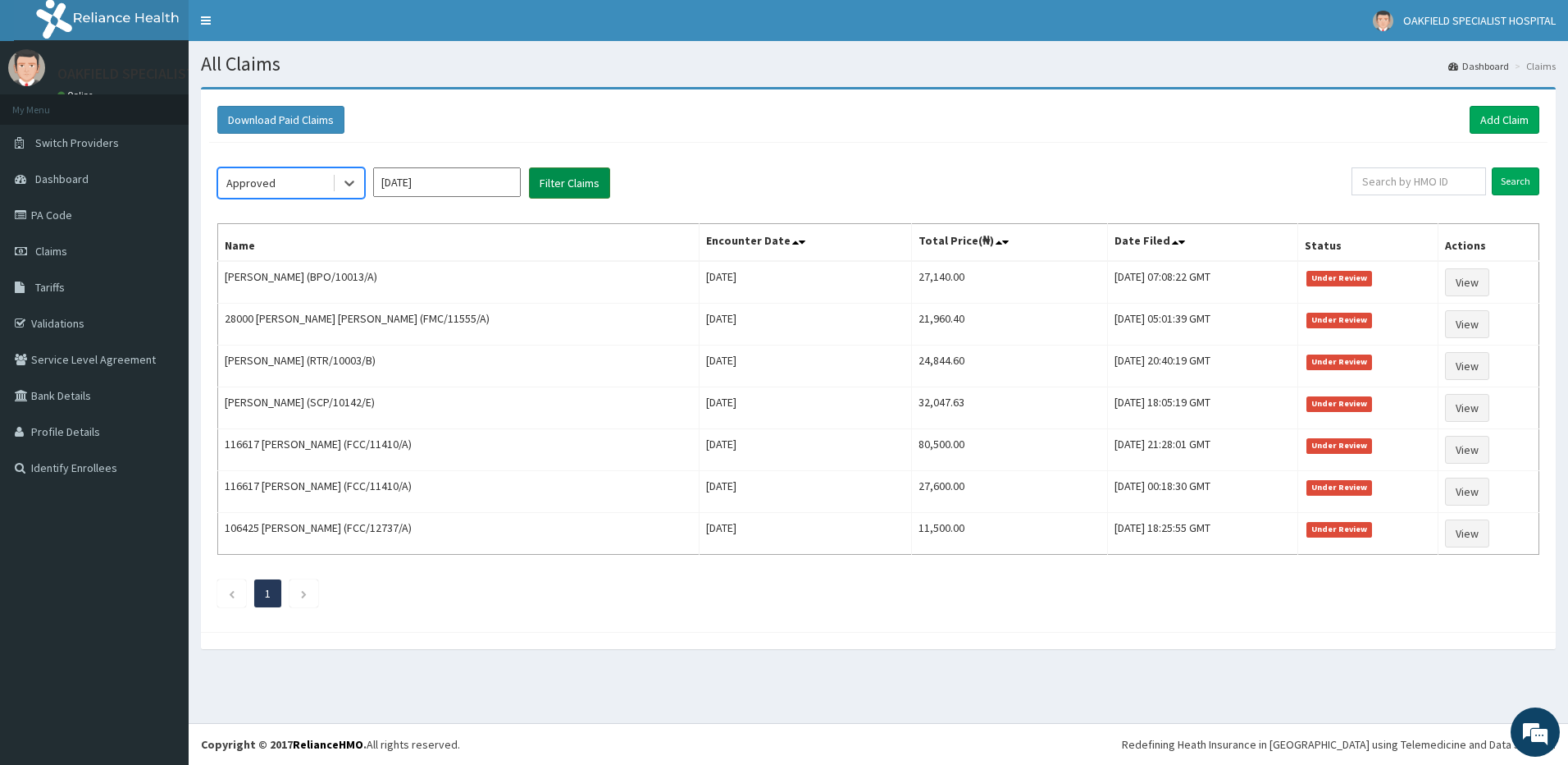
click at [566, 191] on button "Filter Claims" at bounding box center [570, 182] width 81 height 31
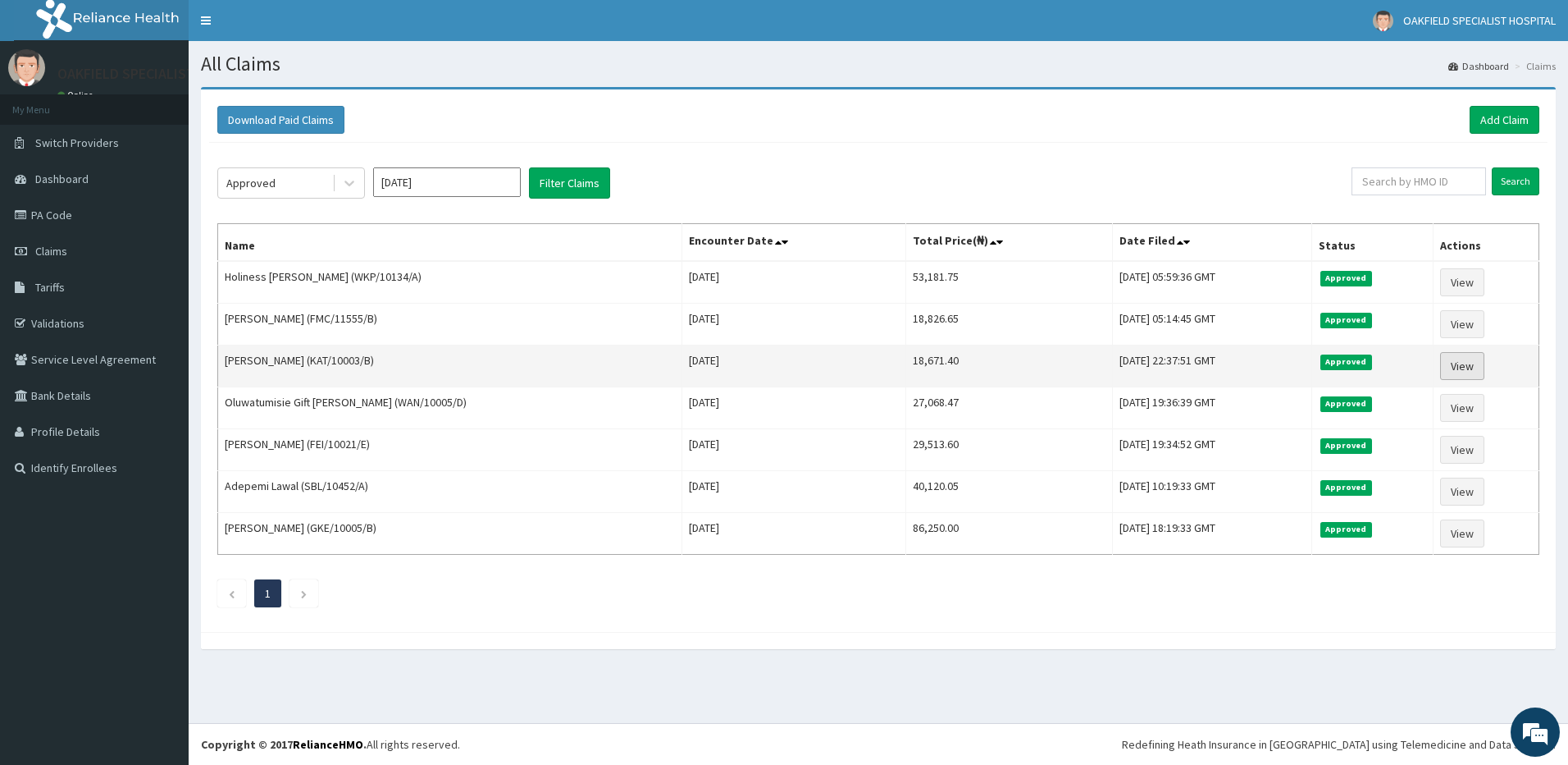
click at [1472, 366] on link "View" at bounding box center [1461, 365] width 44 height 28
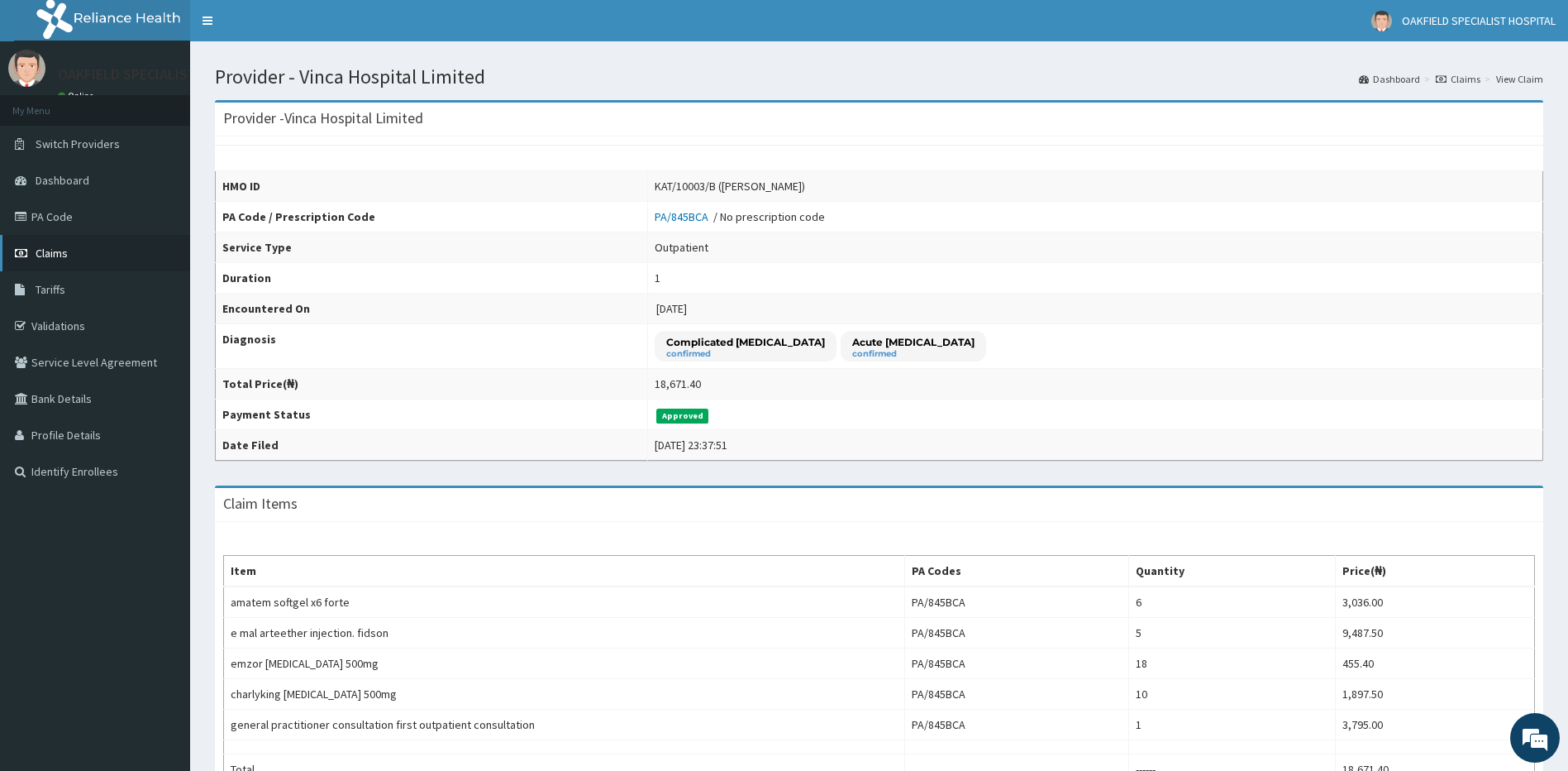
click at [83, 258] on link "Claims" at bounding box center [95, 253] width 190 height 36
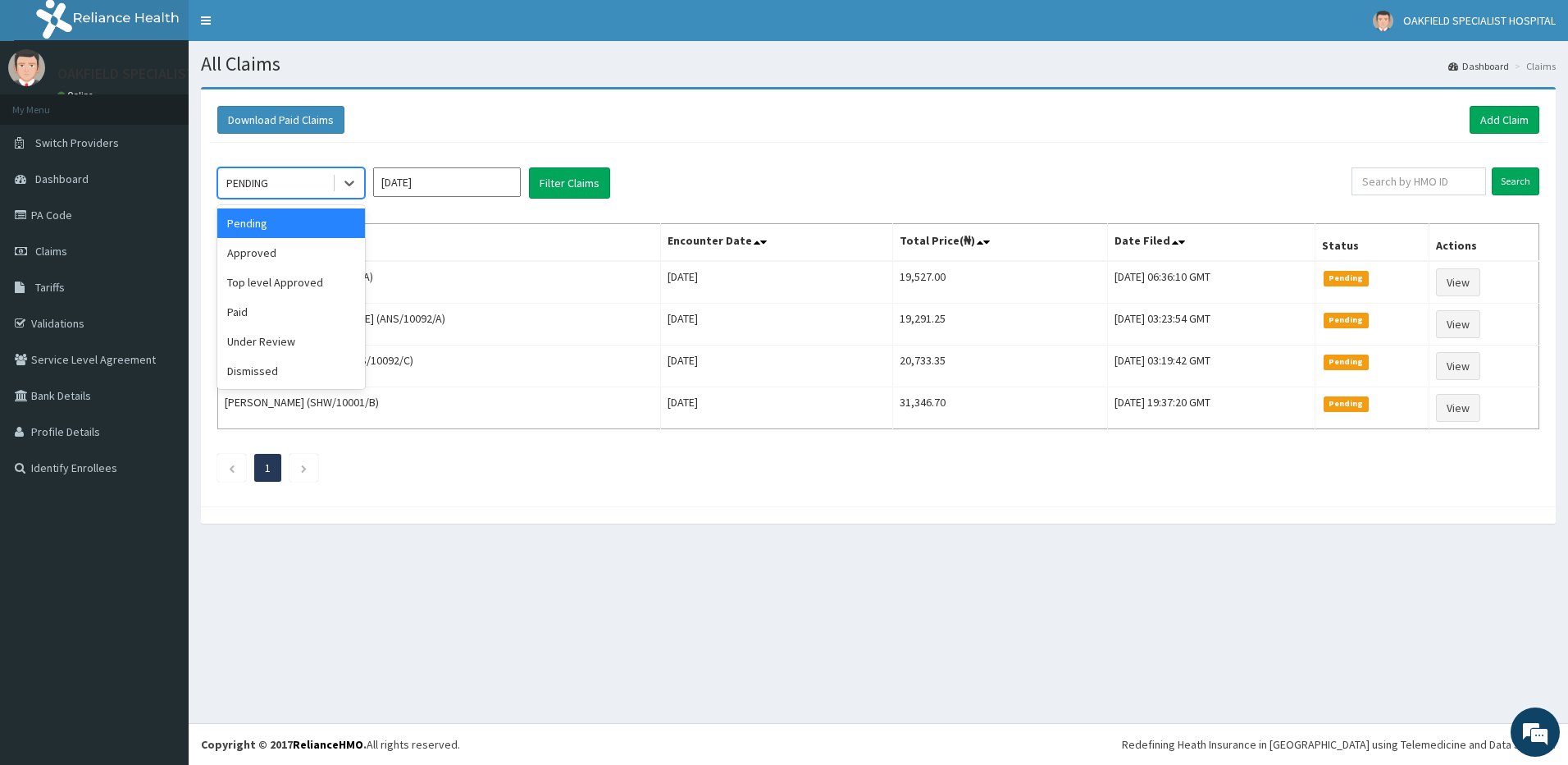
click at [238, 183] on div "PENDING" at bounding box center [247, 182] width 42 height 16
click at [274, 341] on div "Under Review" at bounding box center [291, 341] width 147 height 30
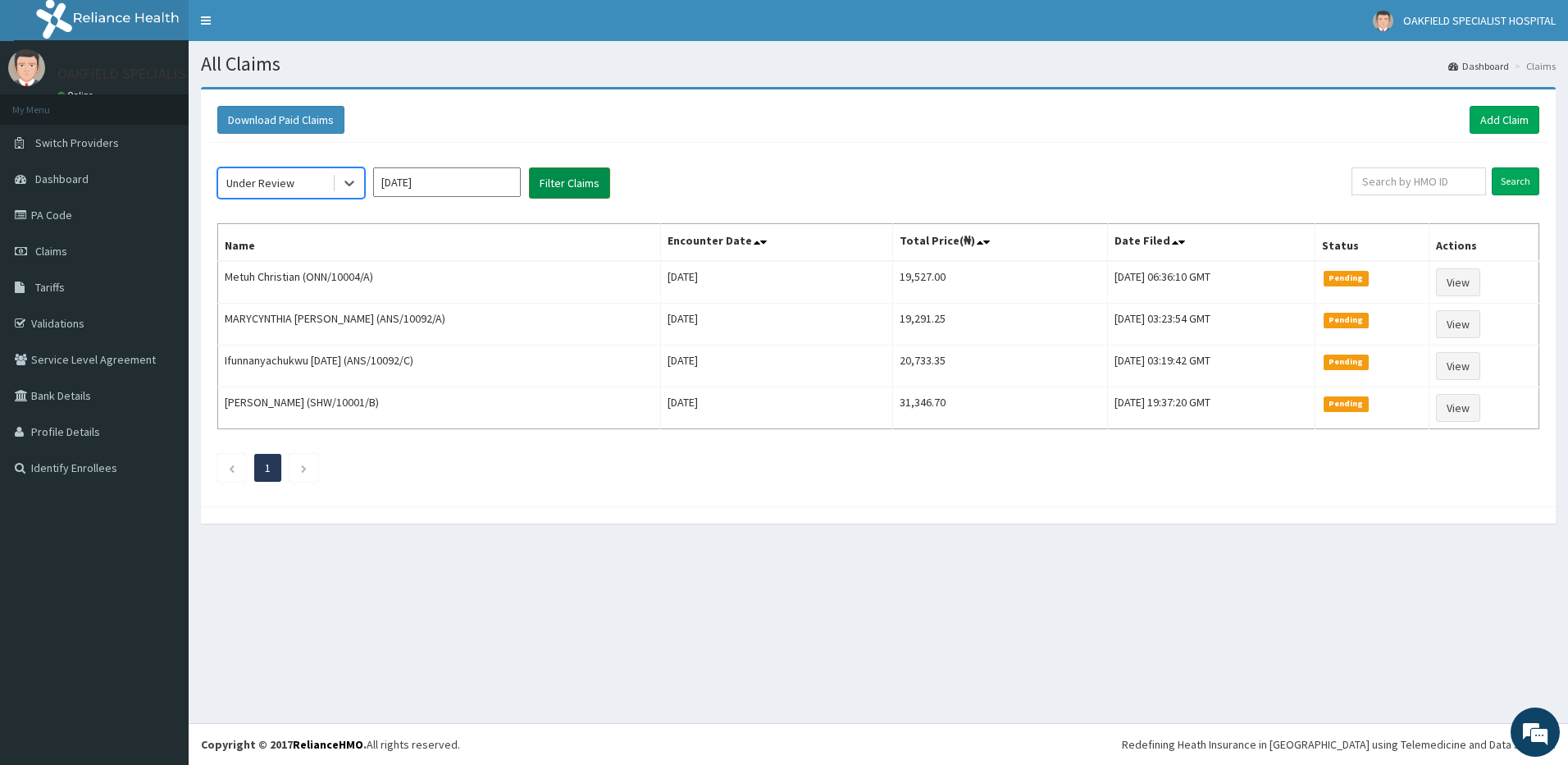
click at [571, 173] on button "Filter Claims" at bounding box center [570, 182] width 81 height 31
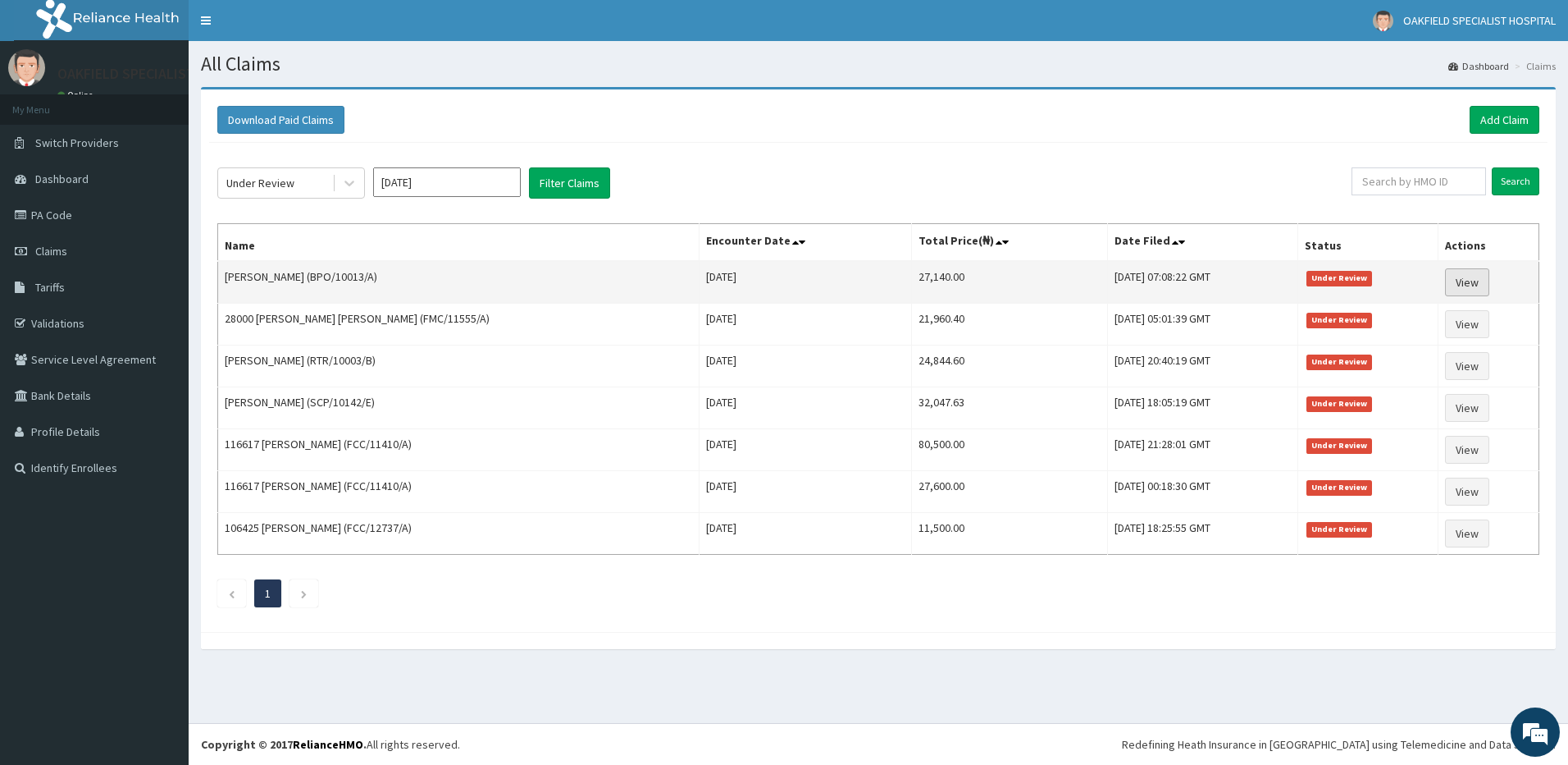
click at [1466, 280] on link "View" at bounding box center [1466, 281] width 44 height 28
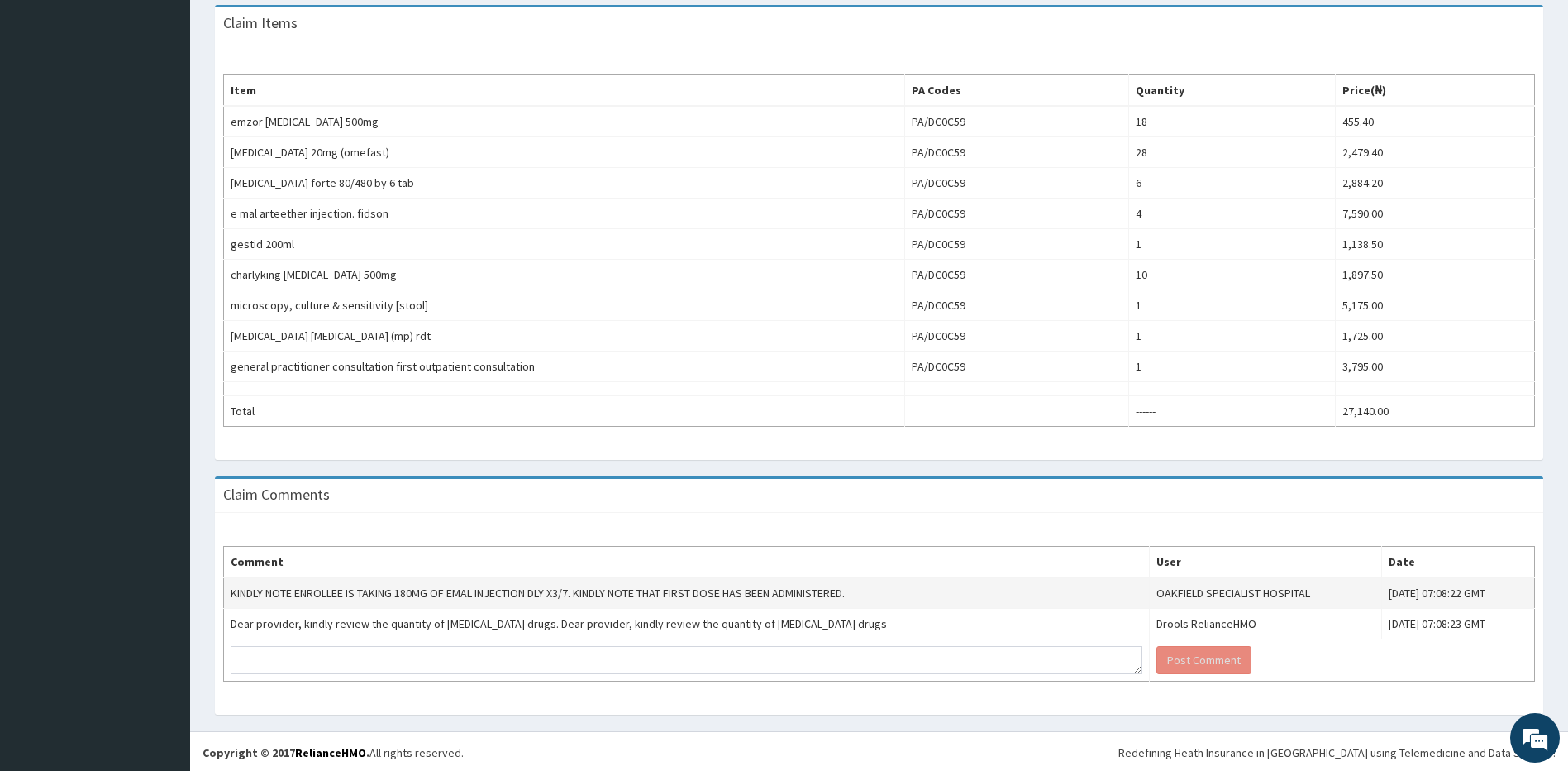
scroll to position [483, 0]
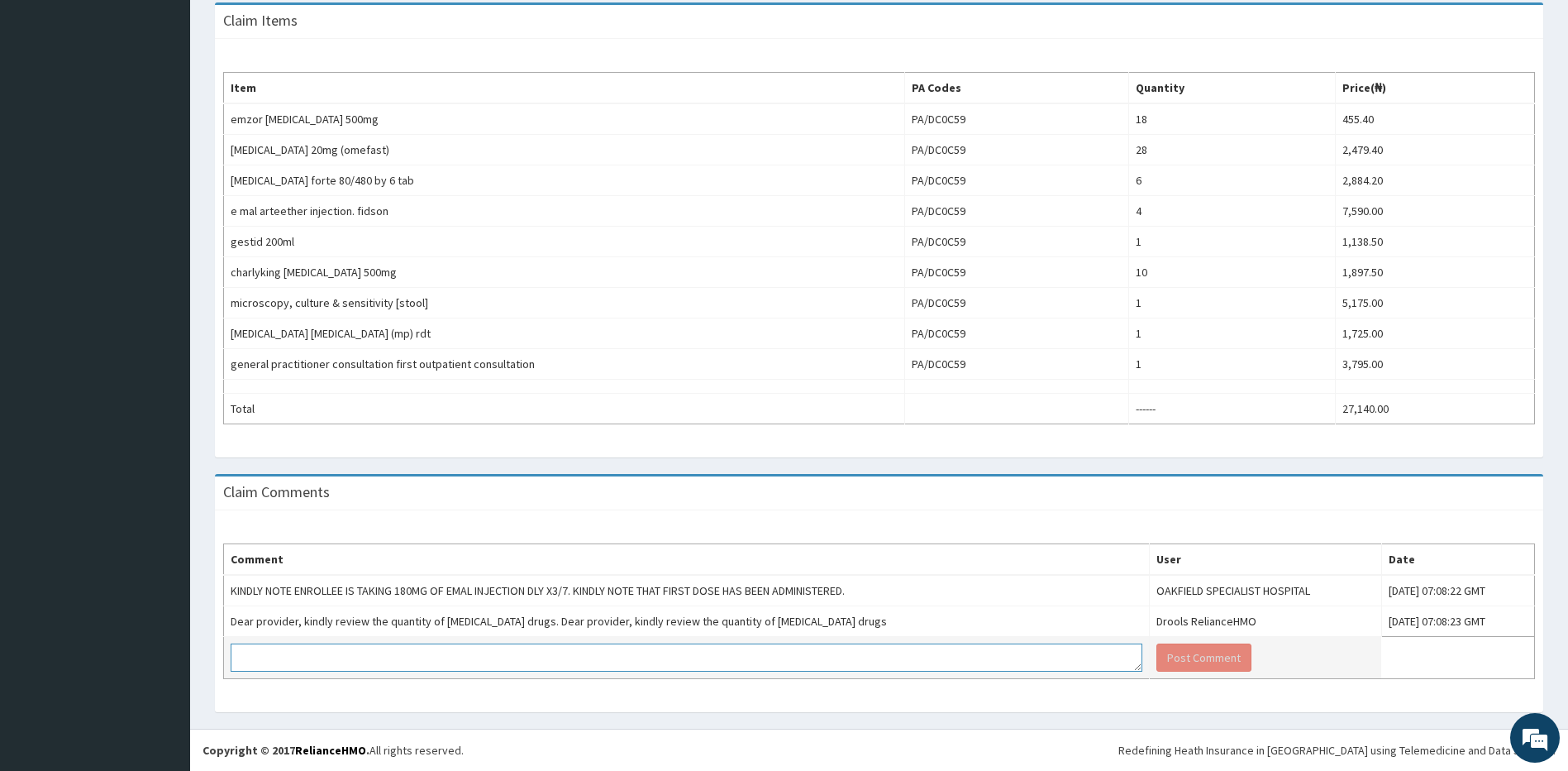
click at [241, 658] on textarea at bounding box center [687, 657] width 912 height 28
paste textarea "KINDLY NOTE ENROLLEE IS TAKING 180MG OF EMAL INJECTION DLY X3/7. KINDLY NOTE TH…"
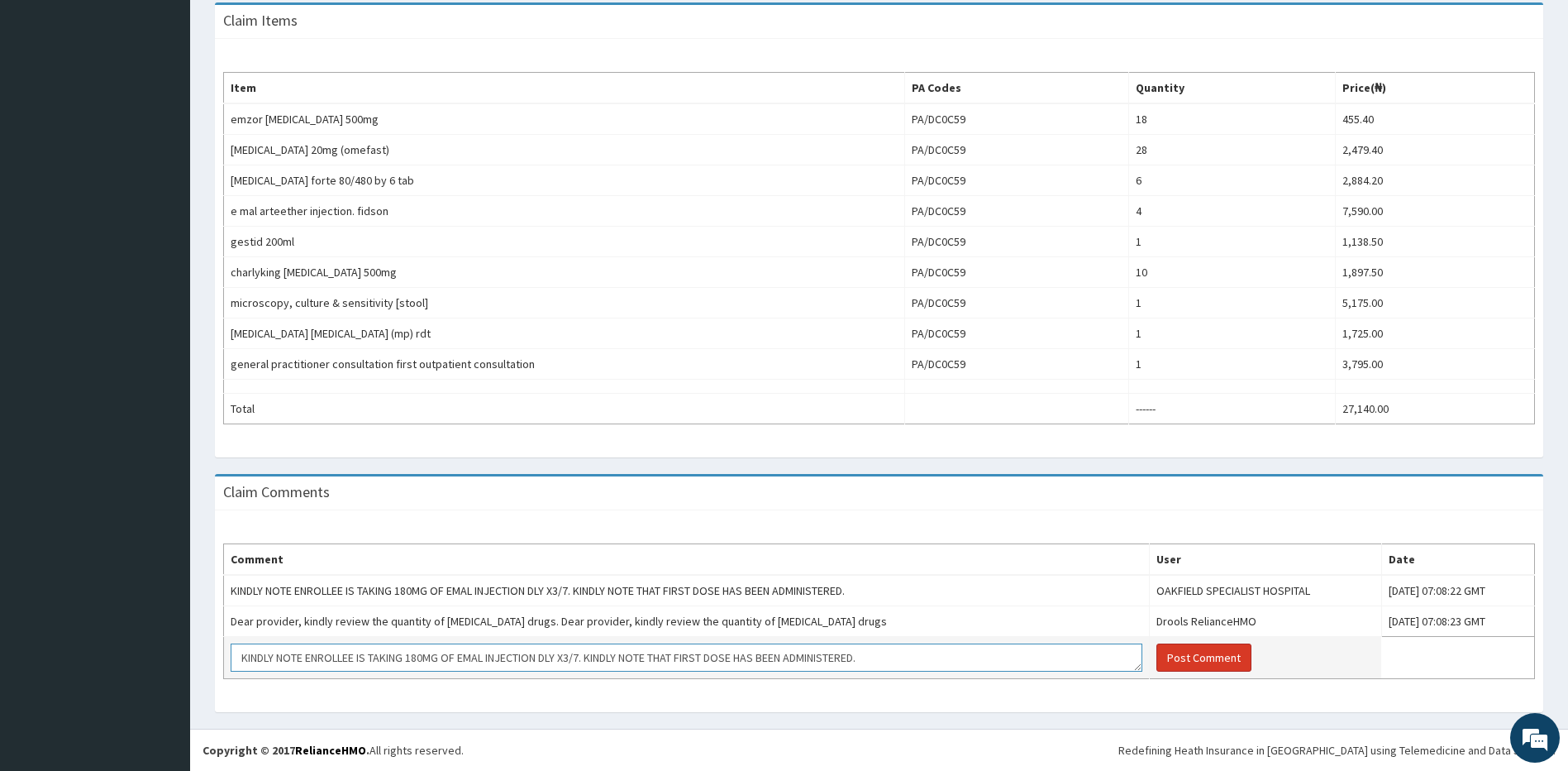
type textarea "KINDLY NOTE ENROLLEE IS TAKING 180MG OF EMAL INJECTION DLY X3/7. KINDLY NOTE TH…"
click at [1157, 651] on button "Post Comment" at bounding box center [1204, 657] width 95 height 28
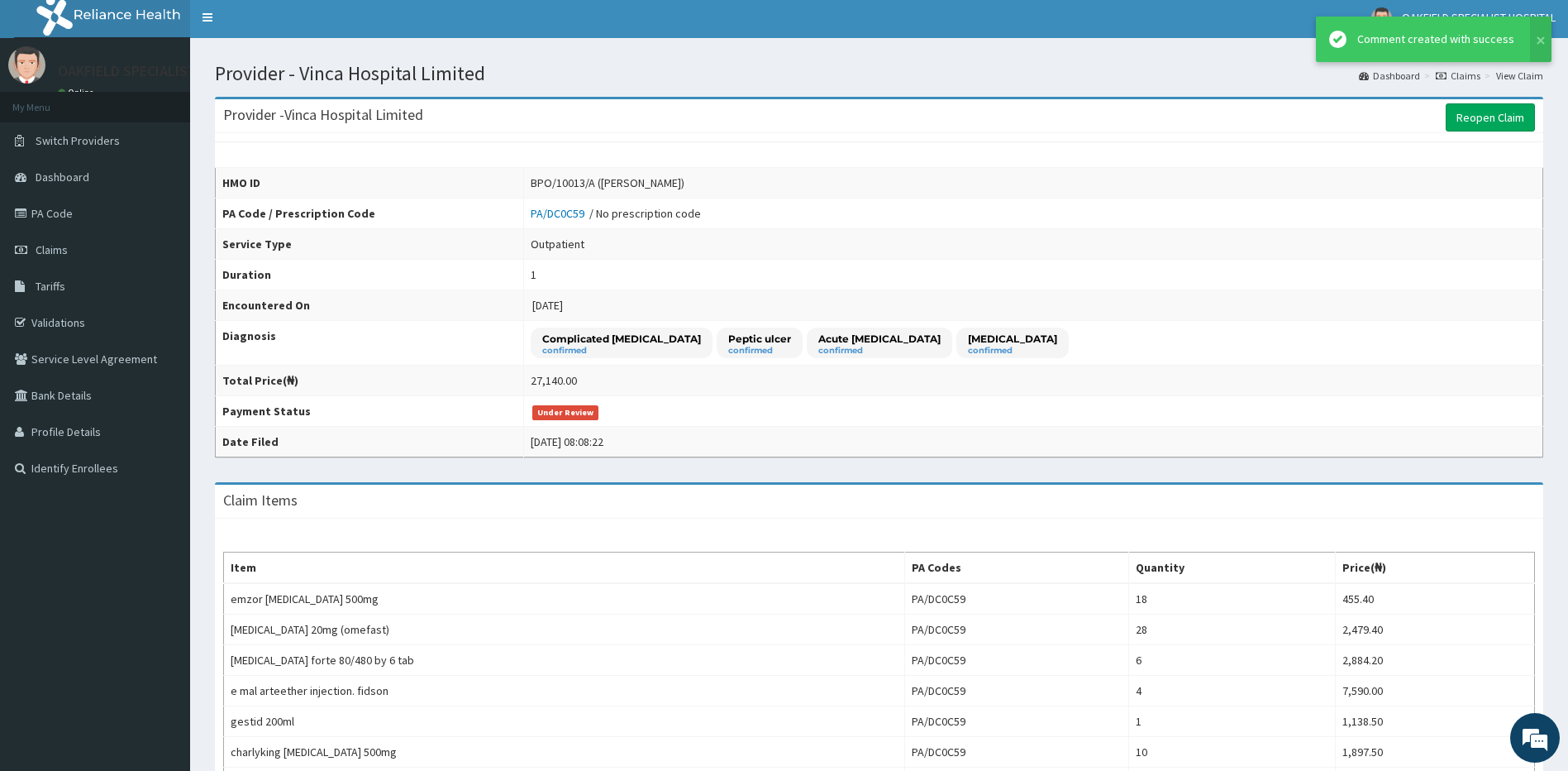
scroll to position [0, 0]
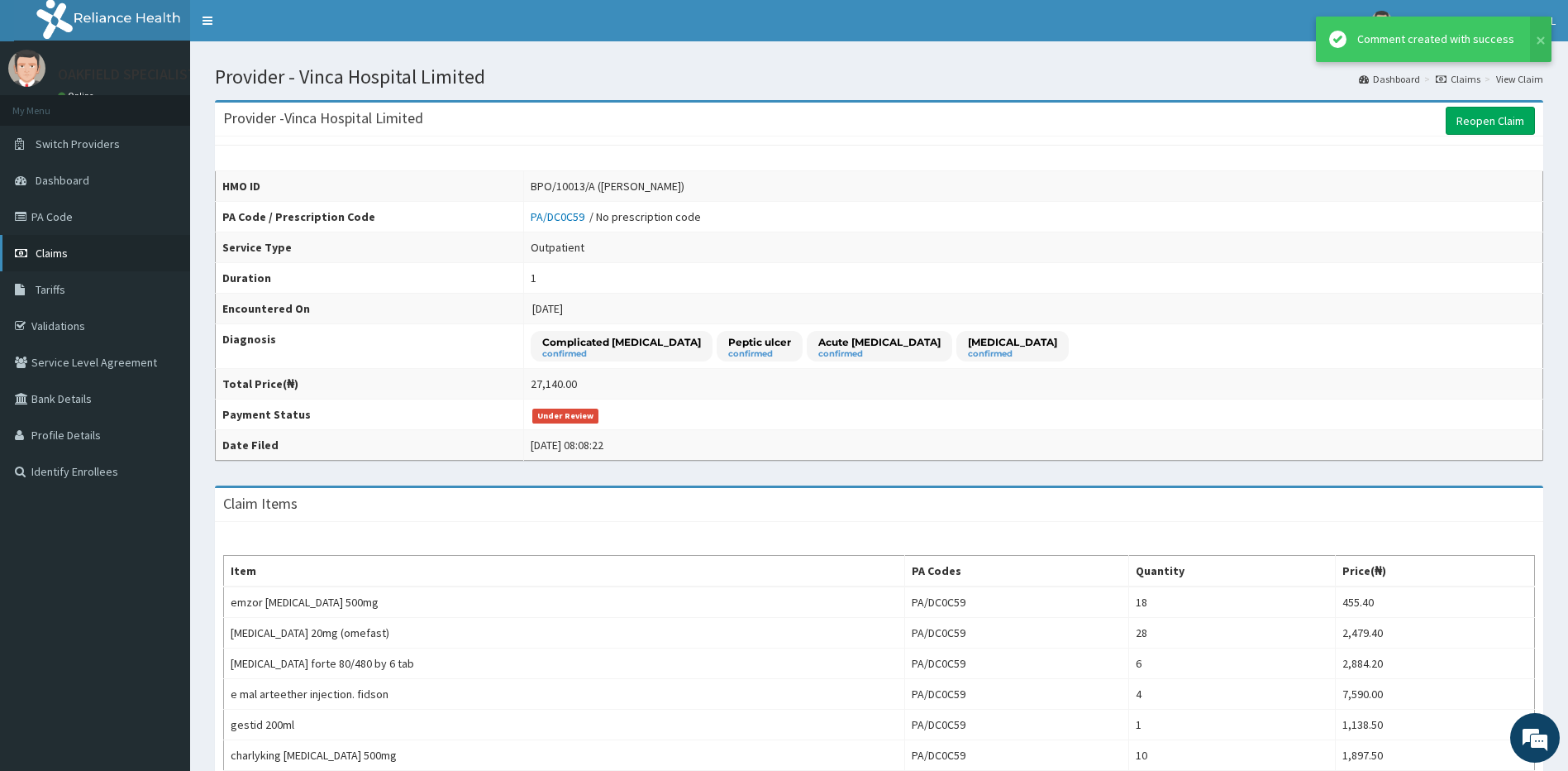
click at [80, 258] on link "Claims" at bounding box center [95, 253] width 190 height 36
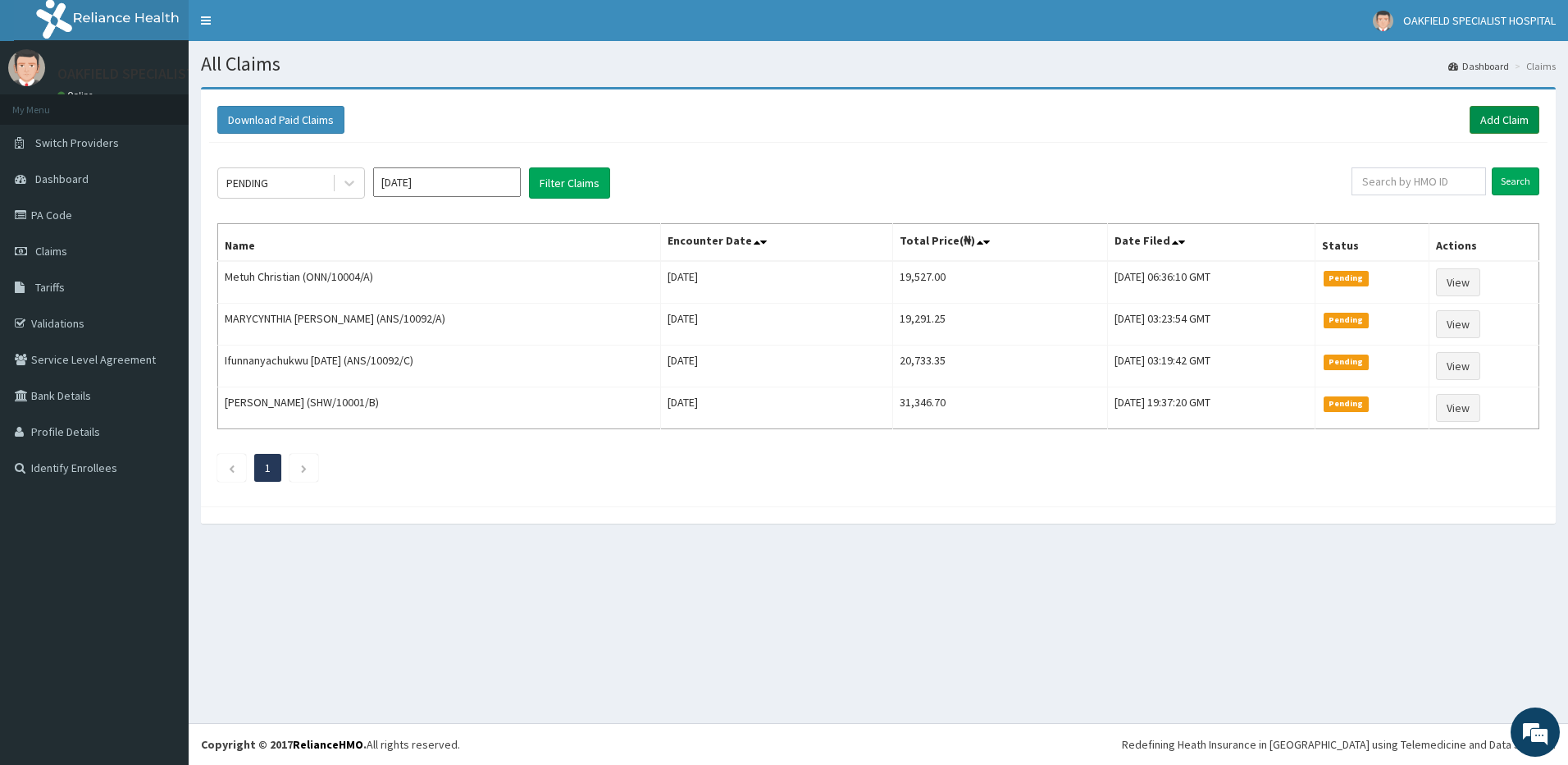
click at [1518, 122] on link "Add Claim" at bounding box center [1504, 120] width 70 height 28
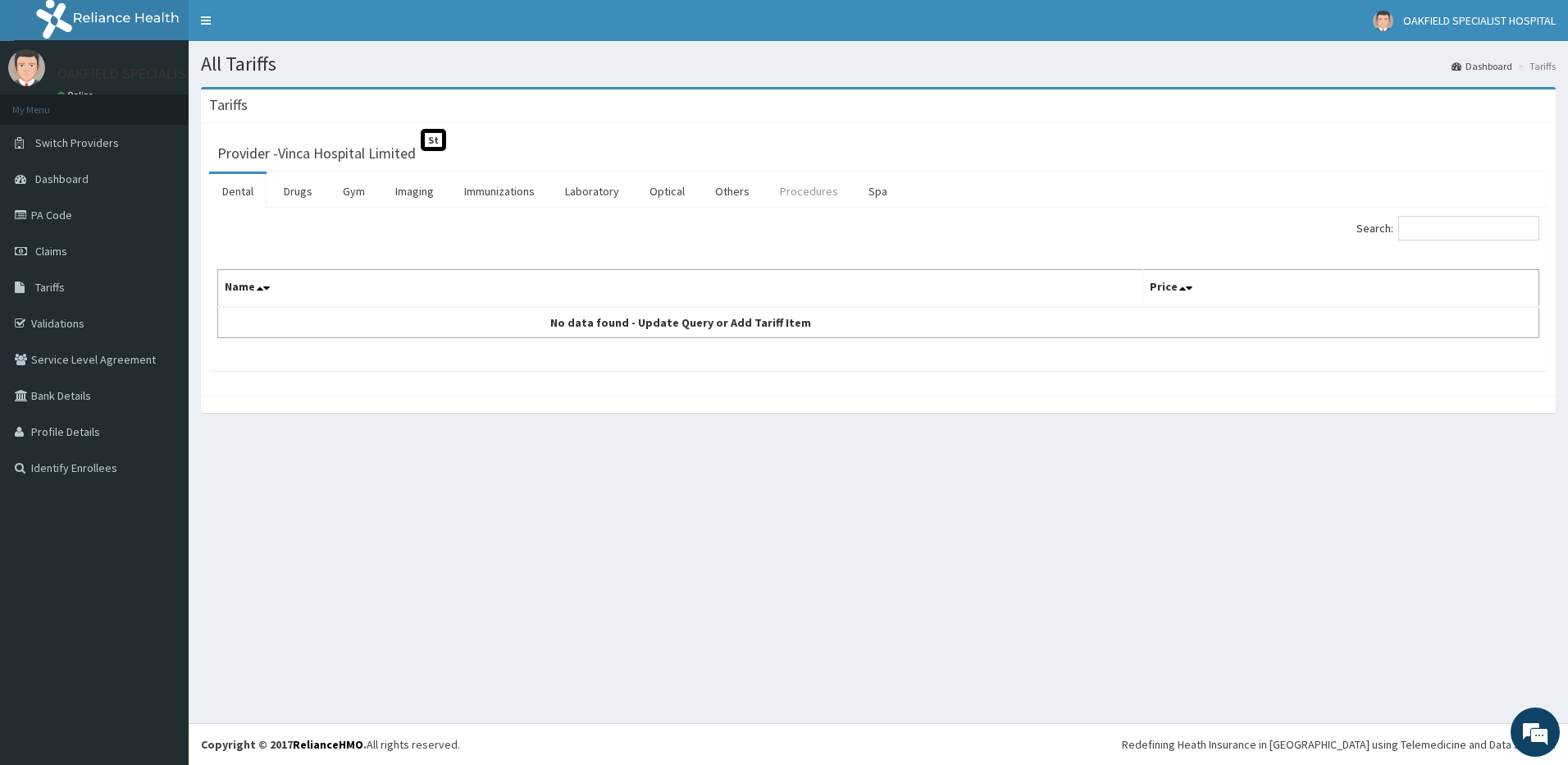
click at [793, 187] on link "Procedures" at bounding box center [809, 191] width 84 height 34
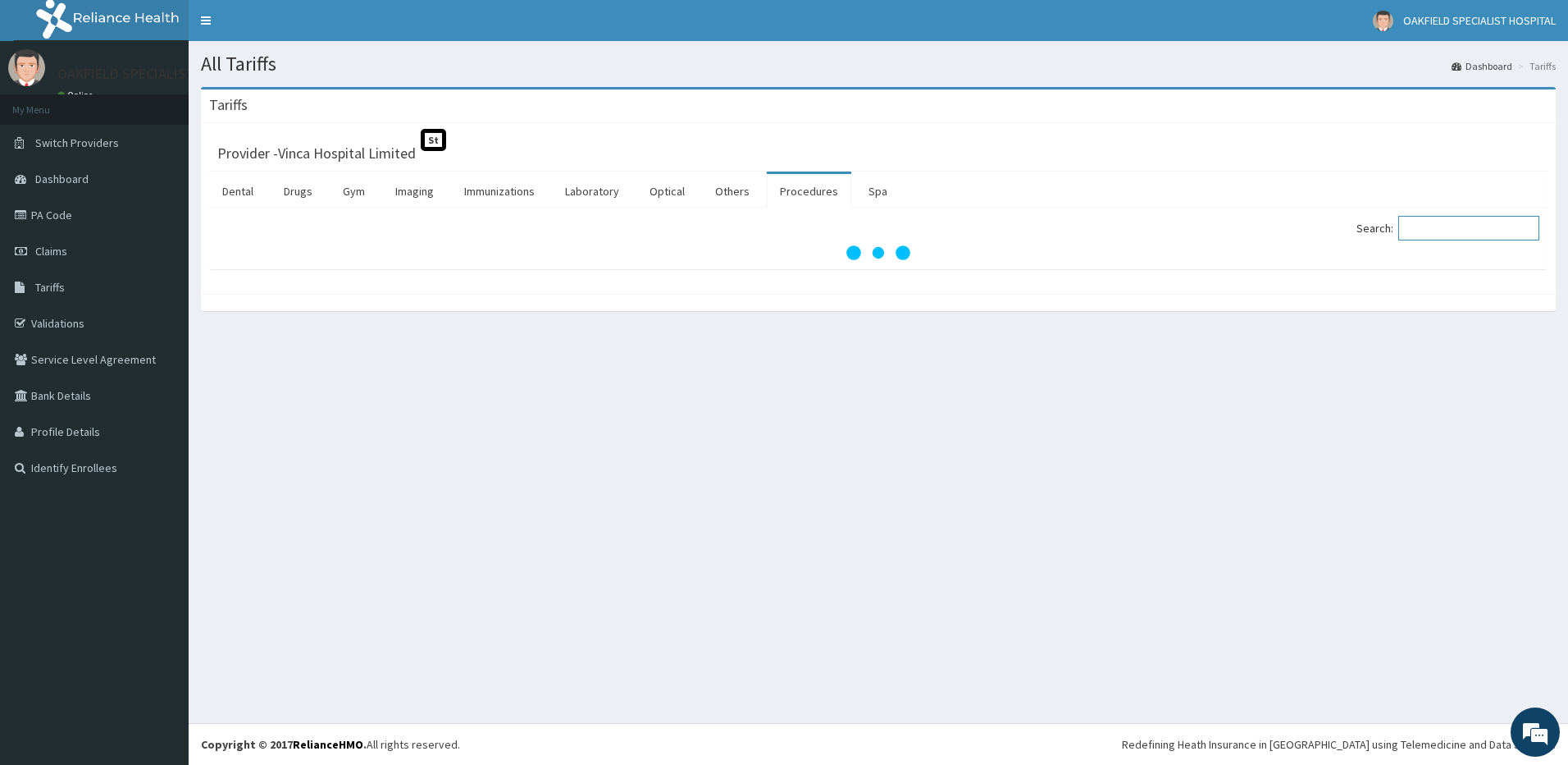
click at [1435, 227] on input "Search:" at bounding box center [1468, 227] width 141 height 24
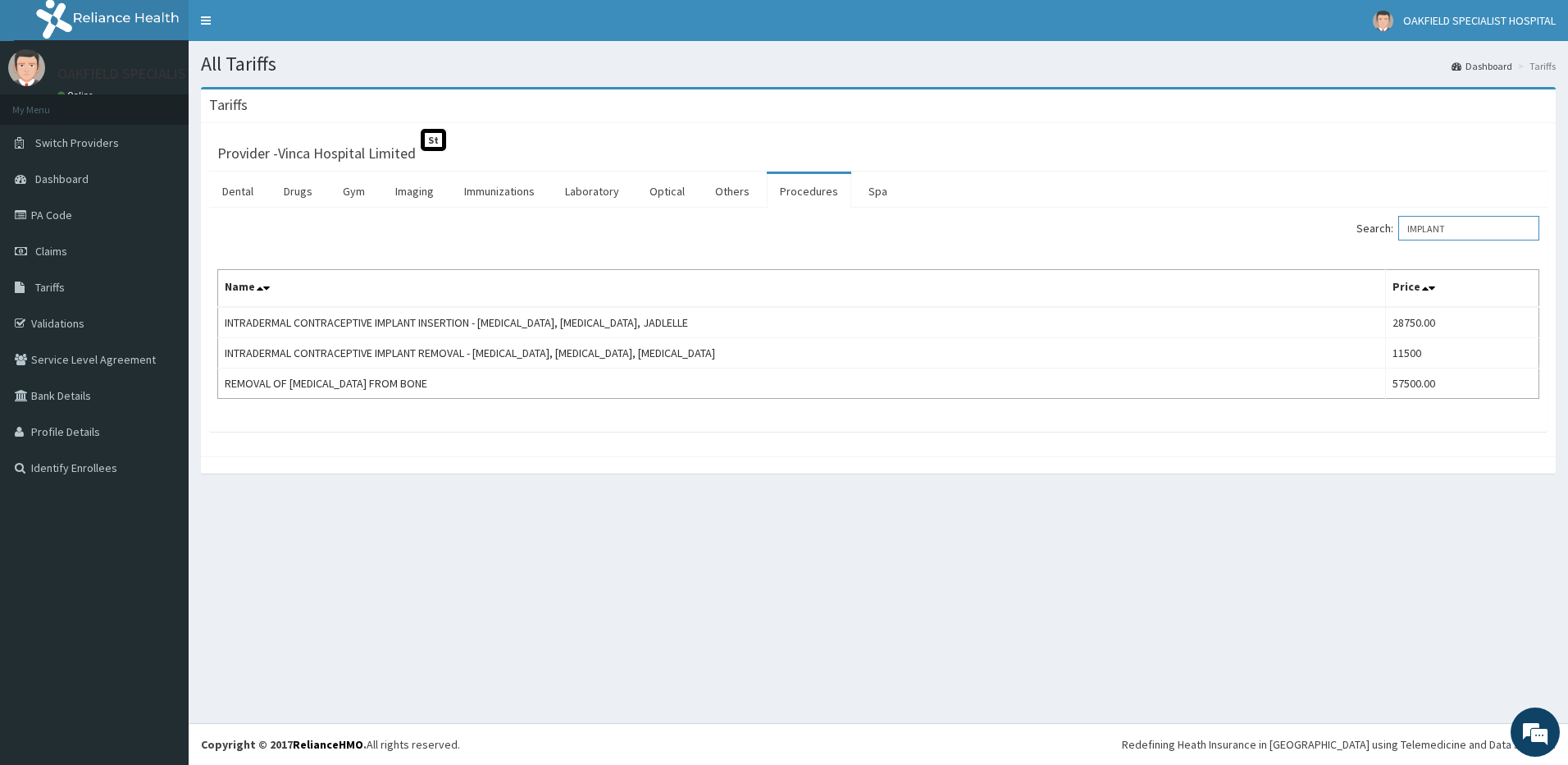
type input "IMPLANT"
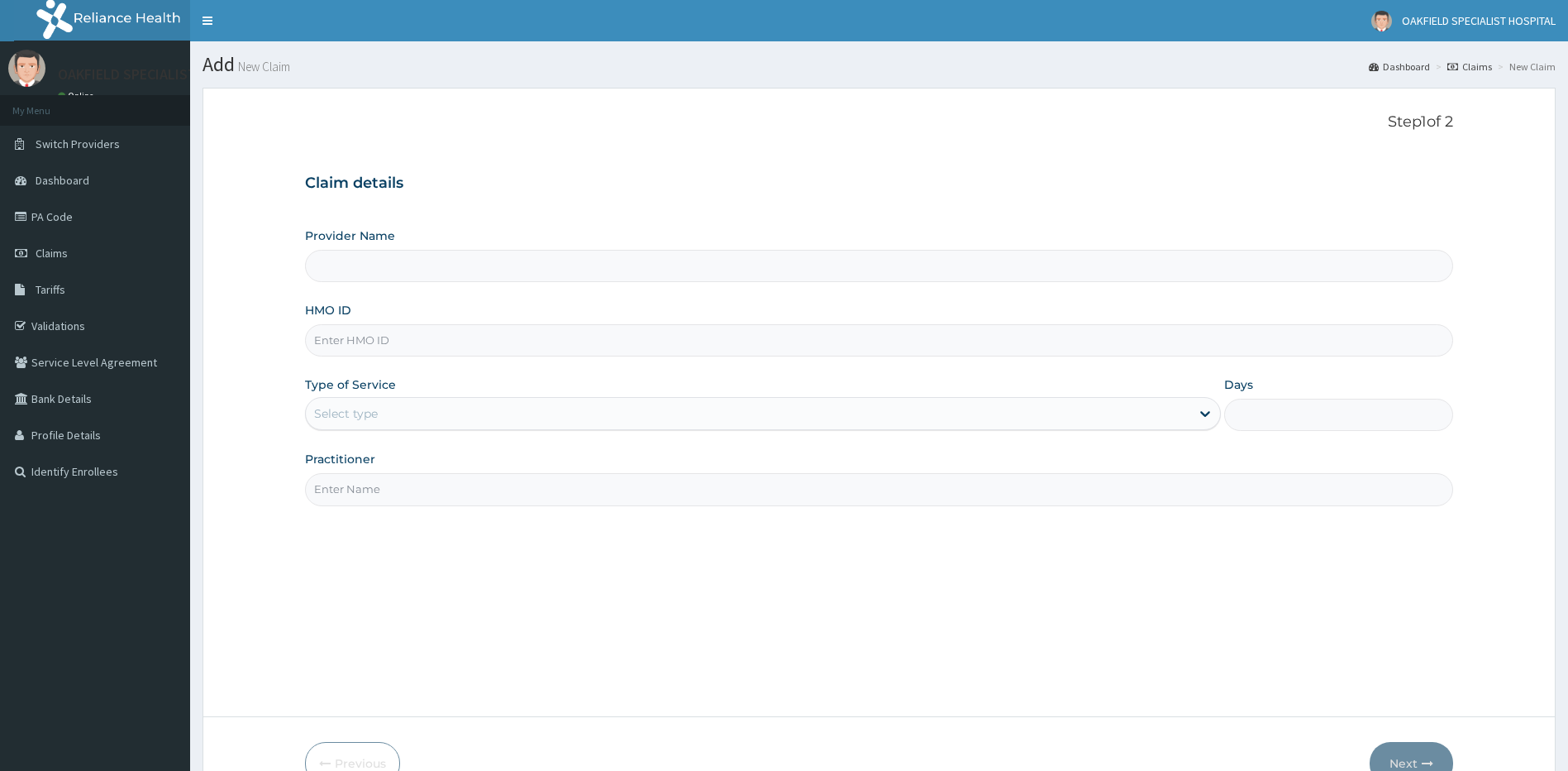
drag, startPoint x: 0, startPoint y: 0, endPoint x: 361, endPoint y: 332, distance: 490.5
click at [361, 332] on input "HMO ID" at bounding box center [880, 341] width 1149 height 33
paste input "BAH/10060/B"
type input "BAH/10060/B"
type input "Vinca Hospital Limited"
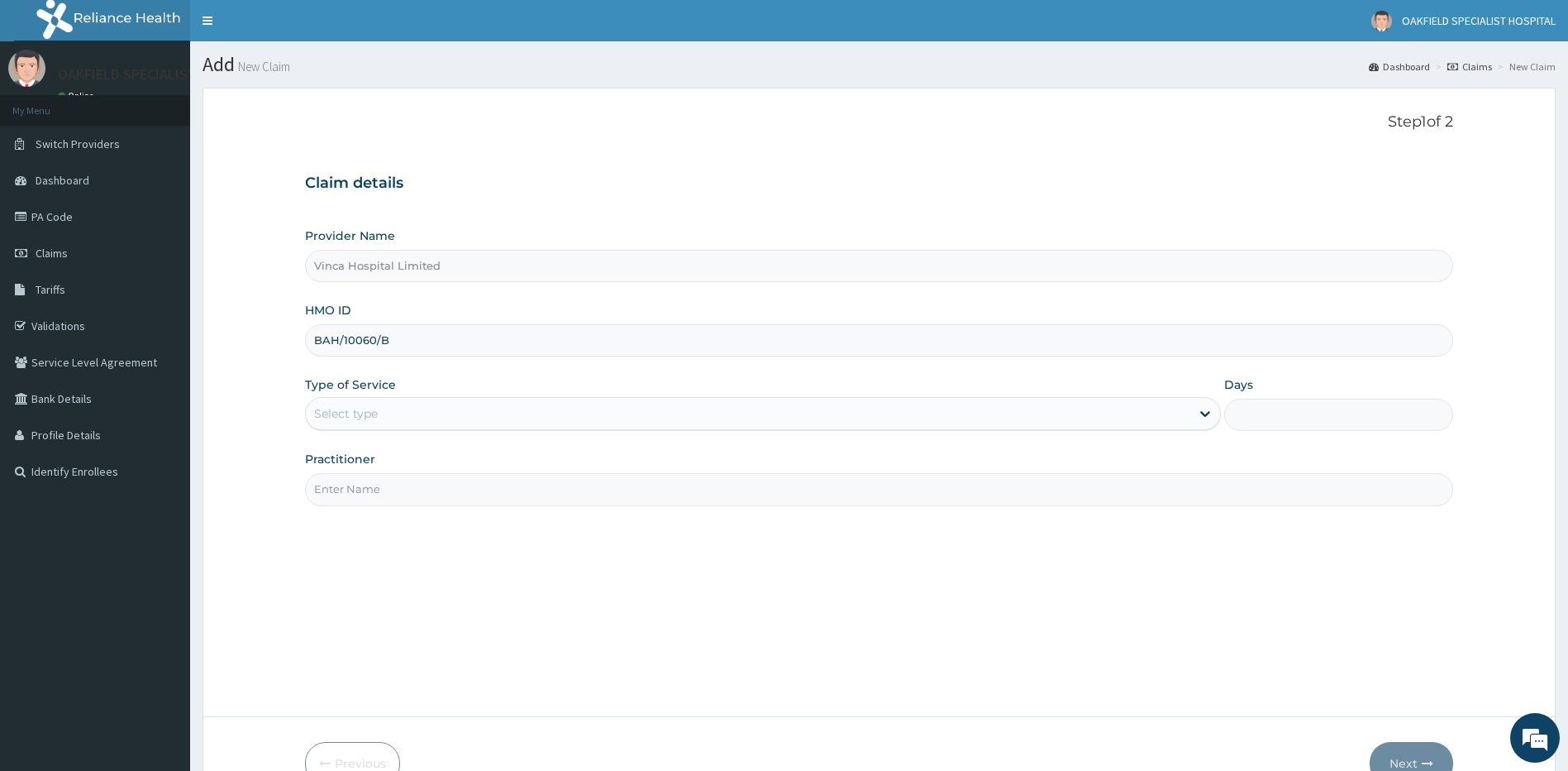
type input "BAH/10060/B"
click at [367, 427] on div "Select type" at bounding box center [748, 413] width 885 height 26
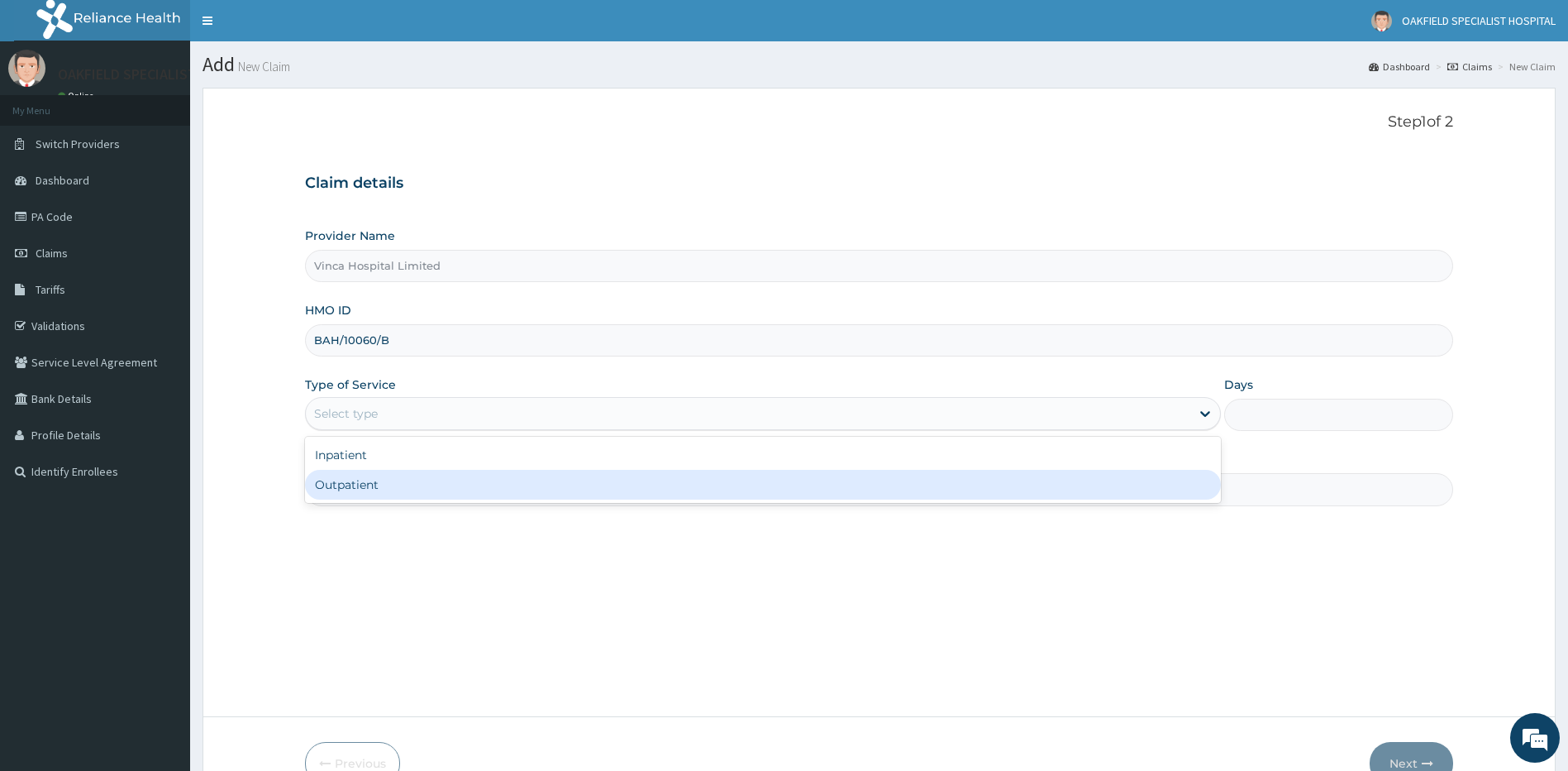
click at [357, 493] on div "Outpatient" at bounding box center [764, 484] width 917 height 30
type input "1"
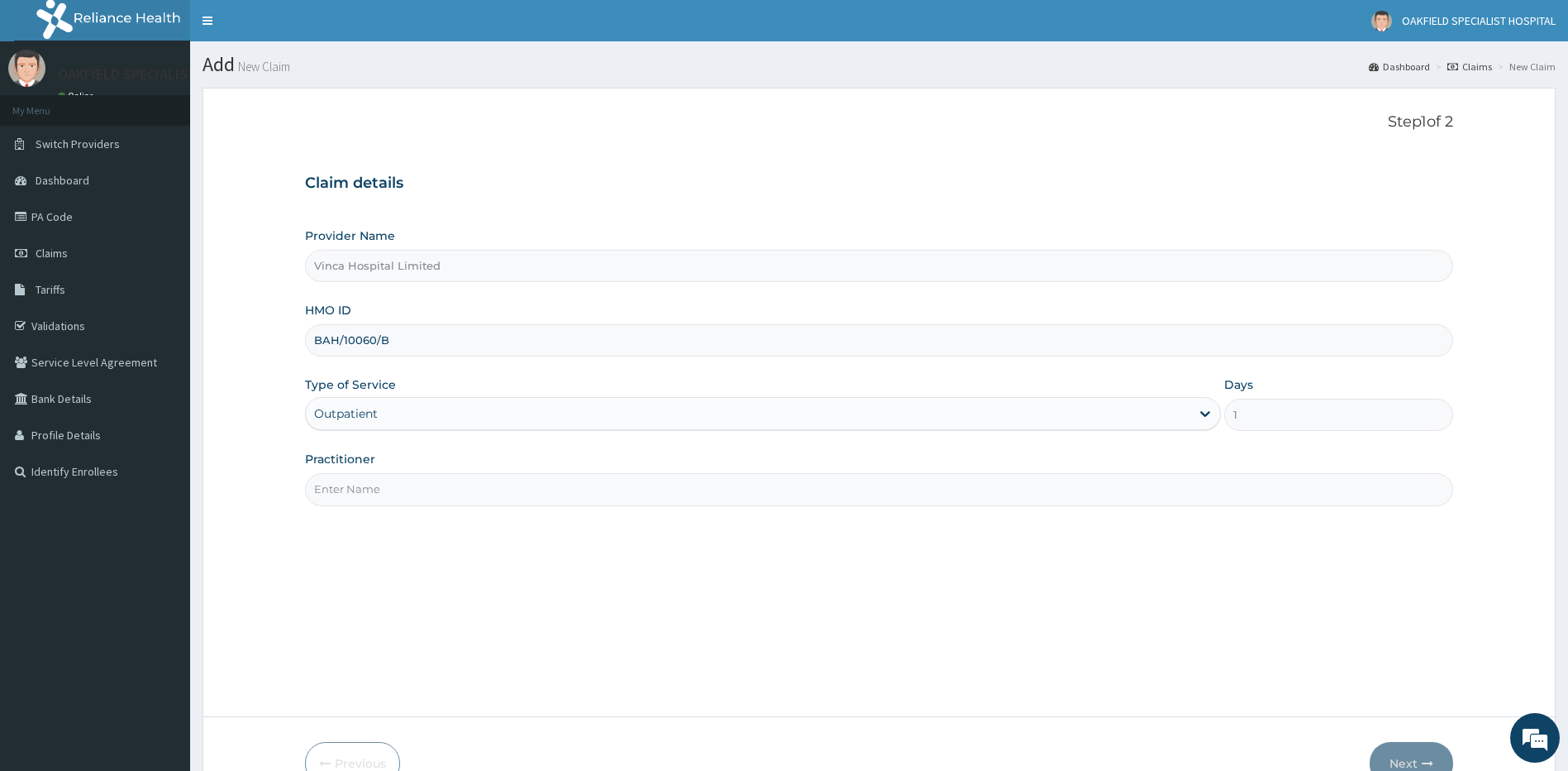
click at [367, 483] on input "Practitioner" at bounding box center [880, 489] width 1149 height 33
type input "DR [PERSON_NAME]"
click at [1406, 757] on button "Next" at bounding box center [1411, 763] width 83 height 43
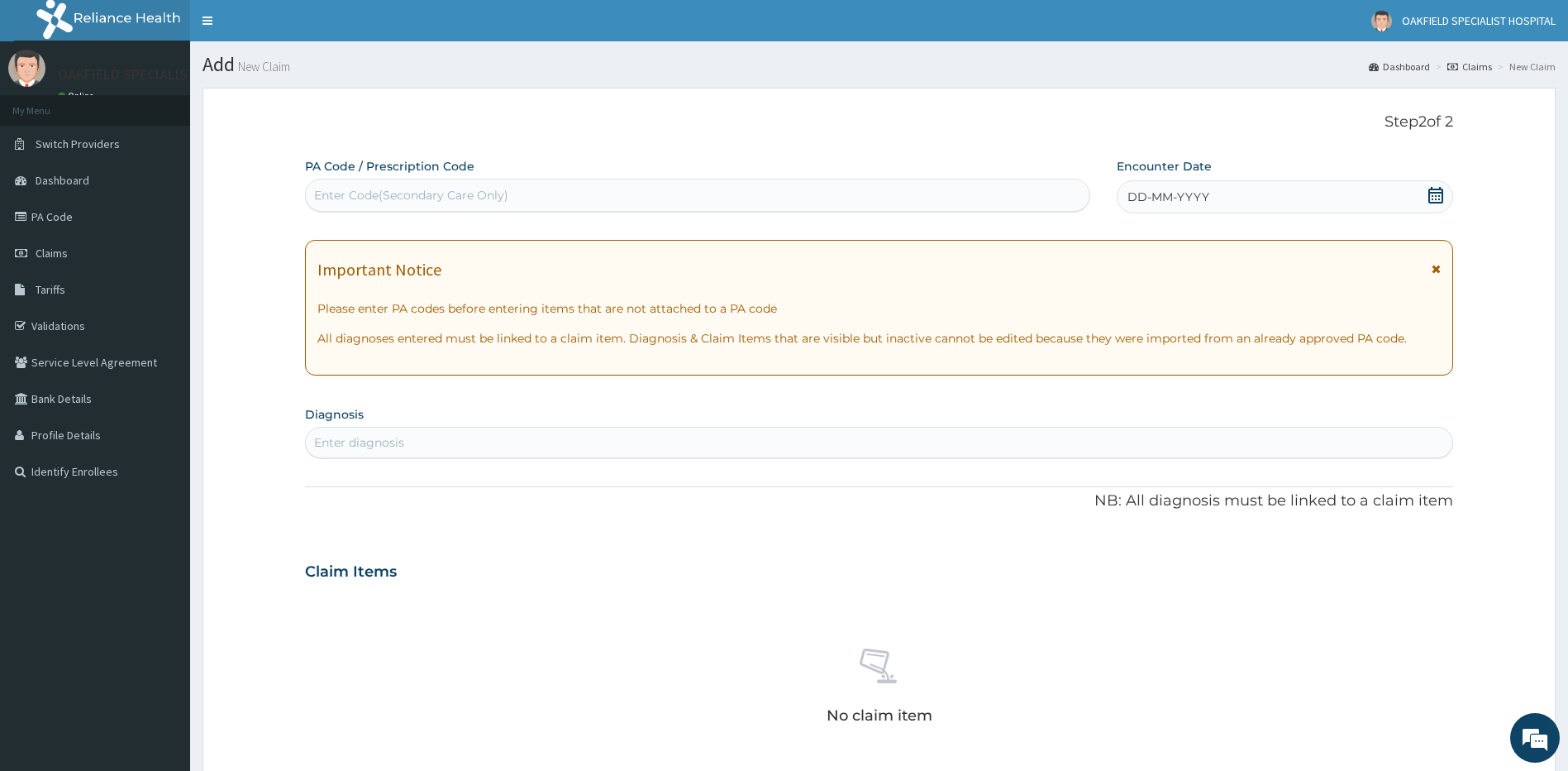
click at [494, 200] on div "Enter Code(Secondary Care Only)" at bounding box center [411, 195] width 194 height 16
click at [410, 195] on div "Enter Code(Secondary Care Only)" at bounding box center [411, 195] width 194 height 16
paste input "PA/7C47C5"
type input "PA/7C47C5"
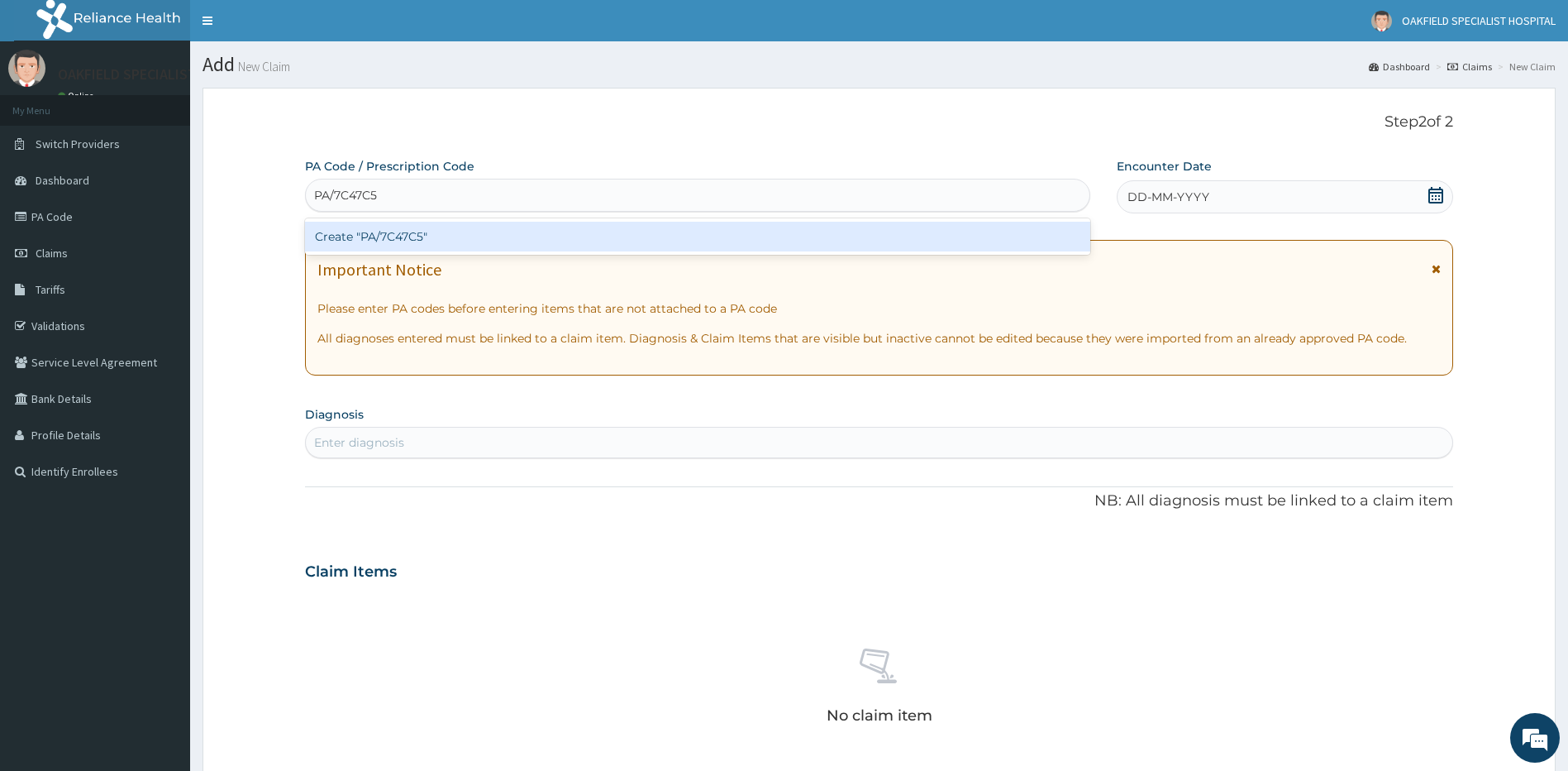
click at [421, 232] on div "Create "PA/7C47C5"" at bounding box center [697, 236] width 785 height 30
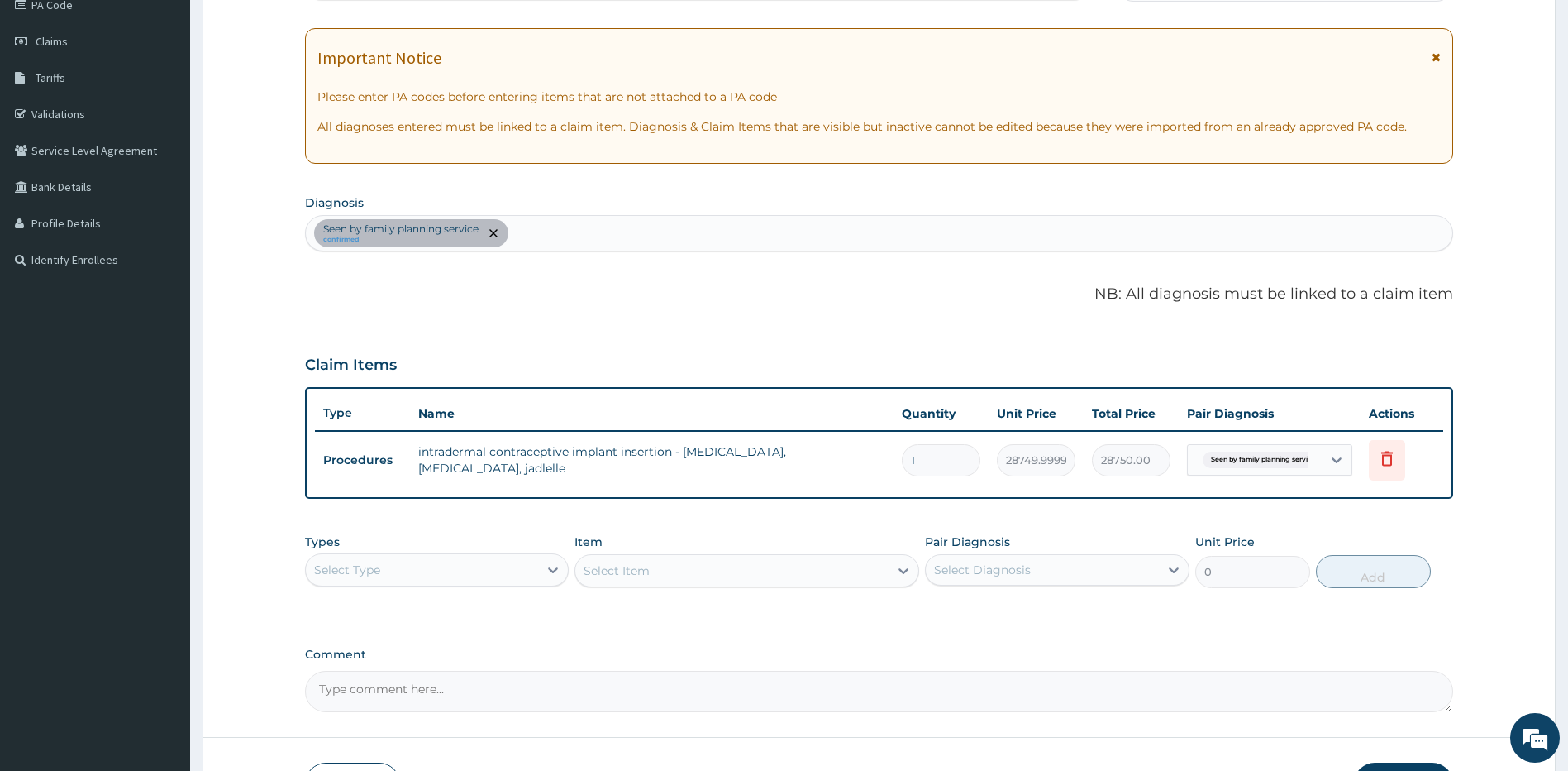
scroll to position [326, 0]
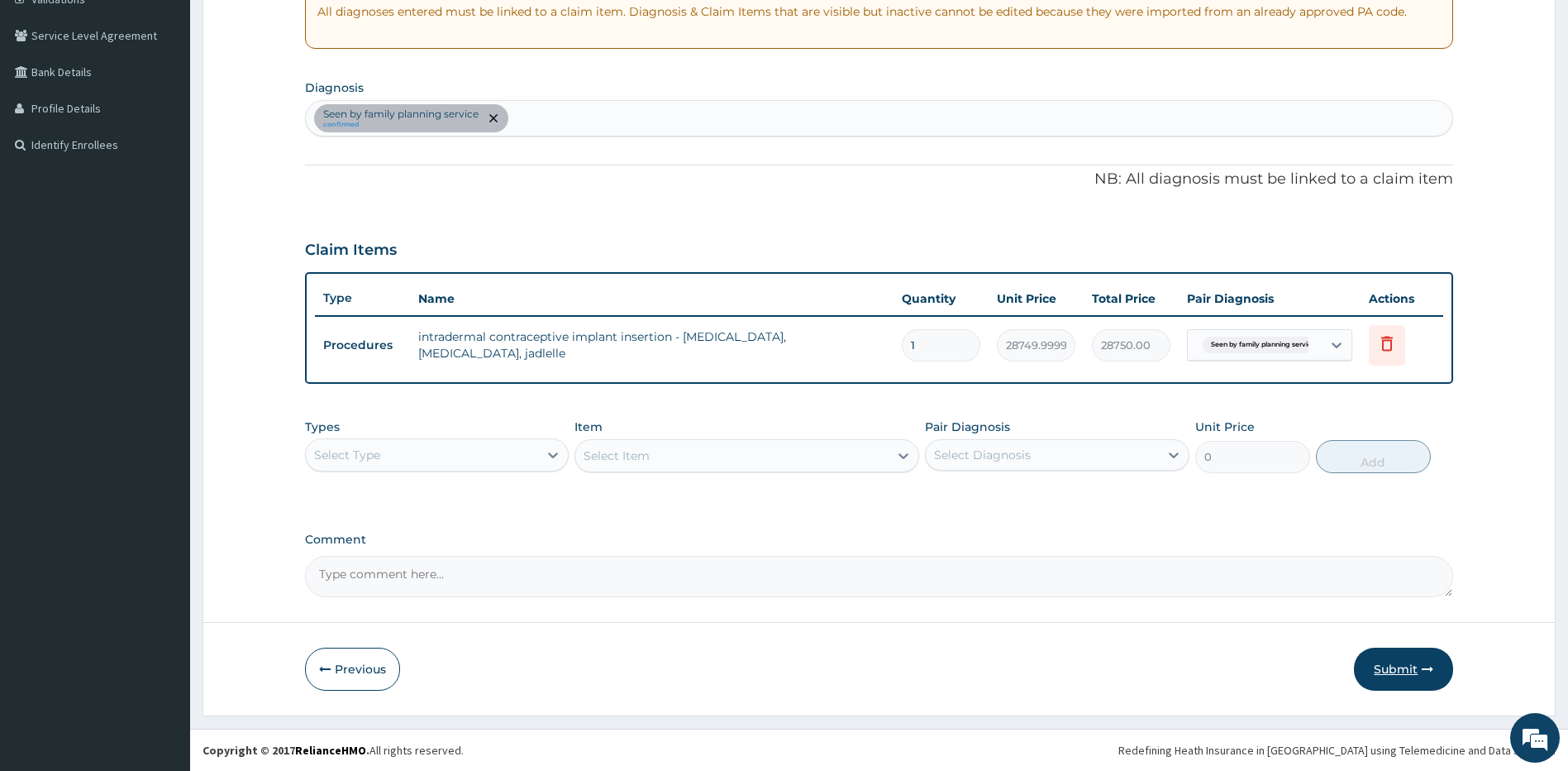
click at [1382, 664] on button "Submit" at bounding box center [1404, 669] width 100 height 43
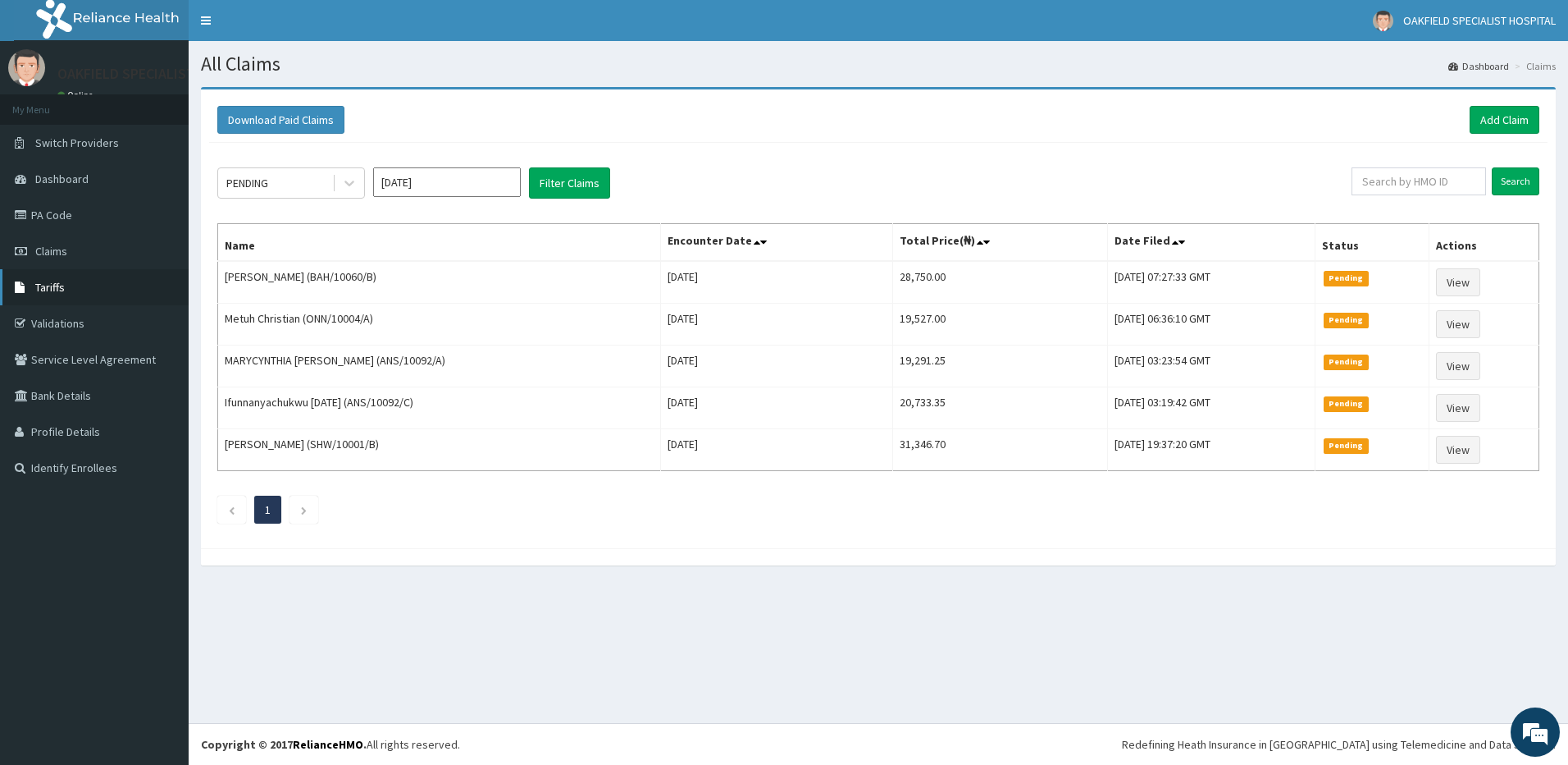
click at [61, 296] on link "Tariffs" at bounding box center [94, 287] width 189 height 36
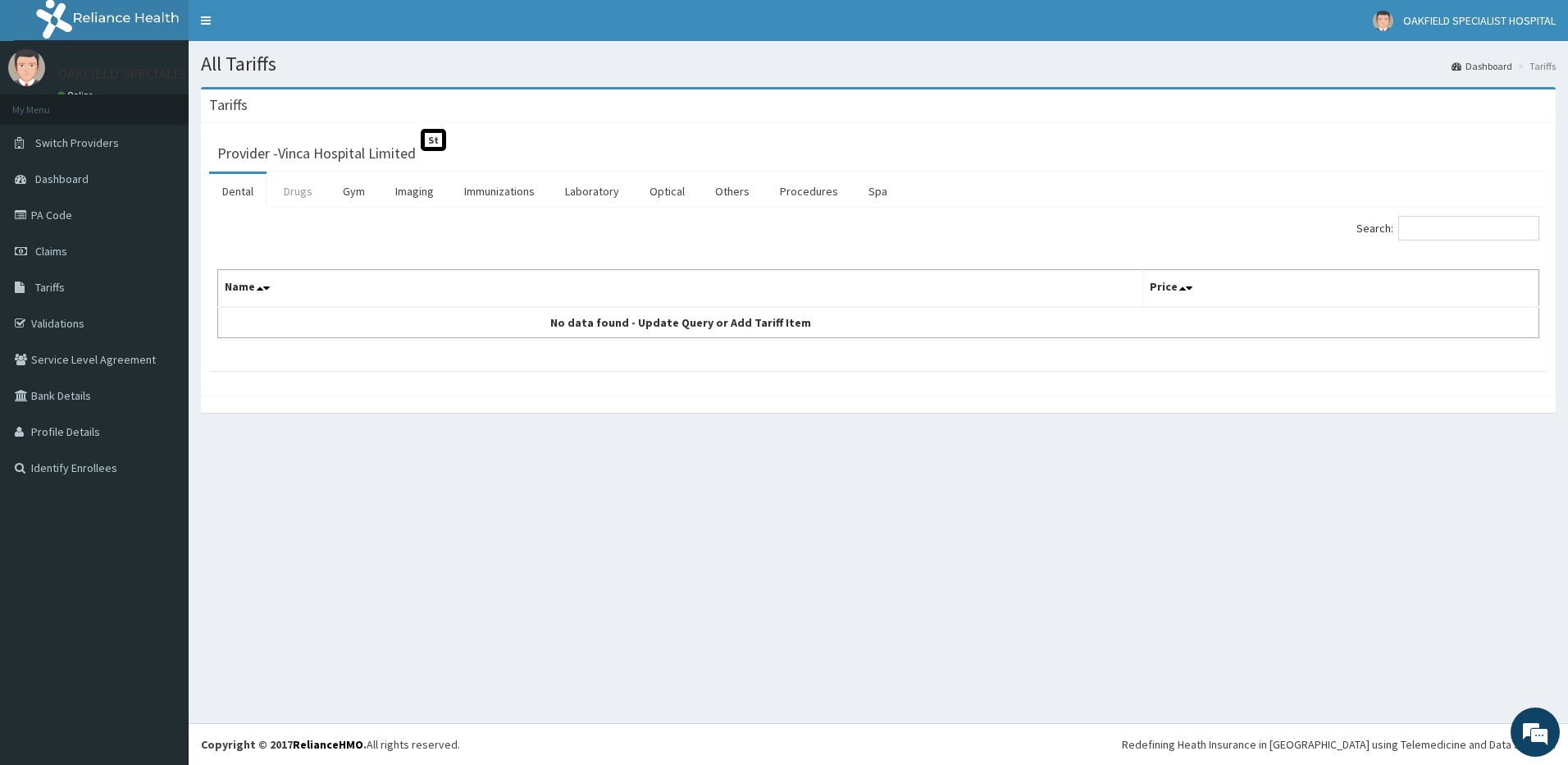
click at [293, 189] on link "Drugs" at bounding box center [297, 191] width 55 height 34
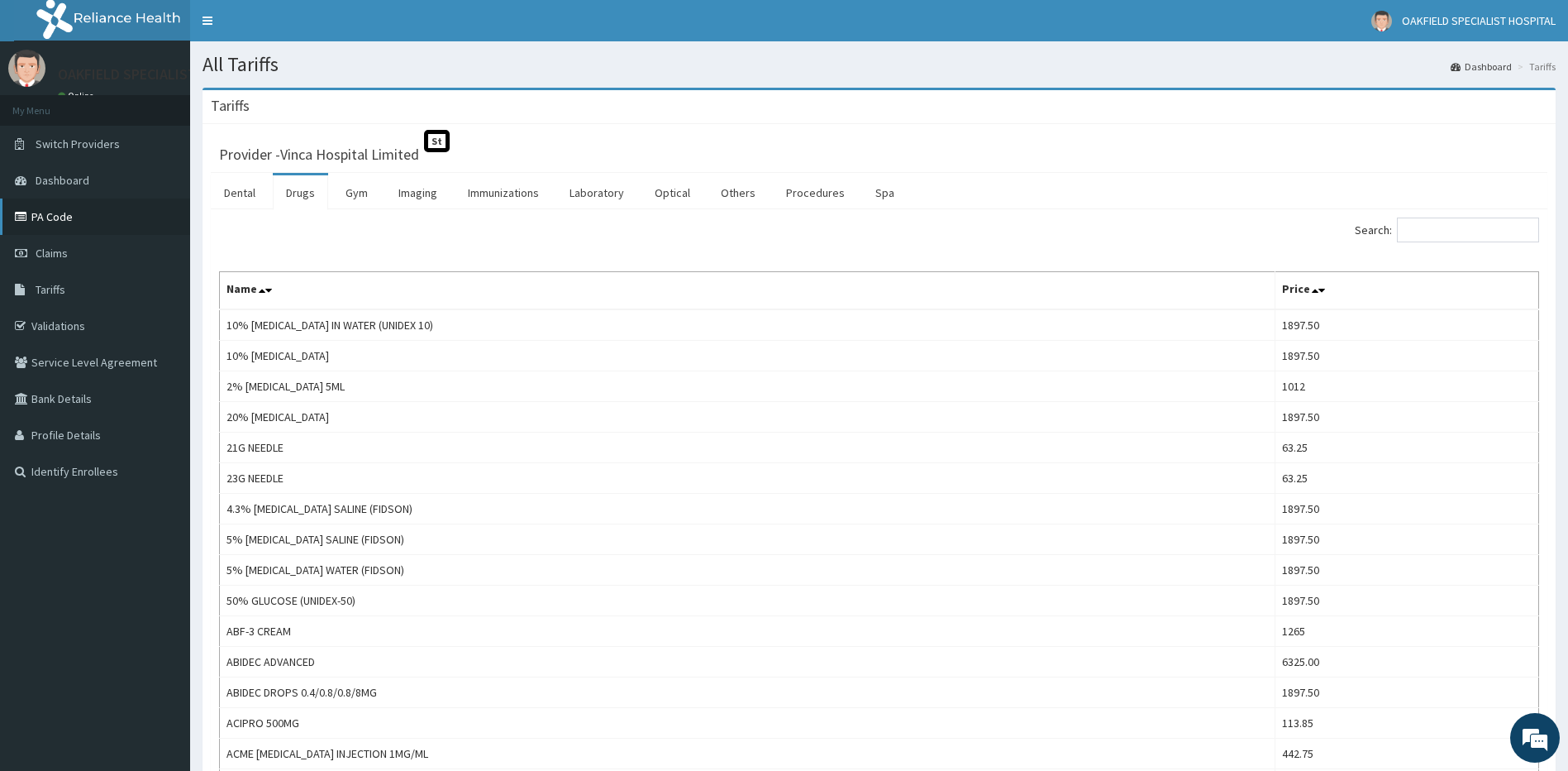
click at [108, 206] on link "PA Code" at bounding box center [95, 217] width 190 height 36
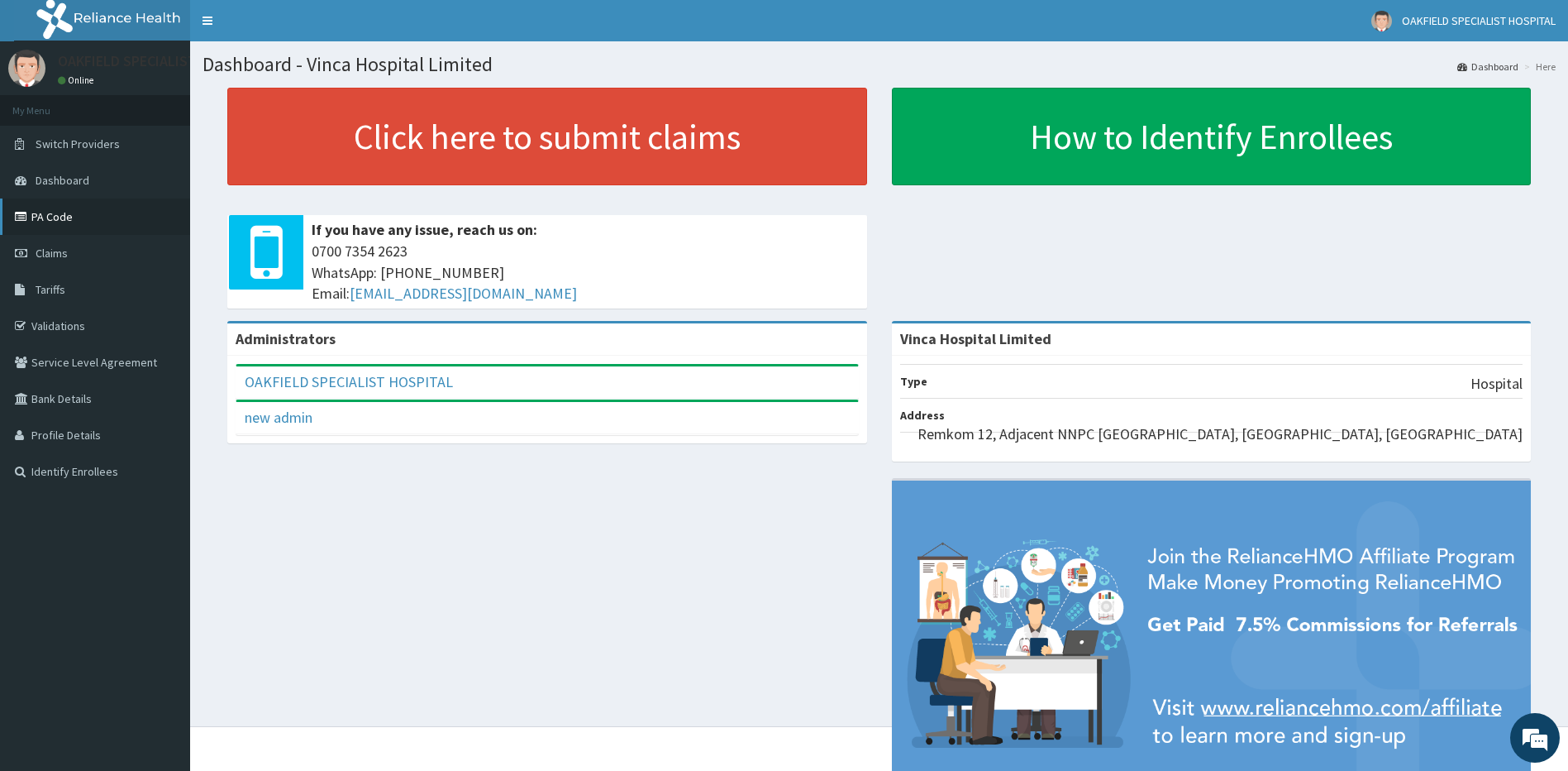
click at [49, 217] on link "PA Code" at bounding box center [95, 217] width 190 height 36
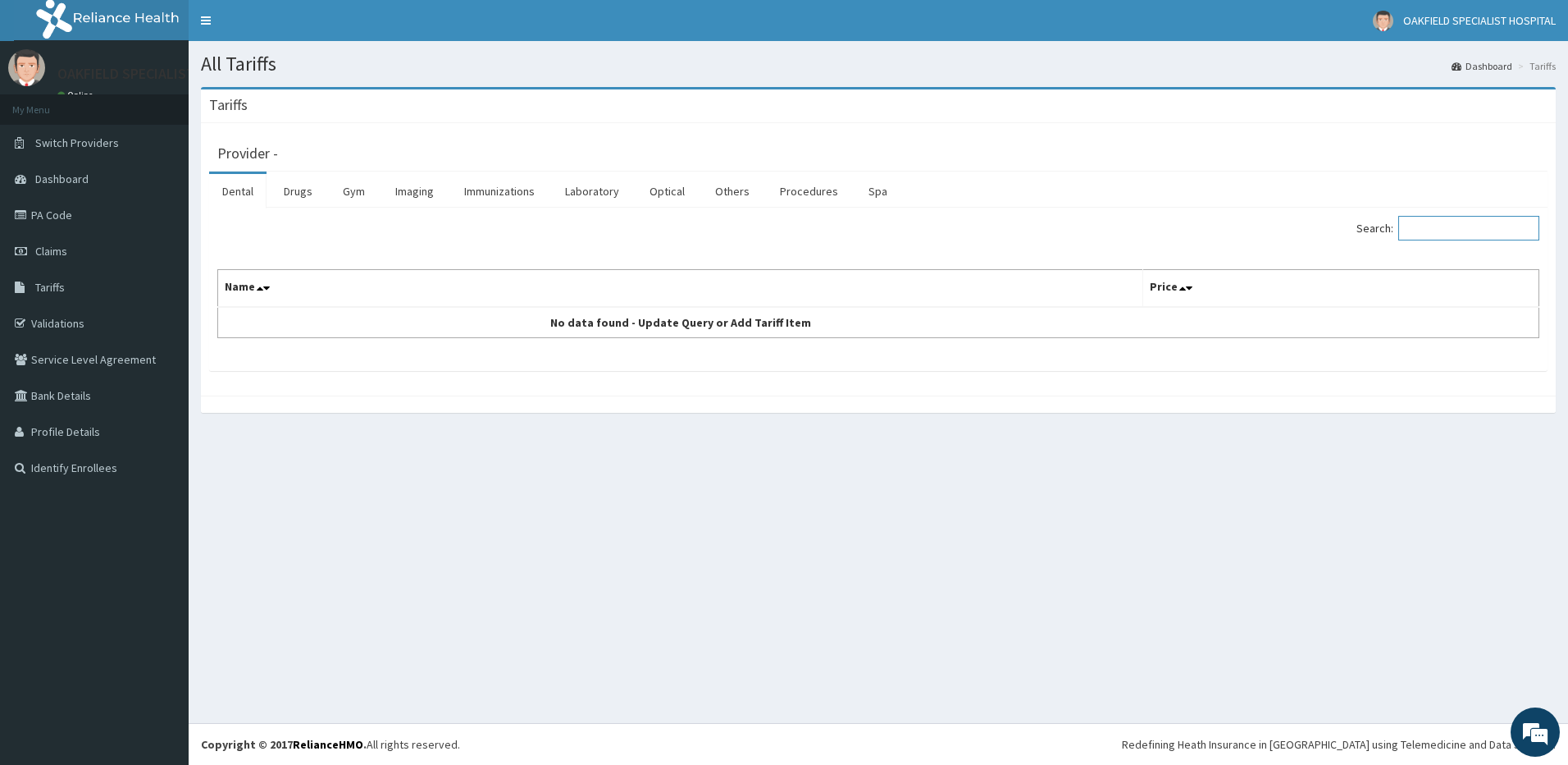
click at [1464, 234] on input "Search:" at bounding box center [1468, 227] width 141 height 24
click at [762, 186] on ul "Dental Drugs Gym Imaging Immunizations Laboratory Optical Others Procedures Spa" at bounding box center [878, 190] width 1338 height 36
click at [775, 187] on link "Procedures" at bounding box center [809, 191] width 84 height 34
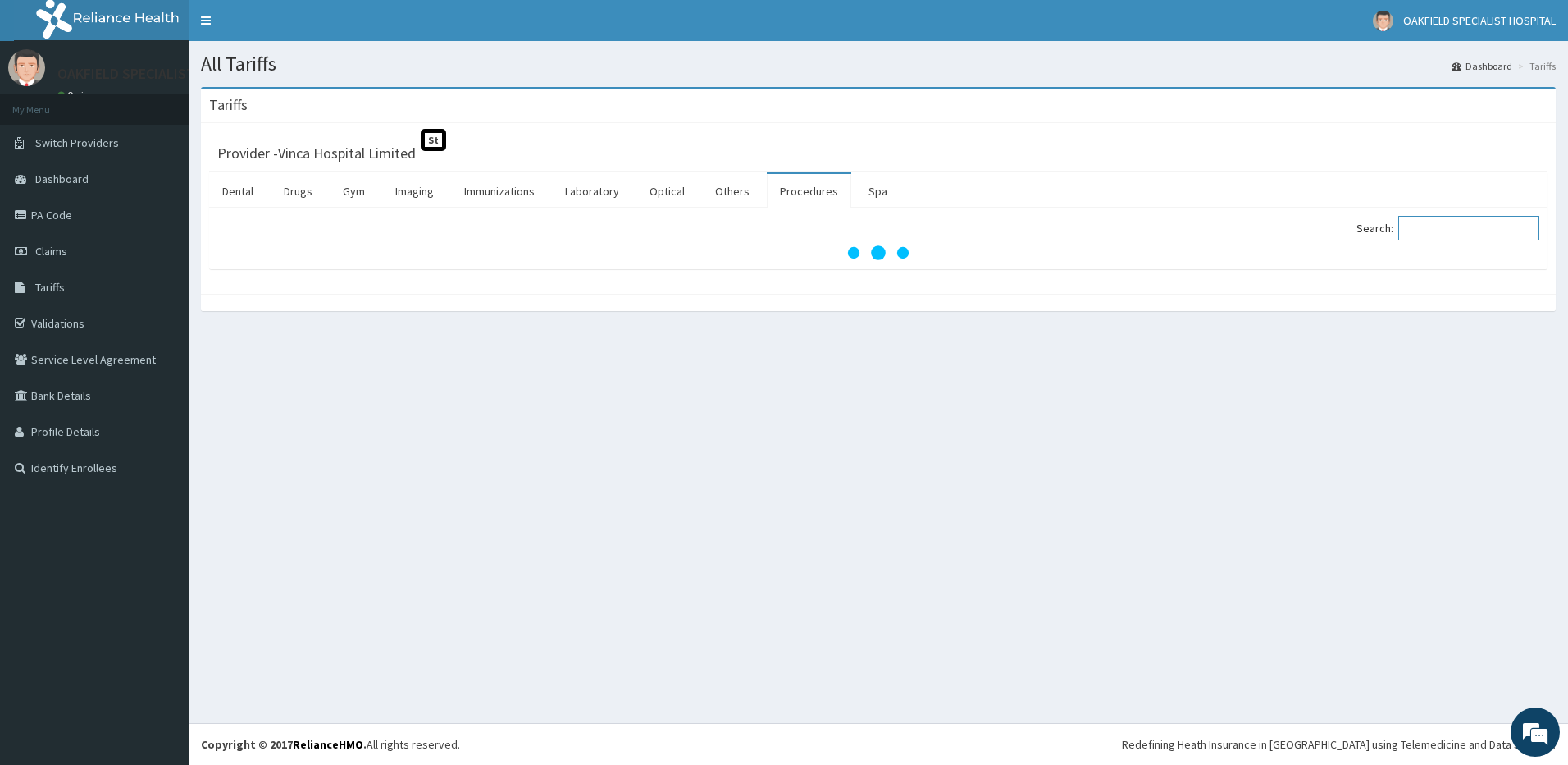
click at [1434, 230] on input "Search:" at bounding box center [1468, 227] width 141 height 24
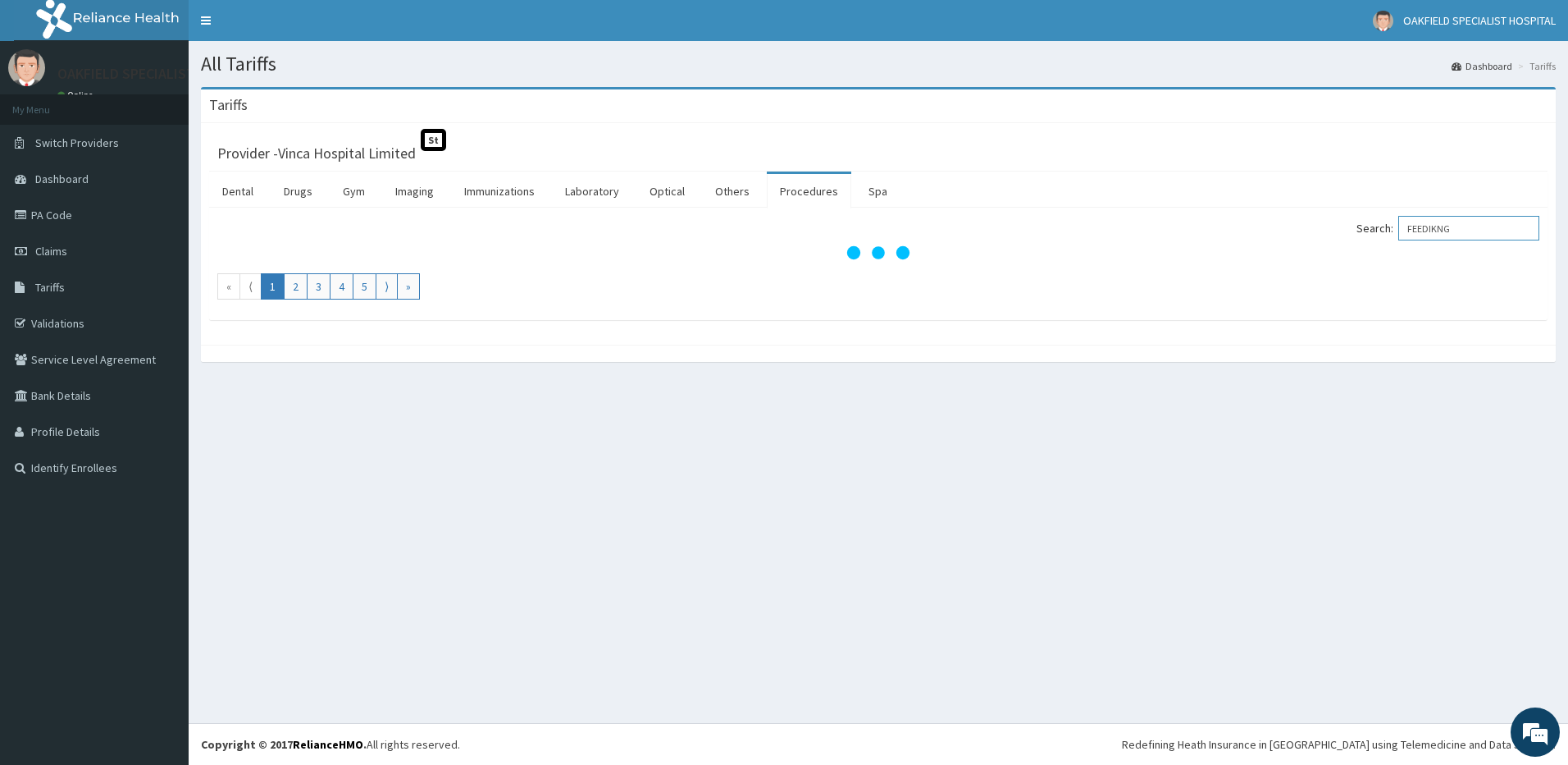
click at [1454, 221] on input "FEEDIKNG" at bounding box center [1468, 227] width 141 height 24
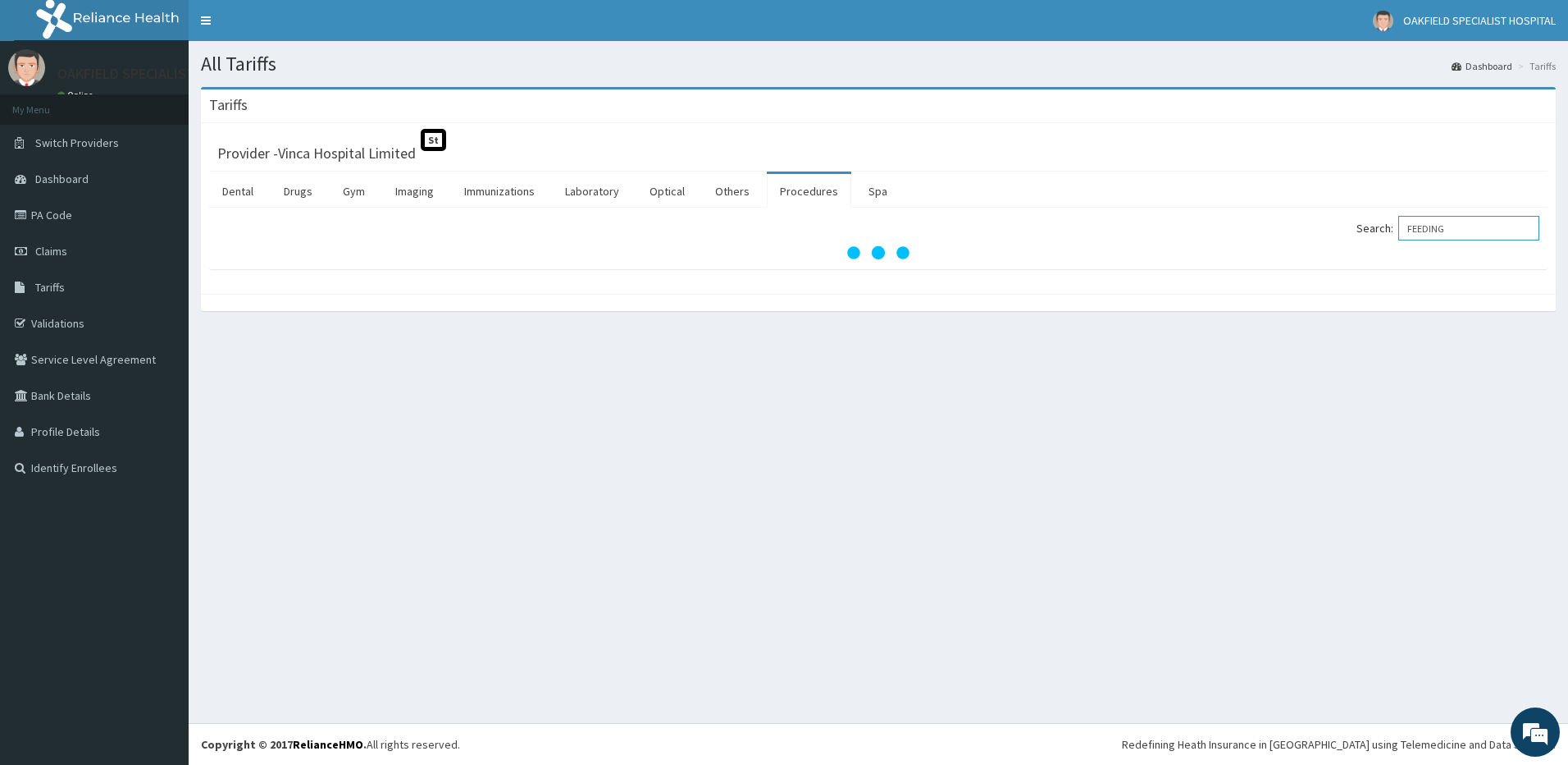
click at [1472, 227] on input "FEEDING" at bounding box center [1468, 227] width 141 height 24
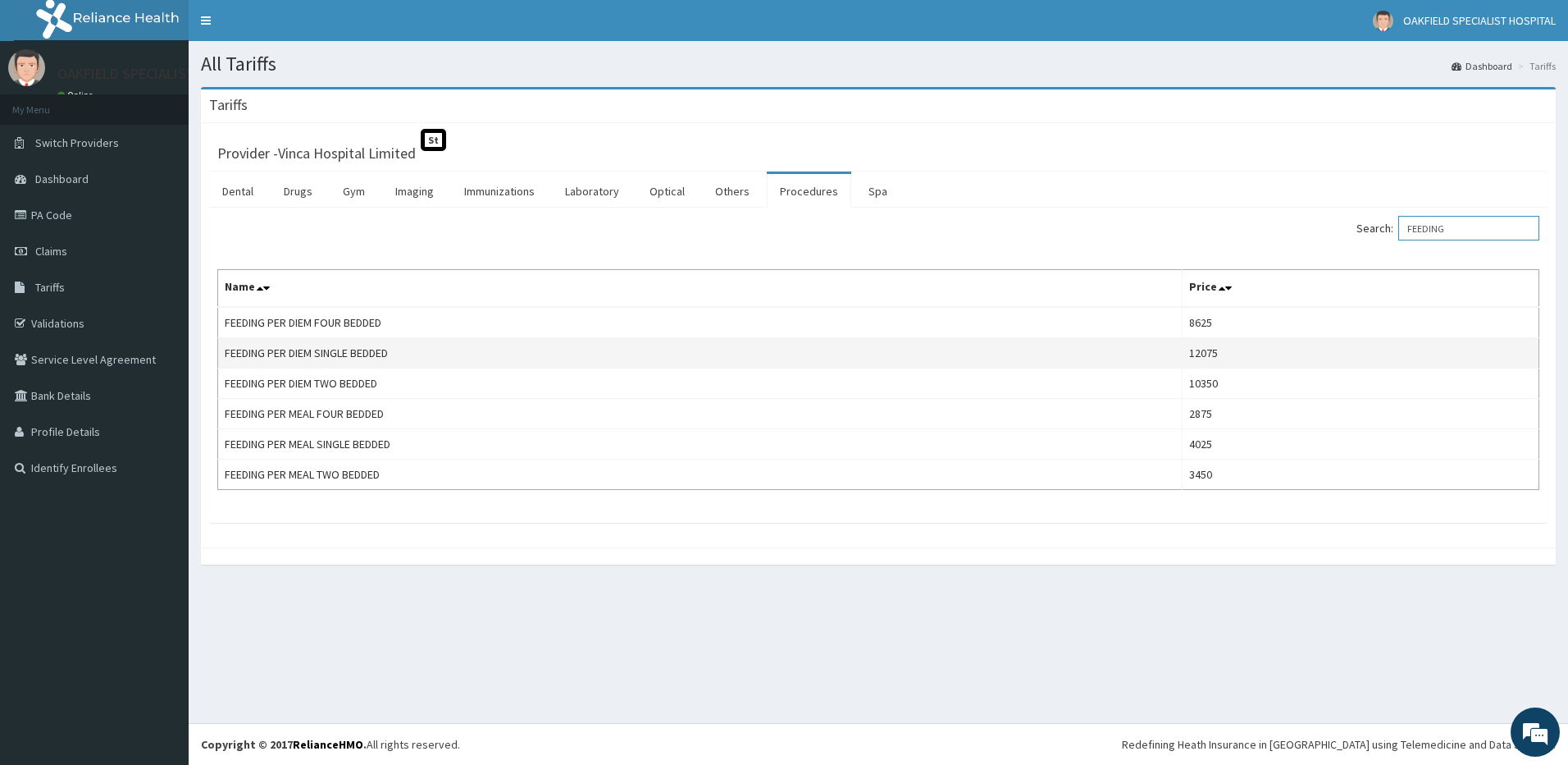
type input "FEEDING"
click at [317, 355] on td "FEEDING PER DIEM SINGLE BEDDED" at bounding box center [700, 353] width 964 height 31
drag, startPoint x: 317, startPoint y: 355, endPoint x: 228, endPoint y: 353, distance: 89.0
click at [228, 353] on td "FEEDING PER DIEM SINGLE BEDDED" at bounding box center [700, 353] width 964 height 31
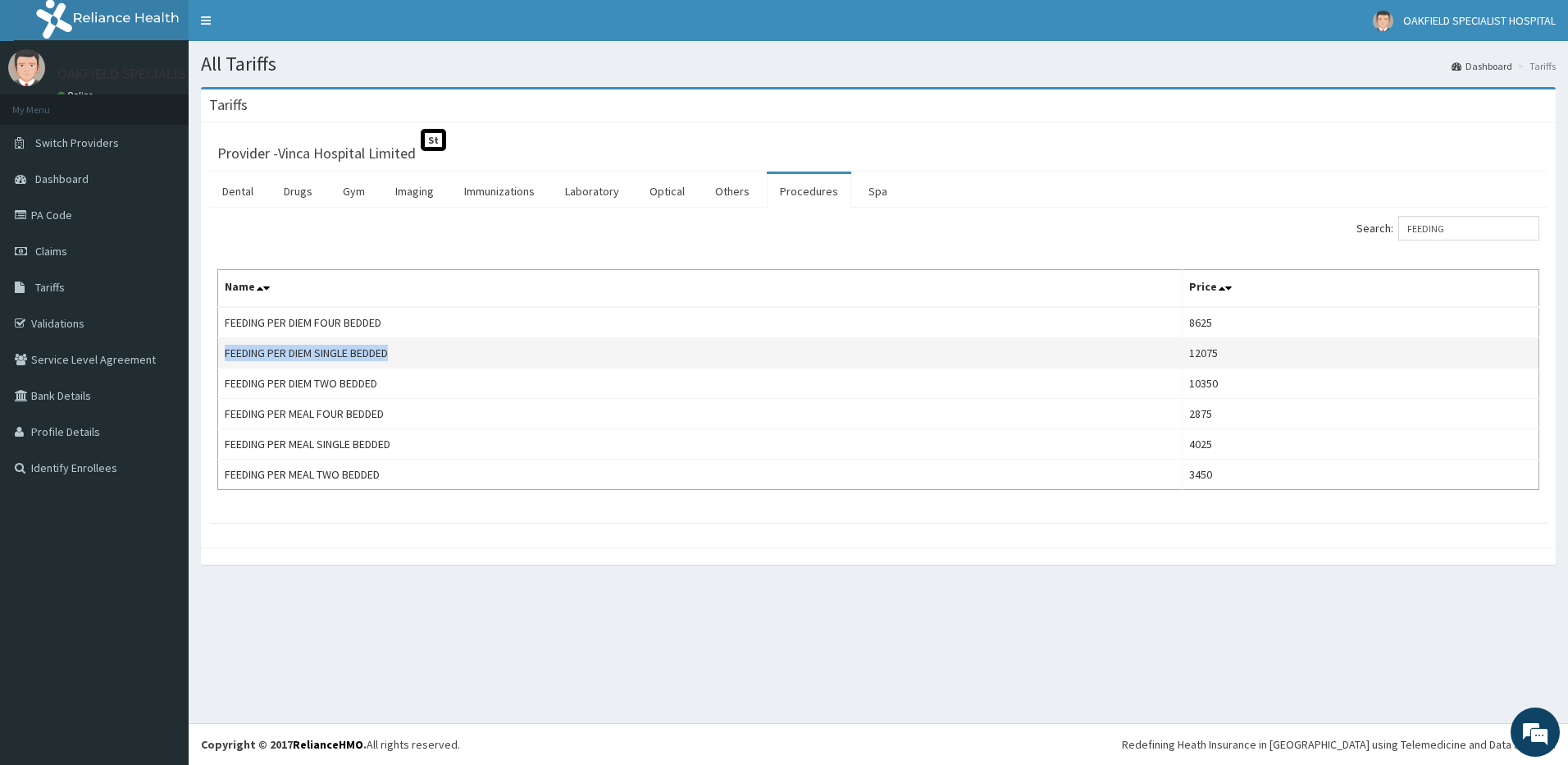
drag, startPoint x: 223, startPoint y: 350, endPoint x: 447, endPoint y: 354, distance: 224.0
click at [447, 354] on td "FEEDING PER DIEM SINGLE BEDDED" at bounding box center [700, 353] width 964 height 31
copy td "FEEDING PER DIEM SINGLE BEDDED"
